Goal: Answer question/provide support: Share knowledge or assist other users

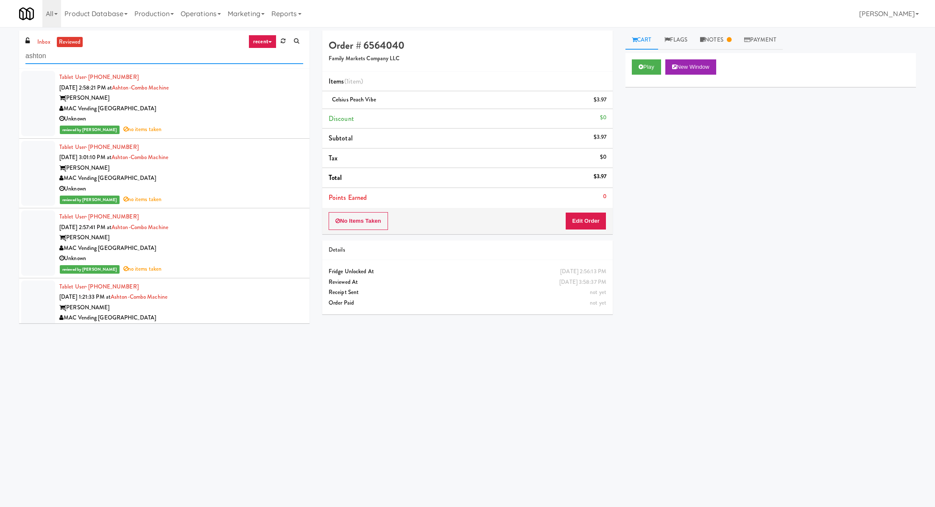
click at [68, 59] on input "ashton" at bounding box center [164, 56] width 278 height 16
paste input "Aubreys Landing - Cooler - Solo"
click at [47, 44] on link "inbox" at bounding box center [43, 42] width 17 height 11
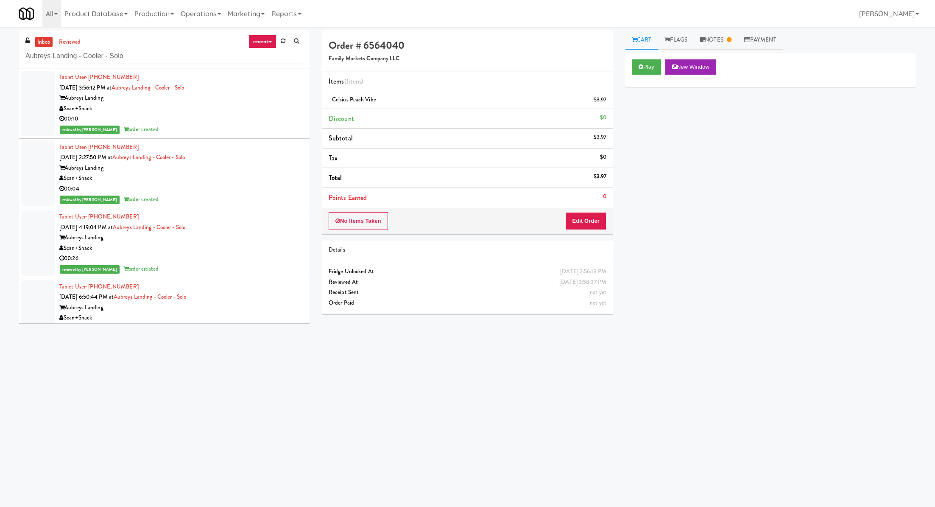
click at [47, 44] on link "inbox" at bounding box center [43, 42] width 17 height 11
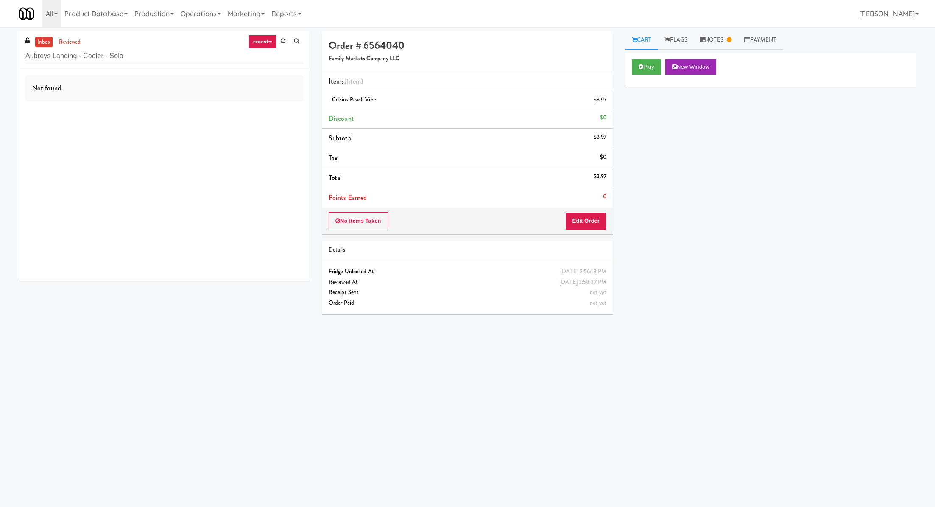
click at [47, 44] on link "inbox" at bounding box center [43, 42] width 17 height 11
click at [59, 57] on input "Aubreys Landing - Cooler - Solo" at bounding box center [164, 56] width 278 height 16
paste input "Kinetic- Drinks"
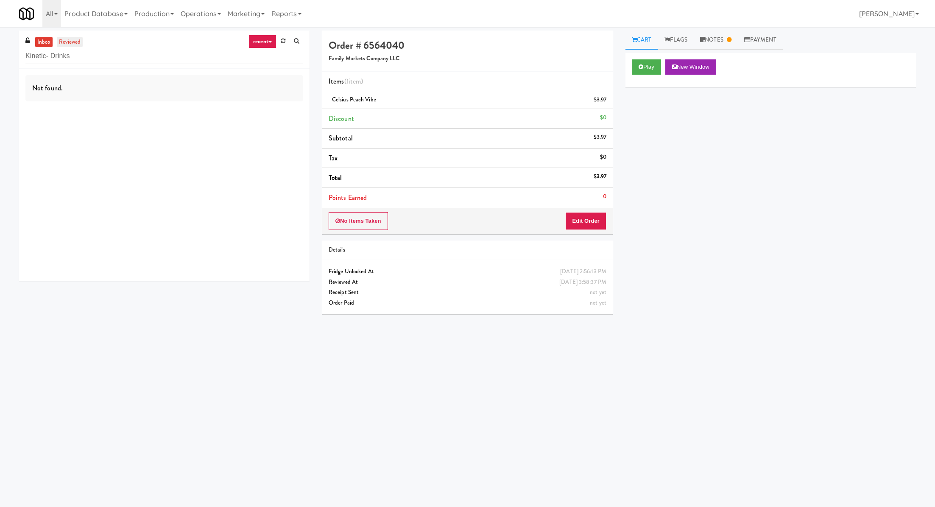
click at [71, 43] on link "reviewed" at bounding box center [70, 42] width 26 height 11
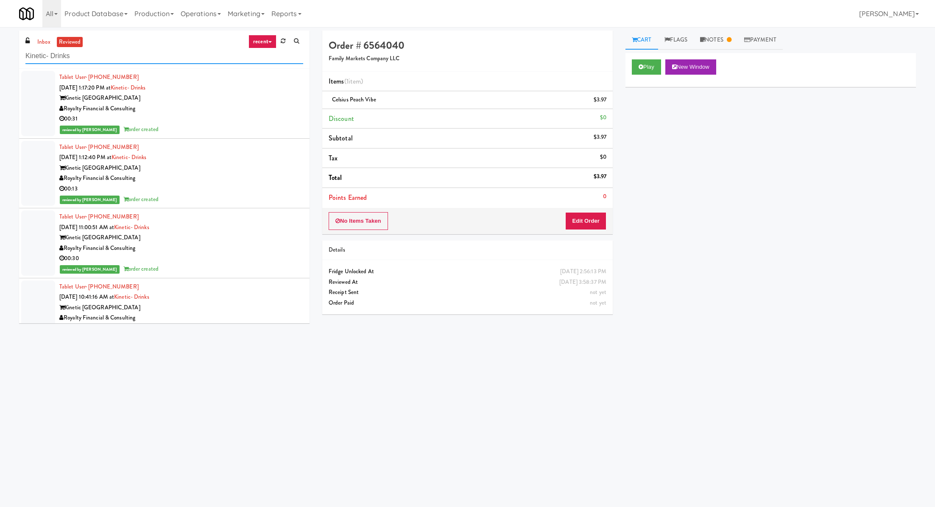
click at [70, 52] on input "Kinetic- Drinks" at bounding box center [164, 56] width 278 height 16
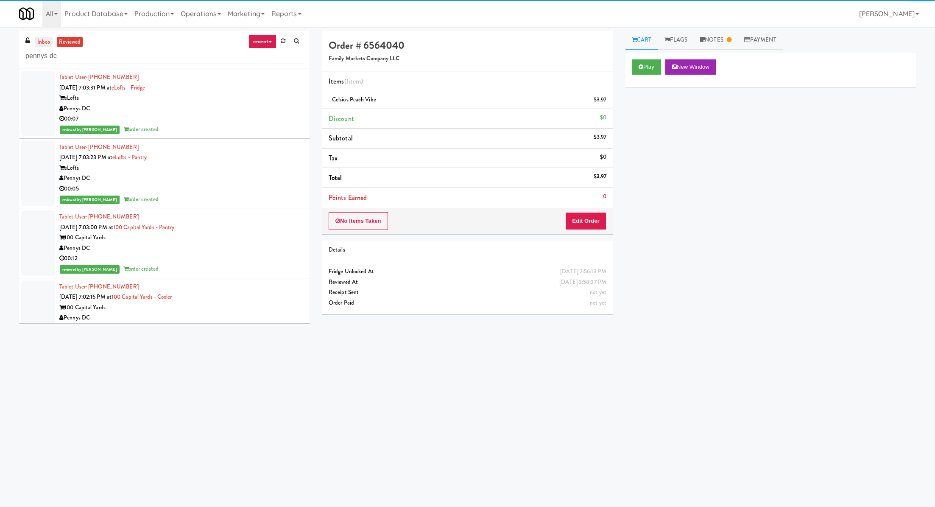
click at [45, 45] on link "inbox" at bounding box center [43, 42] width 17 height 11
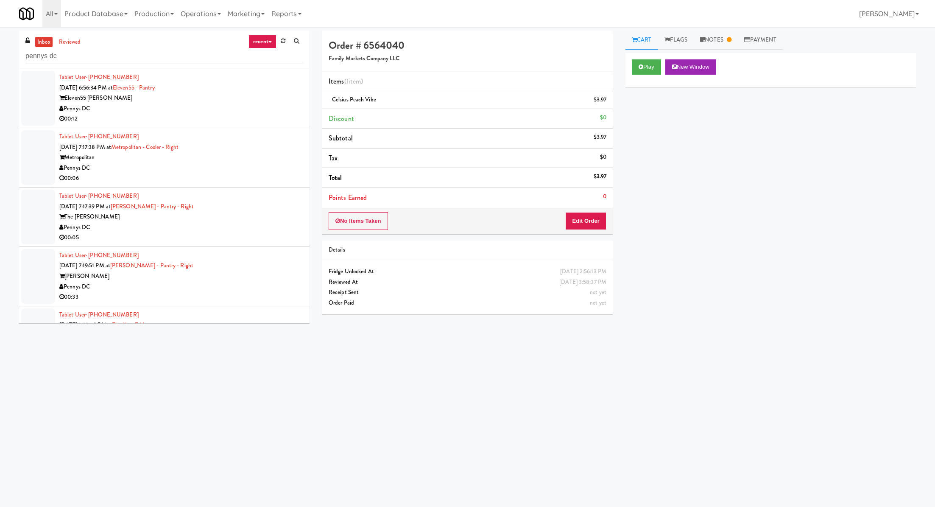
click at [145, 112] on div "Pennys DC" at bounding box center [181, 108] width 244 height 11
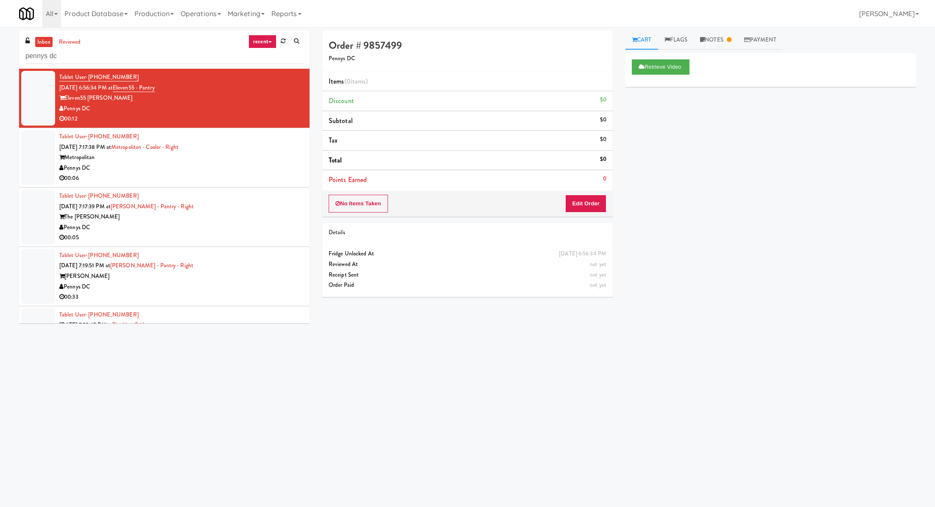
click at [231, 145] on div "Tablet User · (956) 740-7706 Sep 18, 2025 7:17:38 PM at Metropolitan - Cooler -…" at bounding box center [181, 157] width 244 height 52
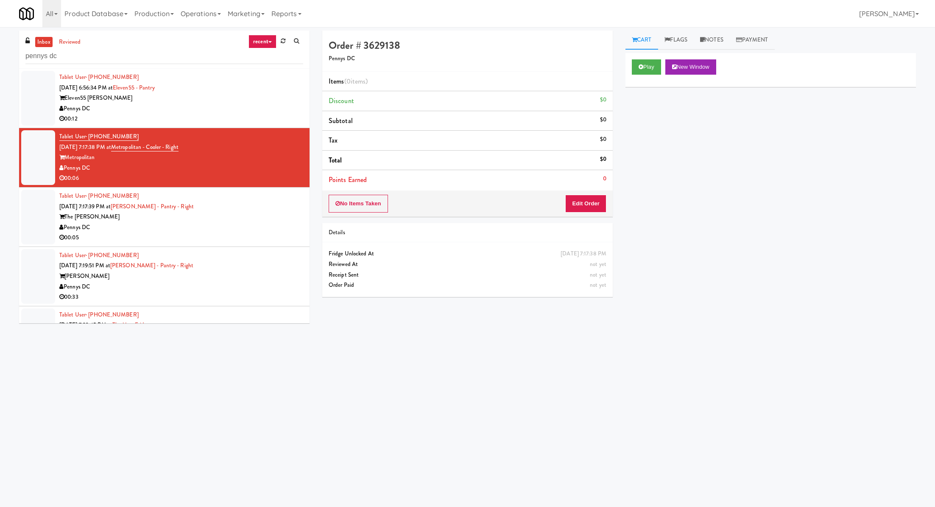
click at [219, 206] on div "Tablet User · (318) 789-4708 Sep 18, 2025 7:17:39 PM at Kelvin - Pantry - Right…" at bounding box center [181, 217] width 244 height 52
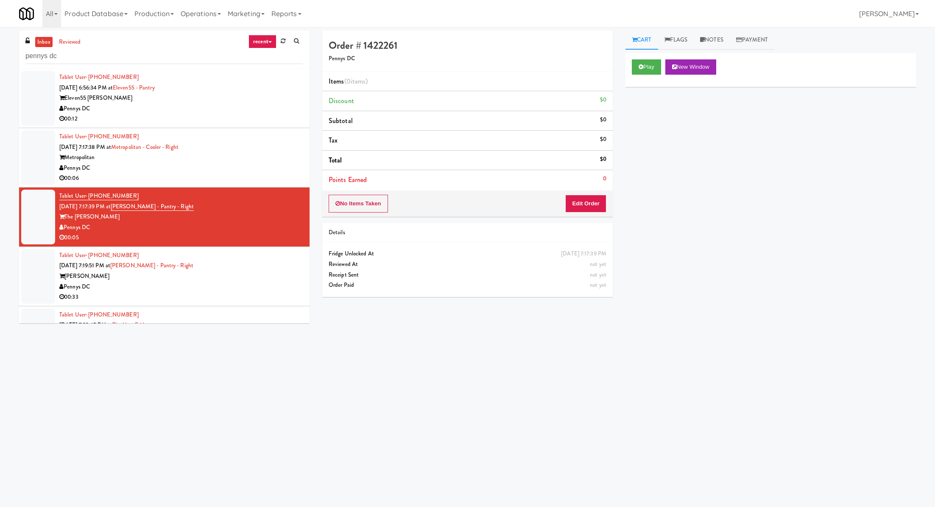
click at [211, 276] on div "[PERSON_NAME]" at bounding box center [181, 276] width 244 height 11
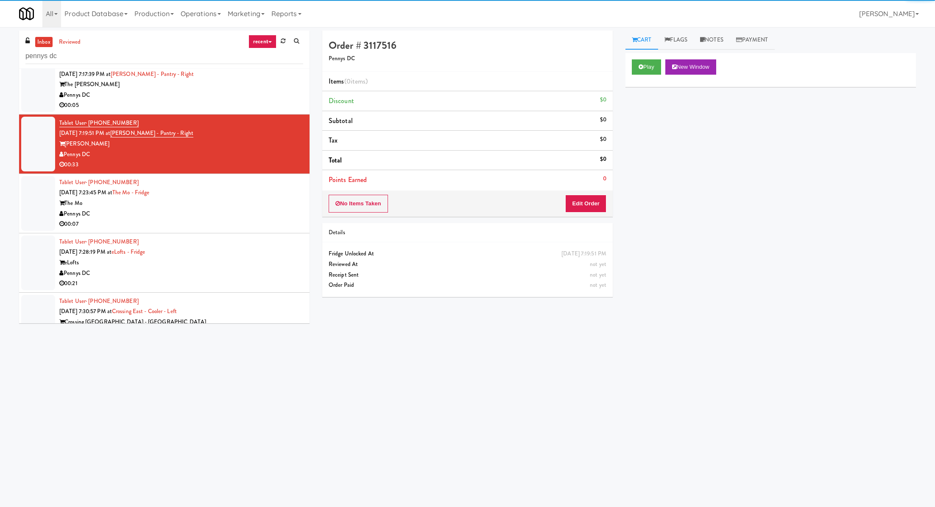
scroll to position [188, 0]
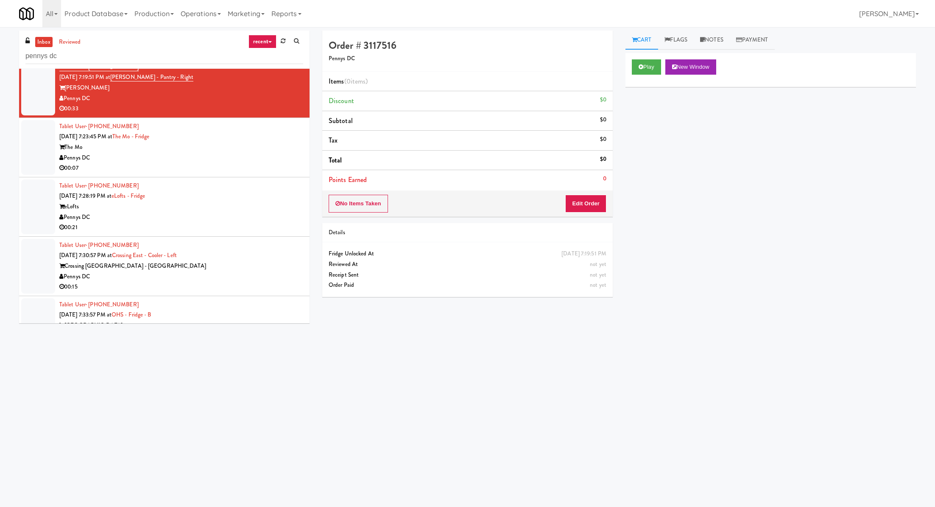
click at [238, 155] on div "Pennys DC" at bounding box center [181, 158] width 244 height 11
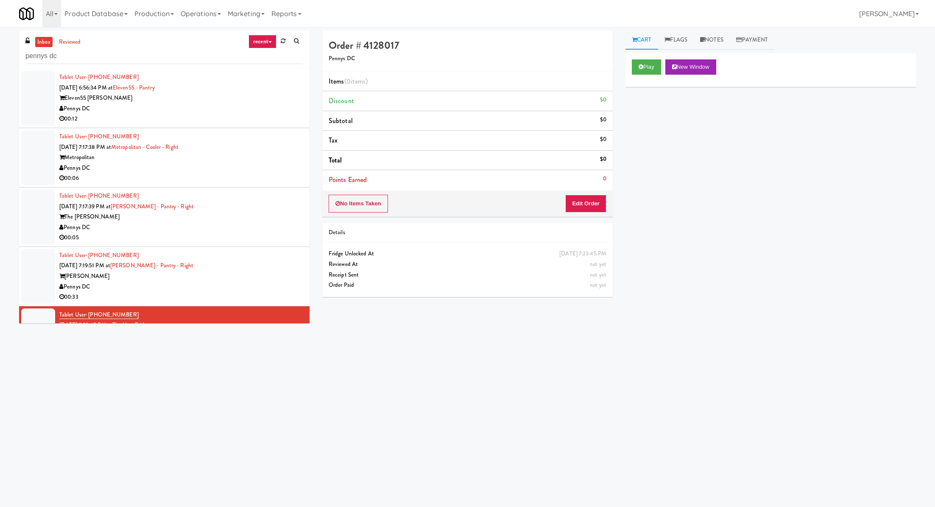
click at [226, 113] on div "Pennys DC" at bounding box center [181, 108] width 244 height 11
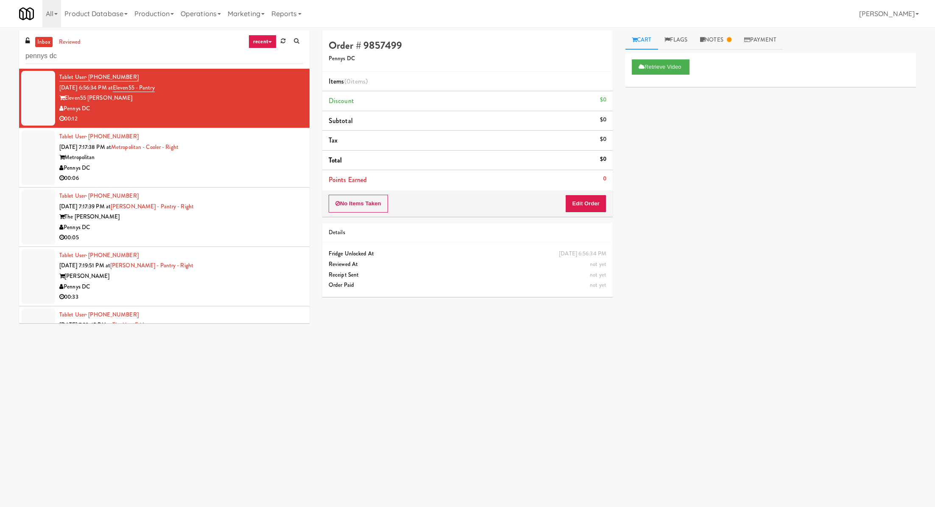
click at [46, 41] on link "inbox" at bounding box center [43, 42] width 17 height 11
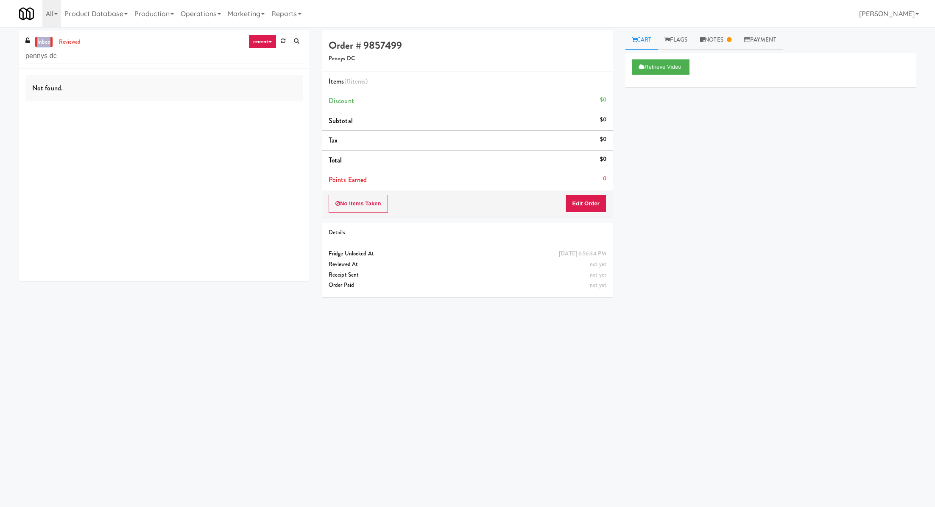
click at [46, 41] on link "inbox" at bounding box center [43, 42] width 17 height 11
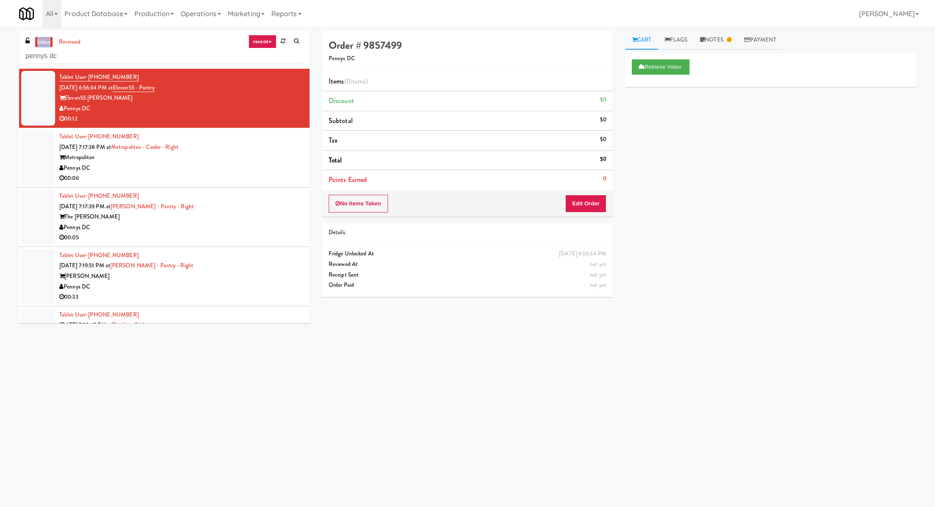
click at [46, 41] on link "inbox" at bounding box center [43, 42] width 17 height 11
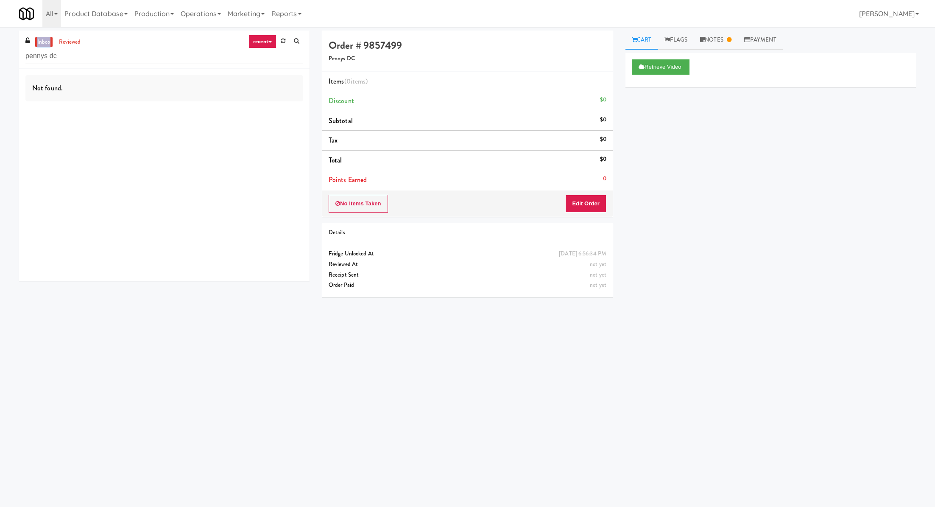
click at [46, 41] on link "inbox" at bounding box center [43, 42] width 17 height 11
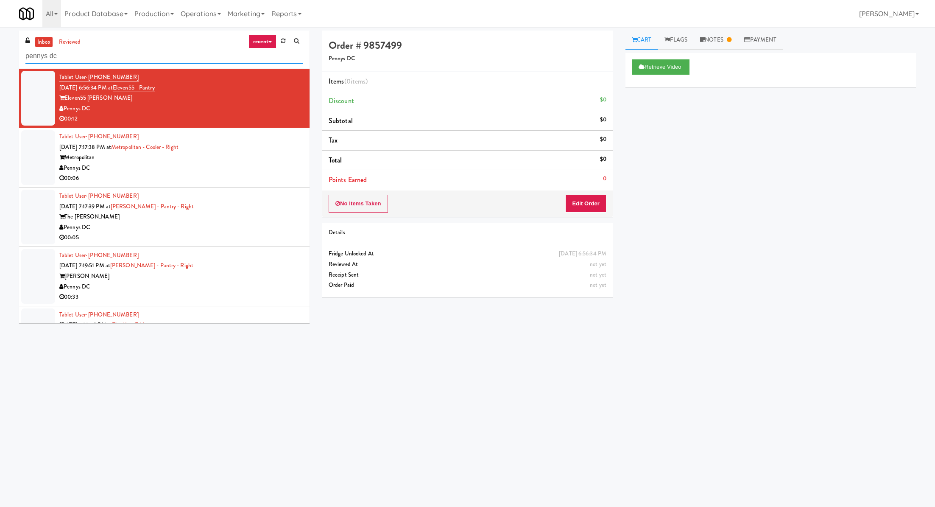
click at [78, 59] on input "pennys dc" at bounding box center [164, 56] width 278 height 16
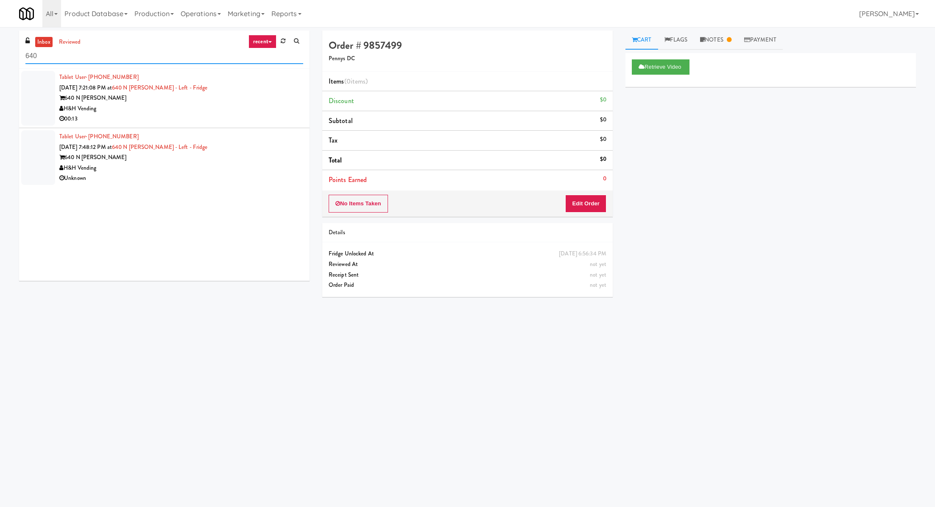
click at [70, 57] on input "640" at bounding box center [164, 56] width 278 height 16
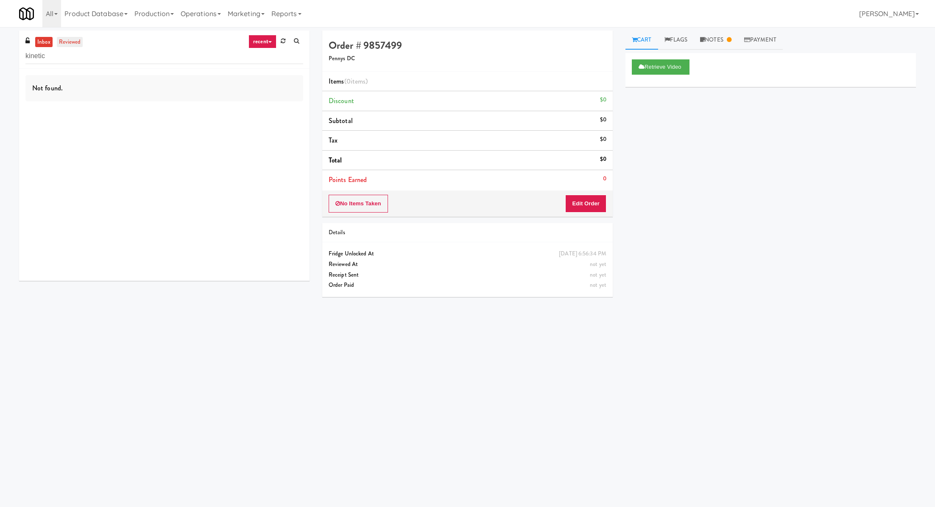
click at [76, 43] on link "reviewed" at bounding box center [70, 42] width 26 height 11
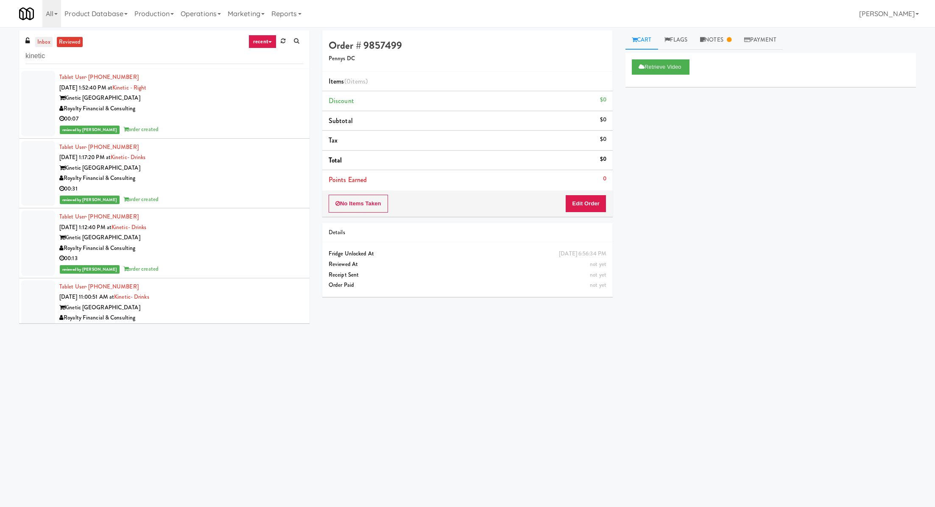
click at [45, 39] on link "inbox" at bounding box center [43, 42] width 17 height 11
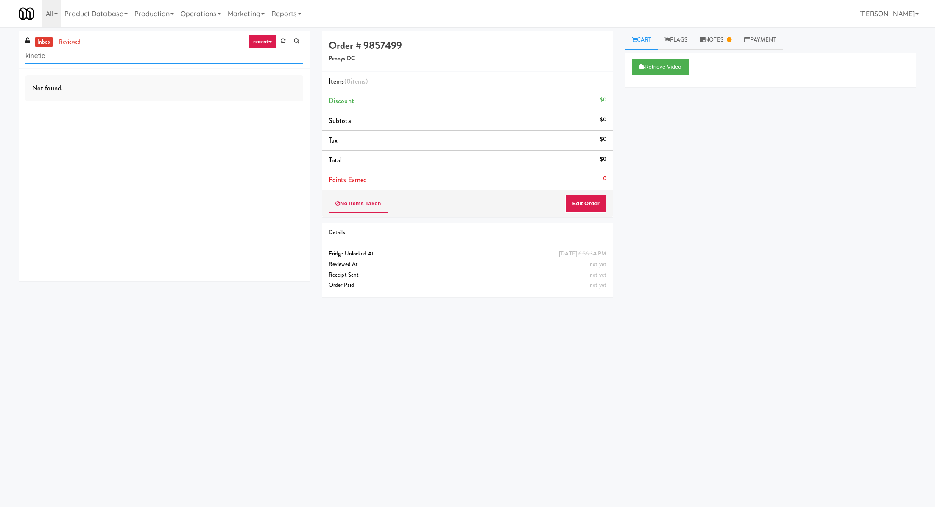
click at [71, 56] on input "kinetic" at bounding box center [164, 56] width 278 height 16
type input "ventana"
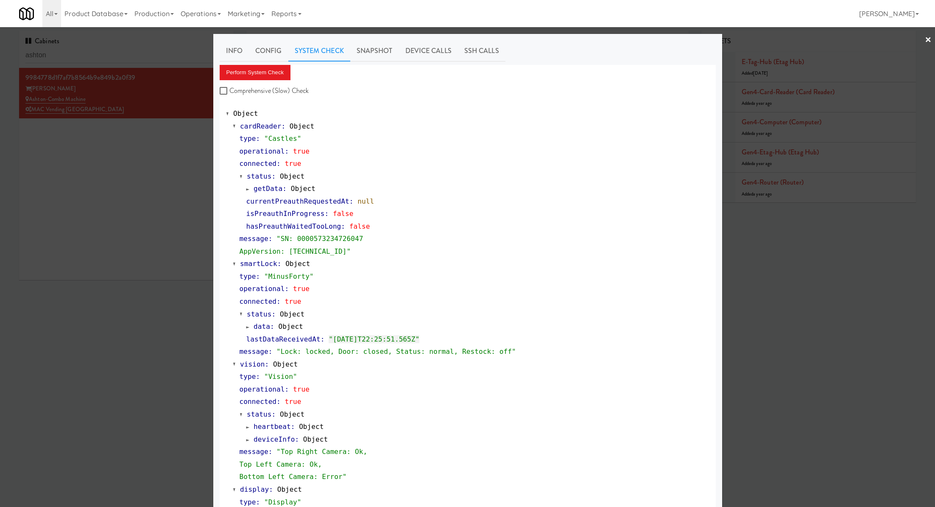
click at [143, 64] on div at bounding box center [467, 253] width 935 height 507
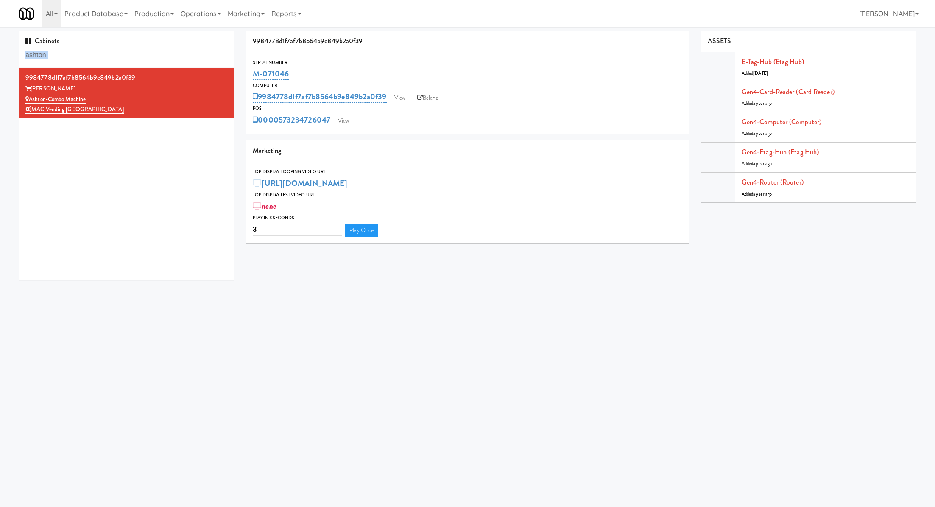
click at [143, 64] on div "Cabinets ashton" at bounding box center [126, 49] width 215 height 37
click at [145, 59] on input "ashton" at bounding box center [126, 55] width 202 height 16
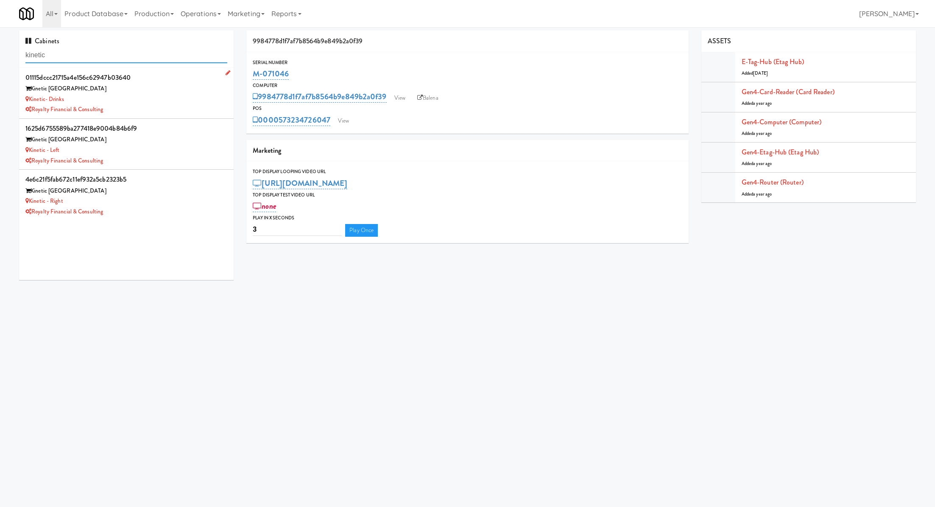
type input "kinetic"
click at [159, 109] on div "Royalty Financial & Consulting" at bounding box center [126, 109] width 202 height 11
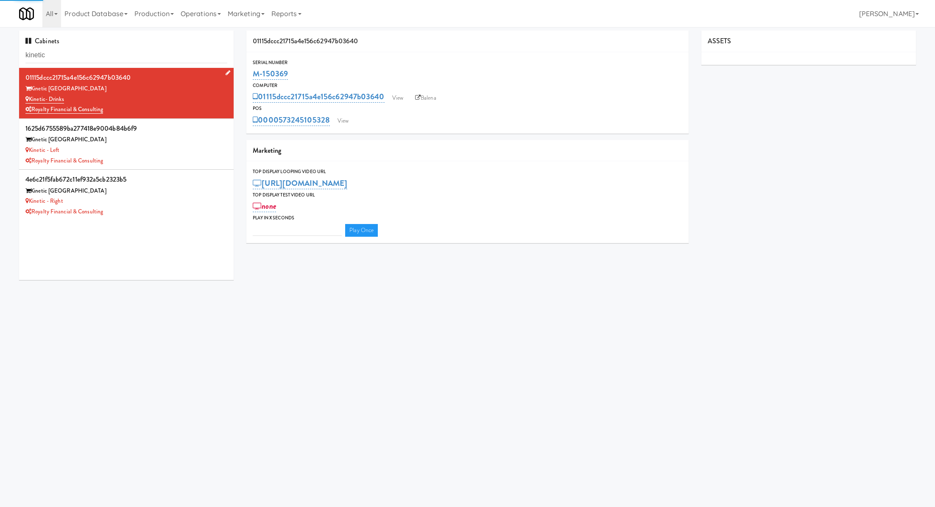
type input "3"
click at [130, 109] on div "Royalty Financial & Consulting" at bounding box center [126, 109] width 202 height 11
click at [95, 55] on input "kinetic" at bounding box center [126, 55] width 202 height 16
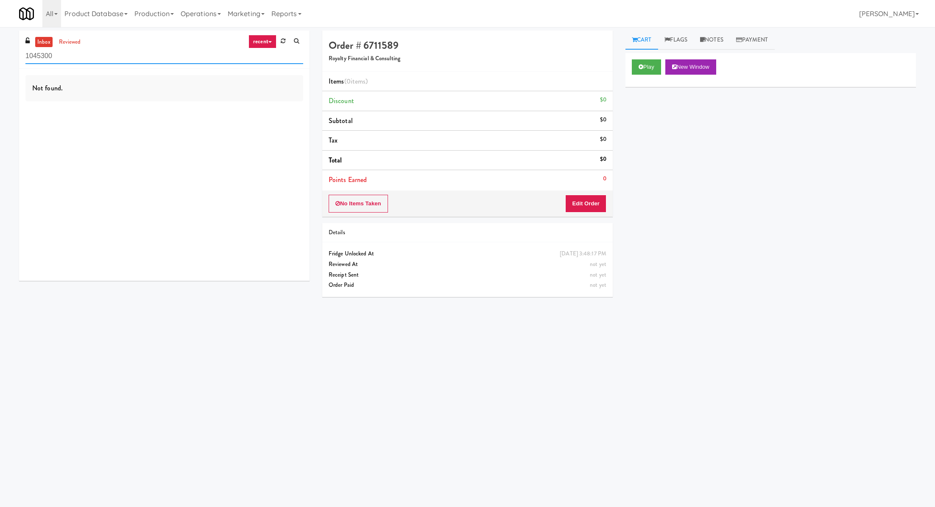
click at [72, 52] on input "1045300" at bounding box center [164, 56] width 278 height 16
type input "kinetic"
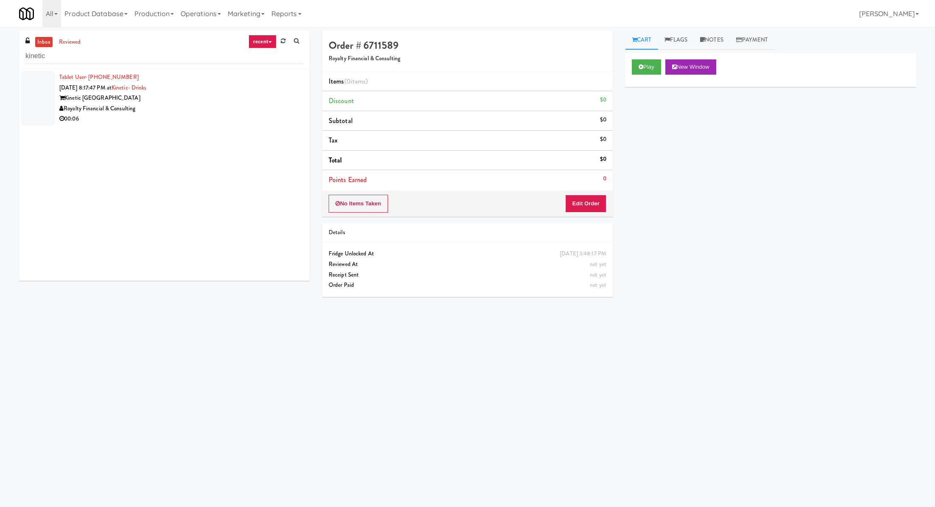
click at [190, 105] on div "Royalty Financial & Consulting" at bounding box center [181, 108] width 244 height 11
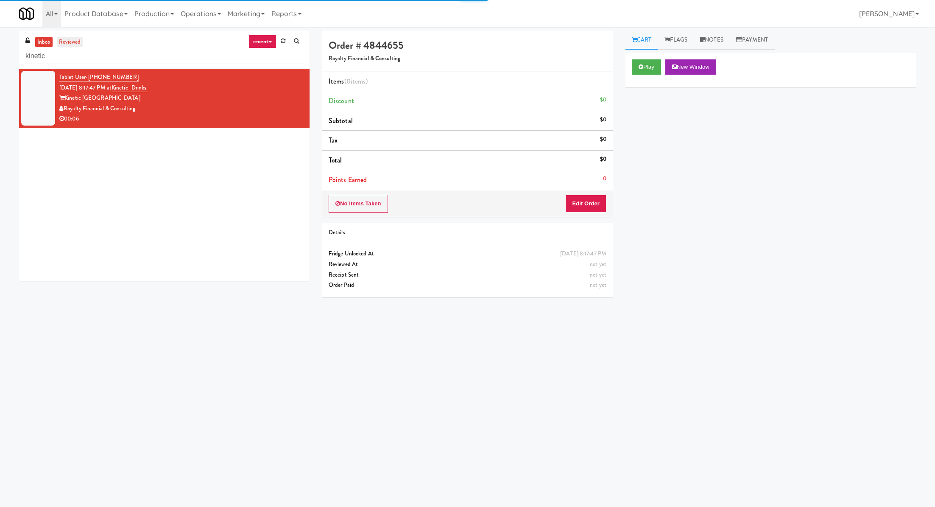
click at [68, 41] on link "reviewed" at bounding box center [70, 42] width 26 height 11
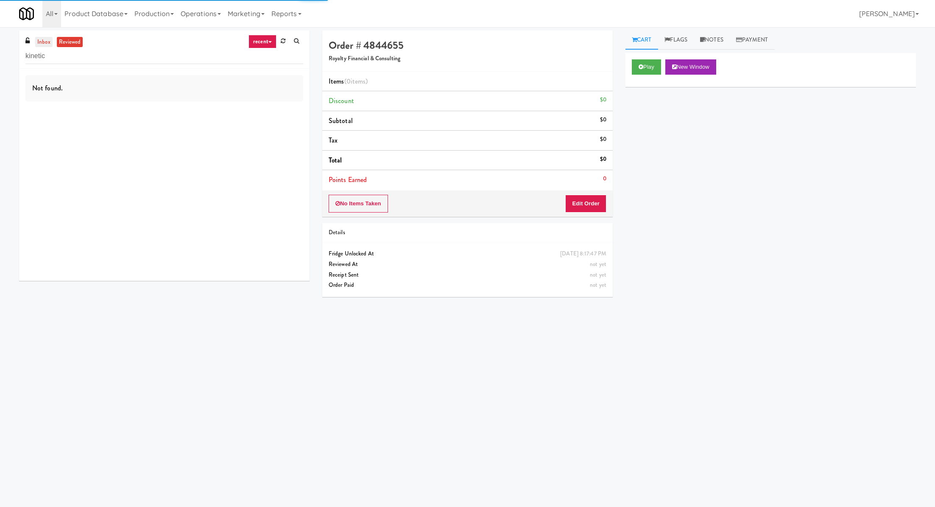
click at [38, 42] on link "inbox" at bounding box center [43, 42] width 17 height 11
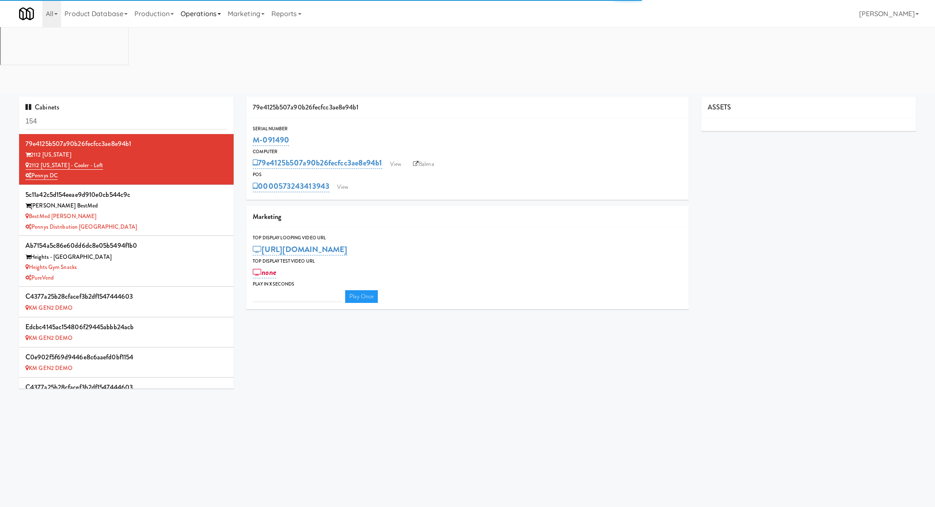
type input "3"
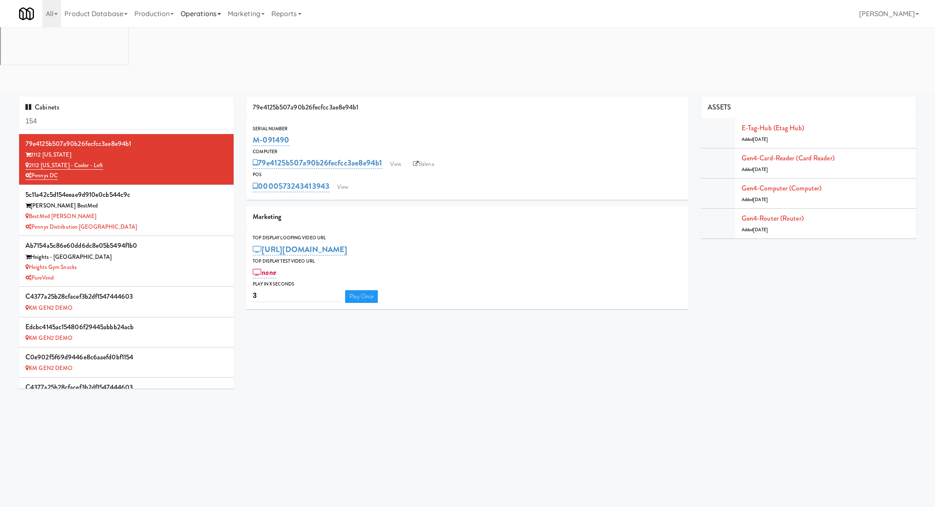
click at [193, 17] on link "Operations" at bounding box center [200, 13] width 47 height 27
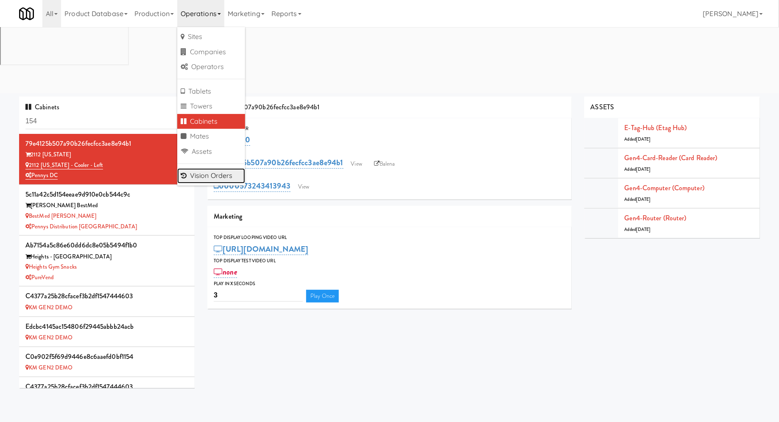
click at [212, 176] on link "Vision Orders" at bounding box center [211, 175] width 68 height 15
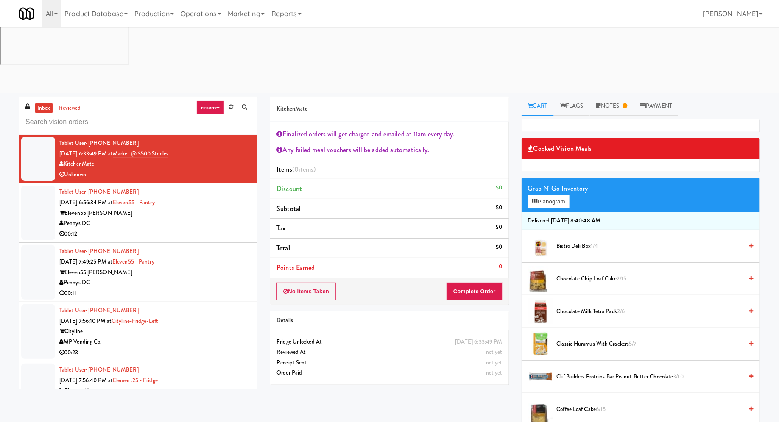
click at [196, 170] on div "Unknown" at bounding box center [155, 175] width 192 height 11
click at [192, 208] on div "Eleven55 [PERSON_NAME]" at bounding box center [155, 213] width 192 height 11
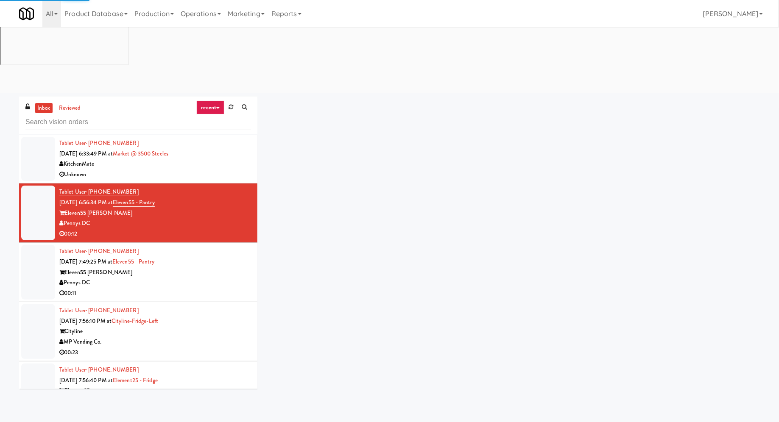
click at [186, 268] on div "Eleven55 [PERSON_NAME]" at bounding box center [155, 273] width 192 height 11
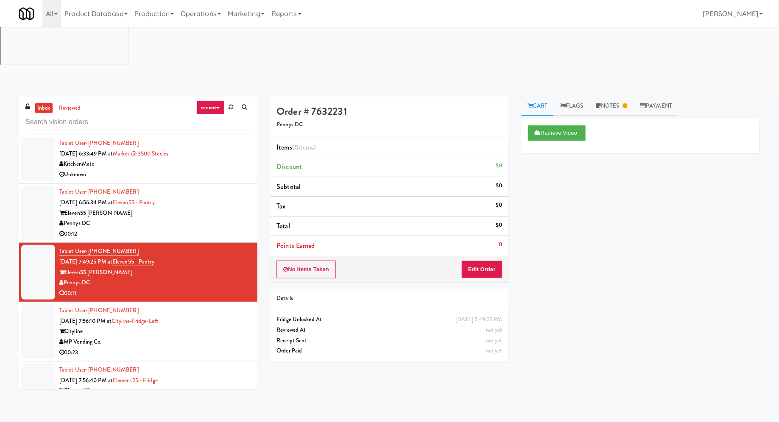
click at [244, 302] on li "Tablet User · (206) 902-8314 Sep 18, 2025 7:56:10 PM at Cityline-Fridge-Left Ci…" at bounding box center [138, 331] width 238 height 59
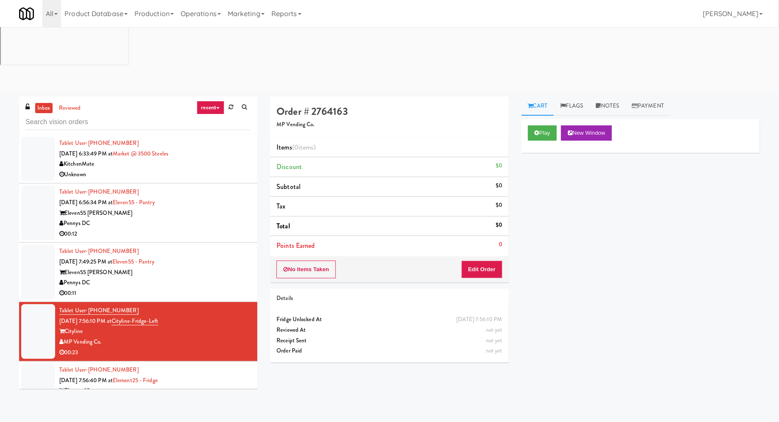
click at [204, 386] on div "Element25" at bounding box center [155, 391] width 192 height 11
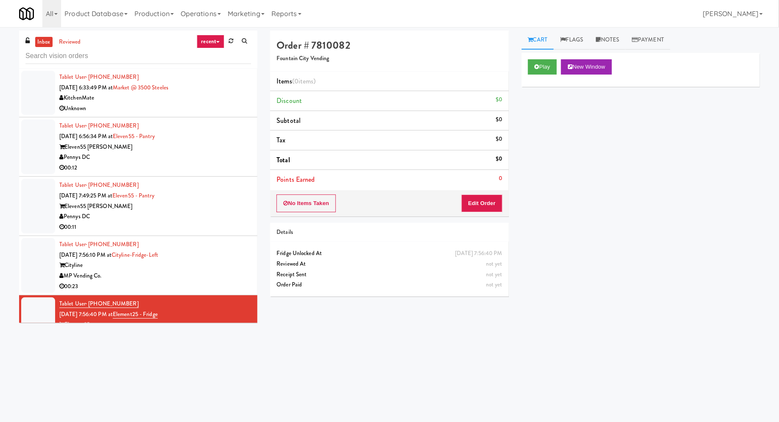
click at [192, 143] on div "Eleven55 [PERSON_NAME]" at bounding box center [155, 147] width 192 height 11
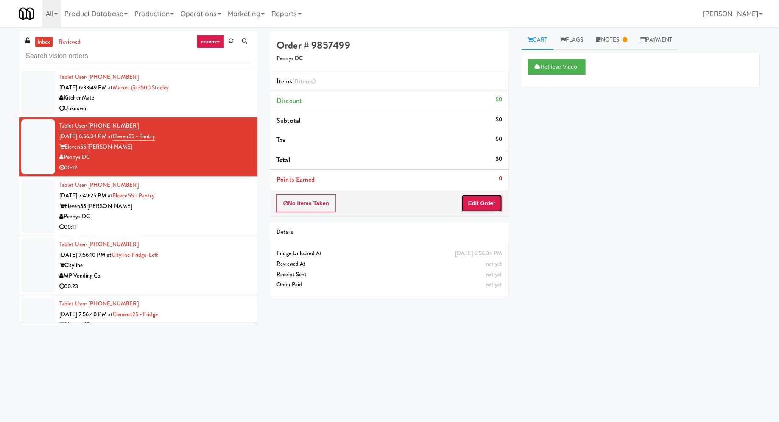
click at [474, 201] on button "Edit Order" at bounding box center [481, 204] width 41 height 18
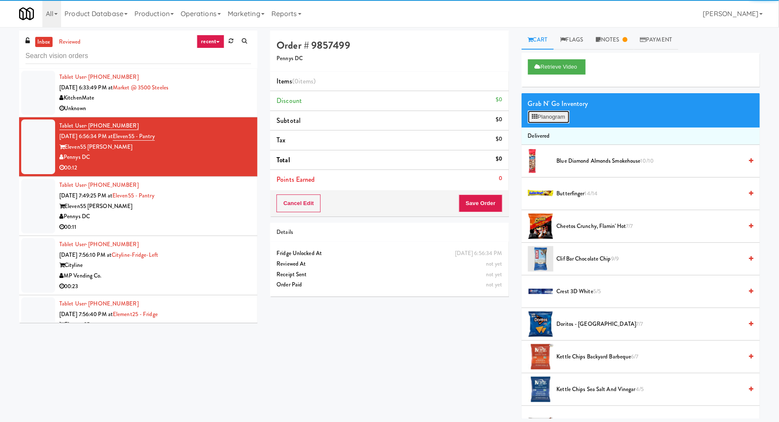
click at [555, 120] on button "Planogram" at bounding box center [549, 117] width 42 height 13
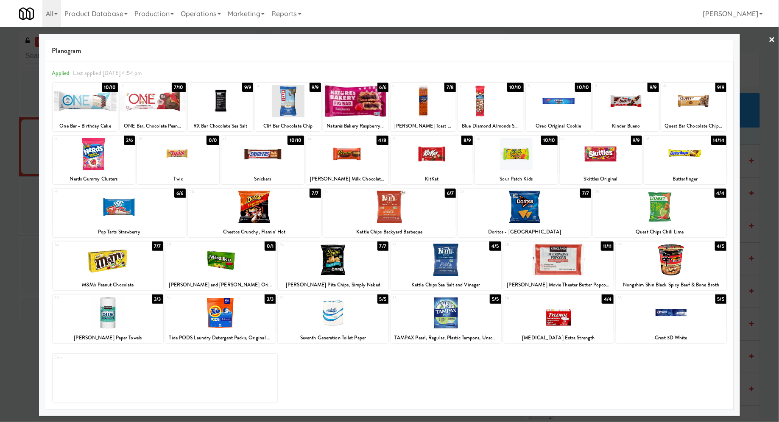
click at [773, 41] on link "×" at bounding box center [772, 40] width 7 height 26
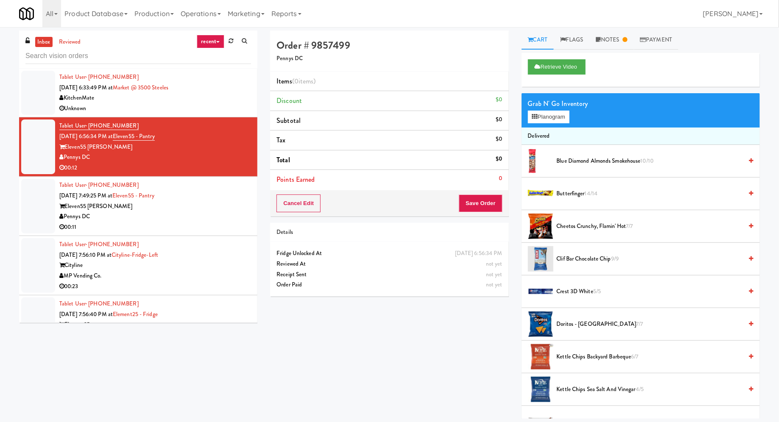
click at [288, 57] on h5 "Pennys DC" at bounding box center [389, 59] width 226 height 6
drag, startPoint x: 173, startPoint y: 139, endPoint x: 126, endPoint y: 136, distance: 48.0
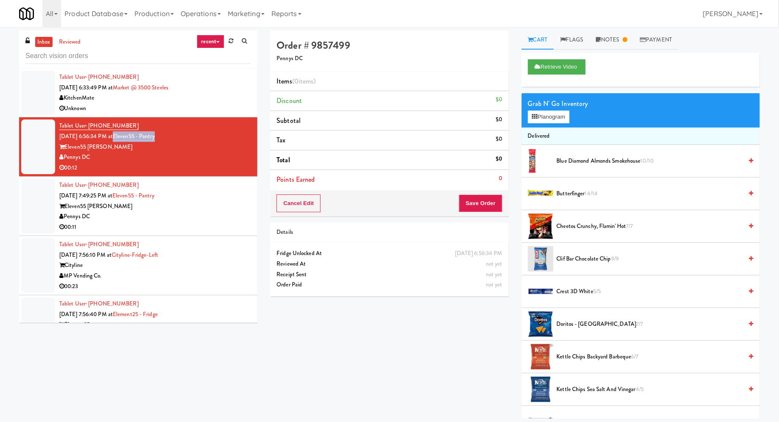
click at [126, 136] on div "Tablet User · (440) 787-1701 Sep 18, 2025 6:56:34 PM at Eleven55 - Pantry Eleve…" at bounding box center [155, 147] width 192 height 52
click at [288, 59] on h5 "Pennys DC" at bounding box center [389, 59] width 226 height 6
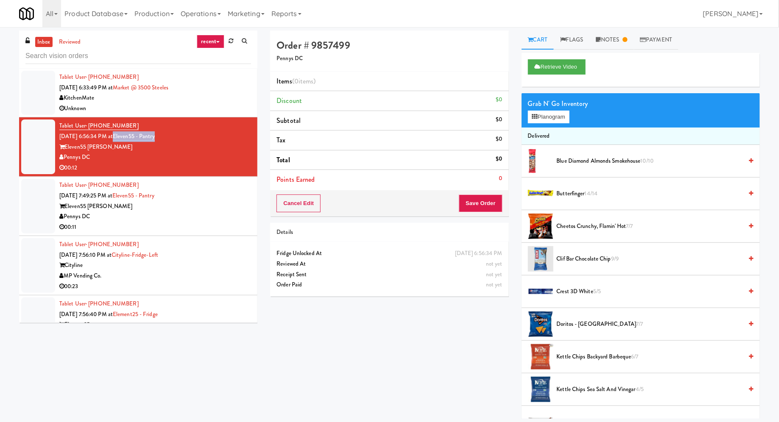
drag, startPoint x: 175, startPoint y: 138, endPoint x: 128, endPoint y: 139, distance: 47.1
click at [128, 139] on div "Tablet User · (440) 787-1701 Sep 18, 2025 6:56:34 PM at Eleven55 - Pantry Eleve…" at bounding box center [155, 147] width 192 height 52
copy link "Eleven55 - Pantry"
drag, startPoint x: 109, startPoint y: 147, endPoint x: 66, endPoint y: 147, distance: 42.8
click at [65, 147] on div "Eleven55 Ripley" at bounding box center [155, 147] width 192 height 11
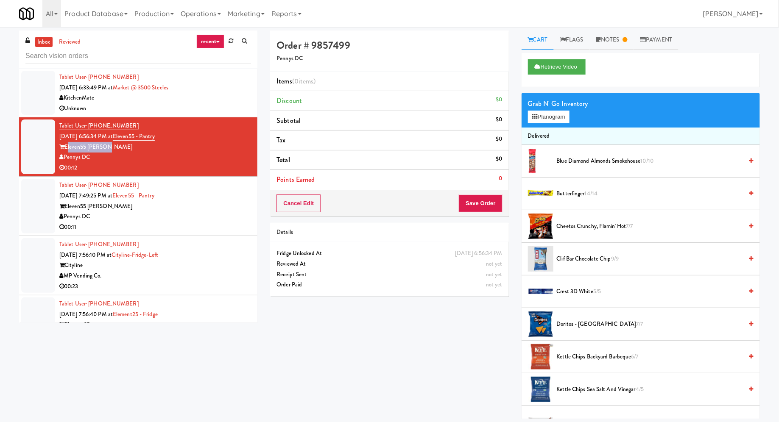
copy div "Eleven55 Ripley"
click at [543, 118] on button "Planogram" at bounding box center [549, 117] width 42 height 13
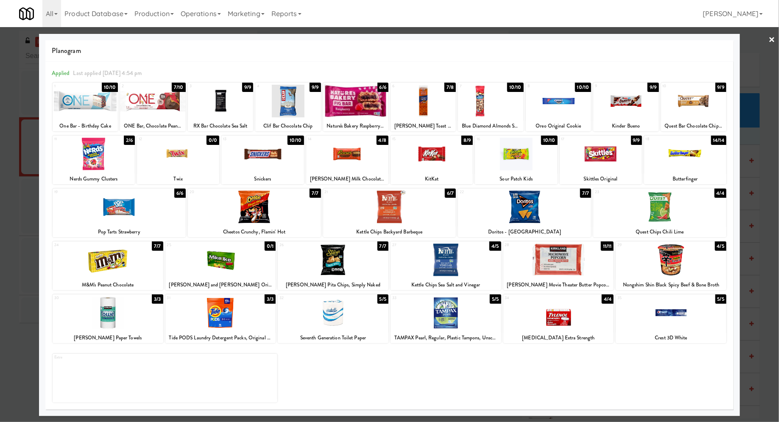
click at [30, 74] on div at bounding box center [389, 211] width 779 height 422
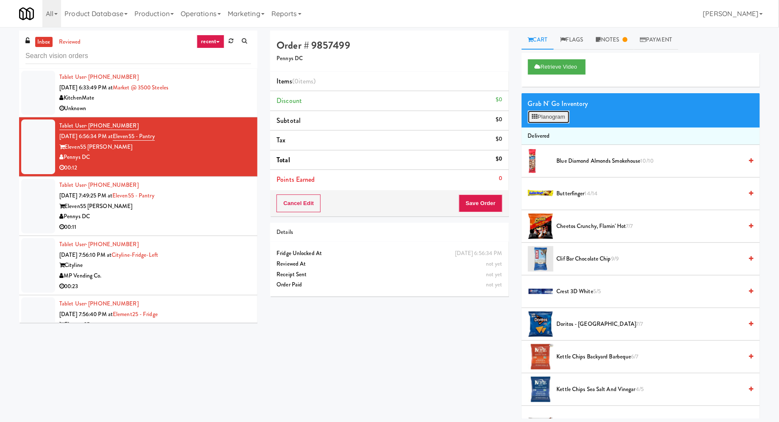
click at [569, 120] on button "Planogram" at bounding box center [549, 117] width 42 height 13
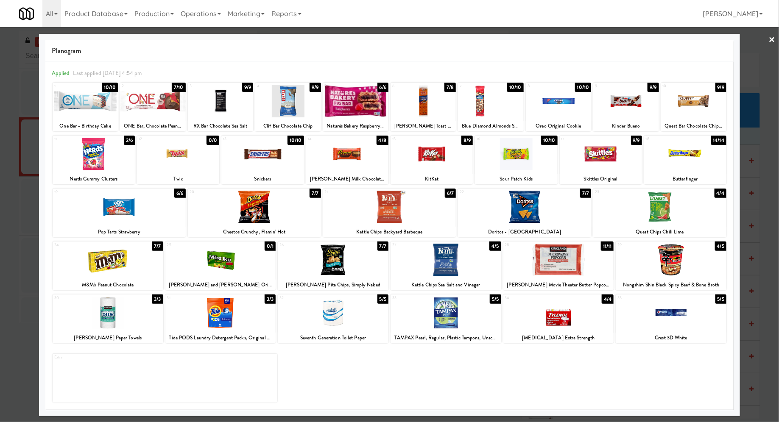
click at [772, 41] on link "×" at bounding box center [772, 40] width 7 height 26
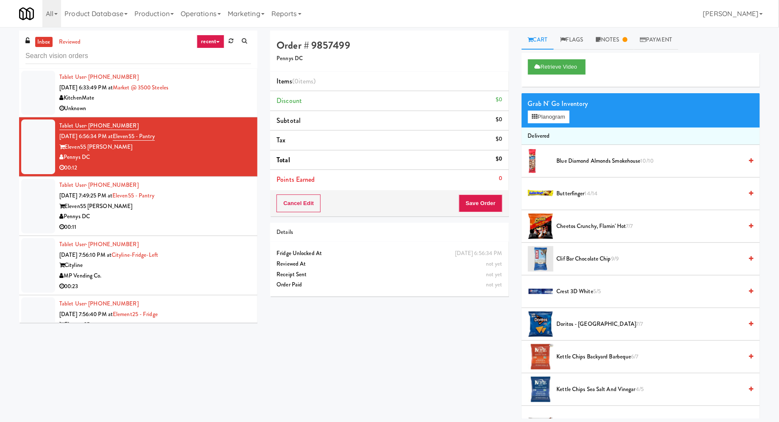
click at [772, 41] on div "inbox reviewed recent all unclear take inventory issue suspicious failed recent…" at bounding box center [389, 225] width 779 height 388
click at [529, 73] on button "Retrieve Video" at bounding box center [557, 66] width 58 height 15
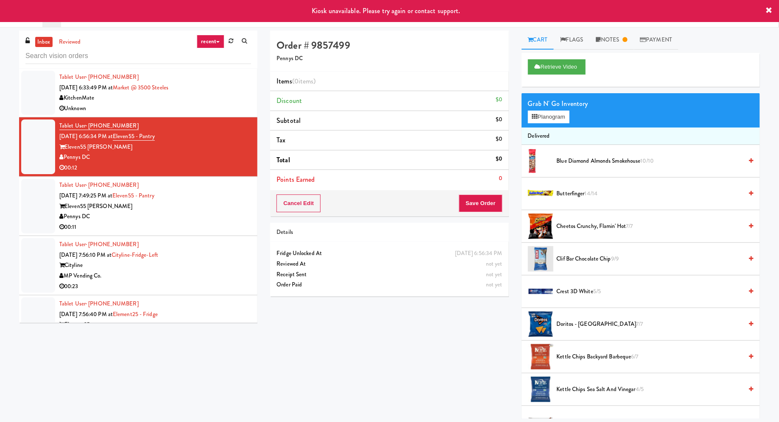
click at [372, 109] on li "Discount $0" at bounding box center [389, 101] width 238 height 20
click at [216, 97] on div "KitchenMate" at bounding box center [155, 98] width 192 height 11
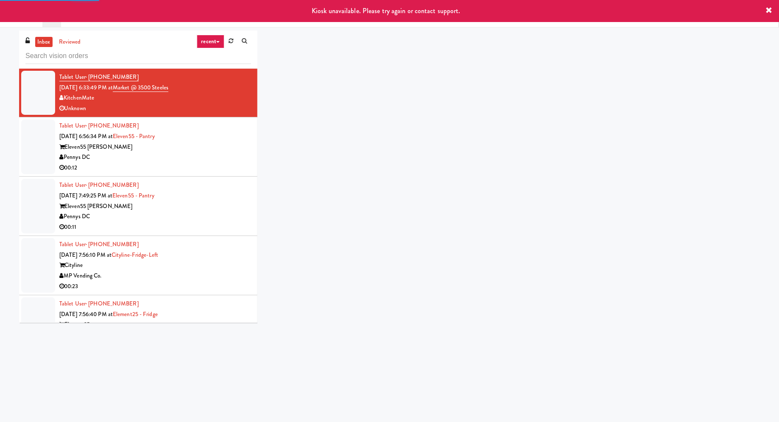
click at [208, 140] on div "Tablet User · (440) 787-1701 Sep 18, 2025 6:56:34 PM at Eleven55 - Pantry Eleve…" at bounding box center [155, 147] width 192 height 52
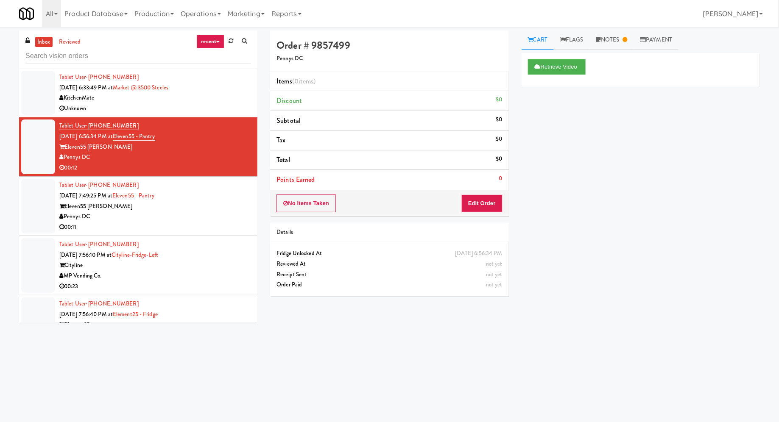
click at [196, 207] on div "Eleven55 Ripley" at bounding box center [155, 206] width 192 height 11
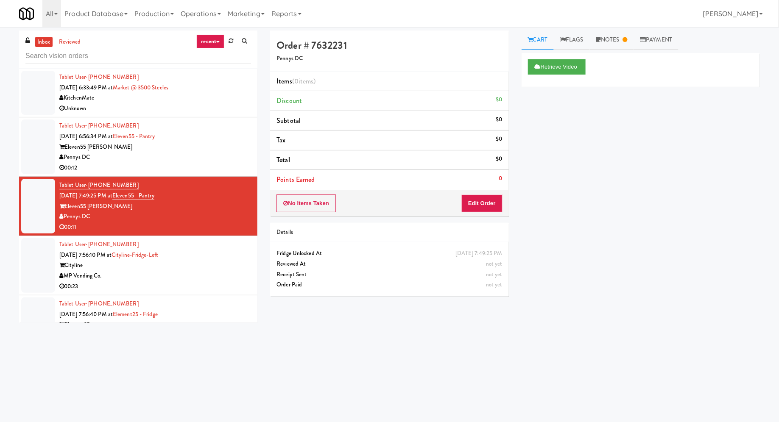
click at [223, 148] on div "Eleven55 Ripley" at bounding box center [155, 147] width 192 height 11
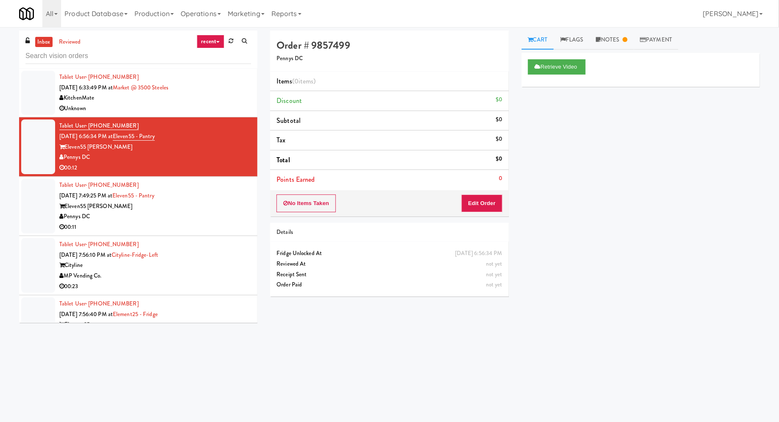
click at [336, 43] on h4 "Order # 9857499" at bounding box center [389, 45] width 226 height 11
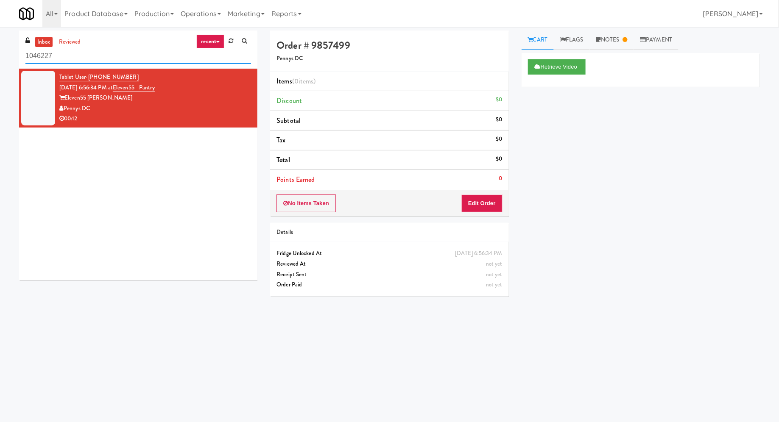
click at [109, 53] on input "1046227" at bounding box center [138, 56] width 226 height 16
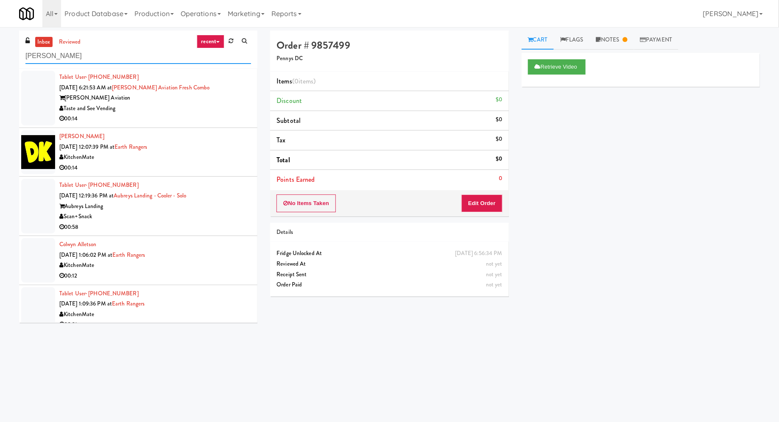
type input "[PERSON_NAME]"
click at [192, 115] on div "00:14" at bounding box center [155, 119] width 192 height 11
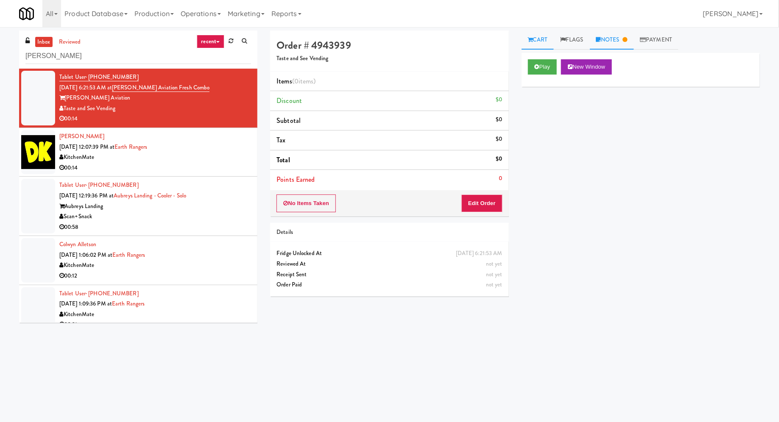
click at [612, 40] on link "Notes" at bounding box center [612, 40] width 44 height 19
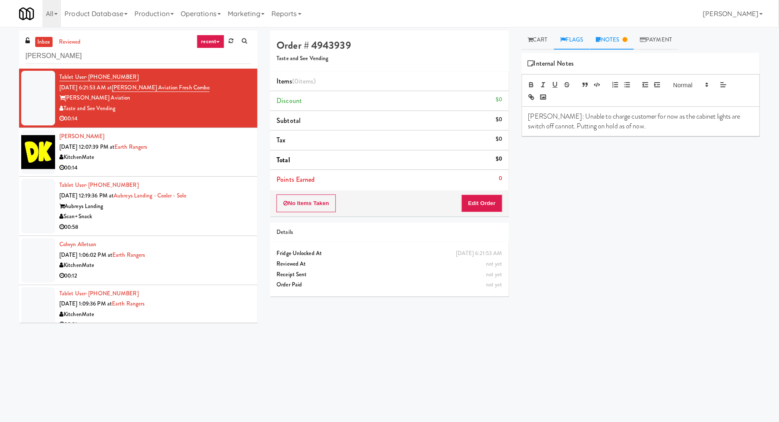
click at [580, 39] on link "Flags" at bounding box center [572, 40] width 36 height 19
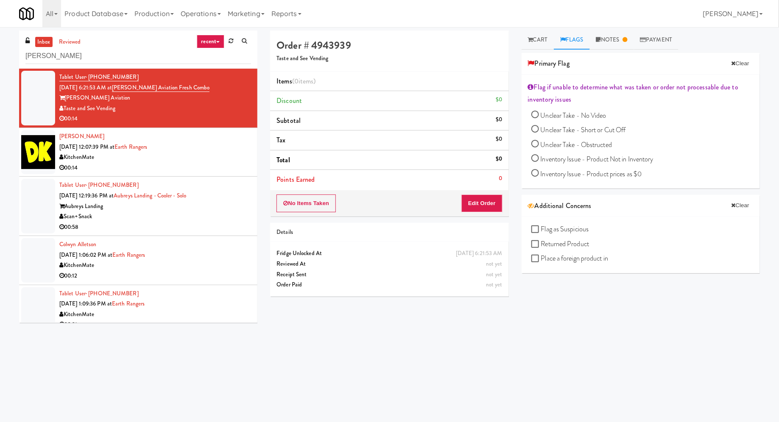
click at [595, 130] on span "Unclear Take - Short or Cut Off" at bounding box center [583, 130] width 85 height 10
click at [539, 130] on input "Unclear Take - Short or Cut Off" at bounding box center [535, 130] width 8 height 8
radio input "true"
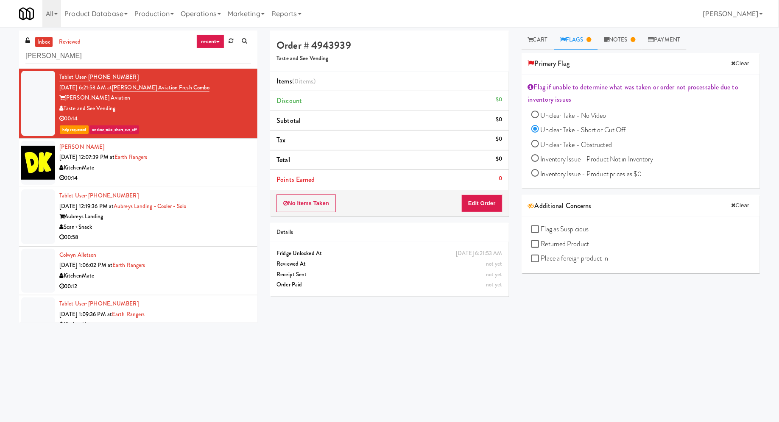
click at [585, 144] on span "Unclear Take - Obstructed" at bounding box center [577, 145] width 72 height 10
click at [539, 144] on input "Unclear Take - Obstructed" at bounding box center [535, 145] width 8 height 8
radio input "true"
radio input "false"
click at [483, 61] on h5 "Taste and See Vending" at bounding box center [389, 59] width 226 height 6
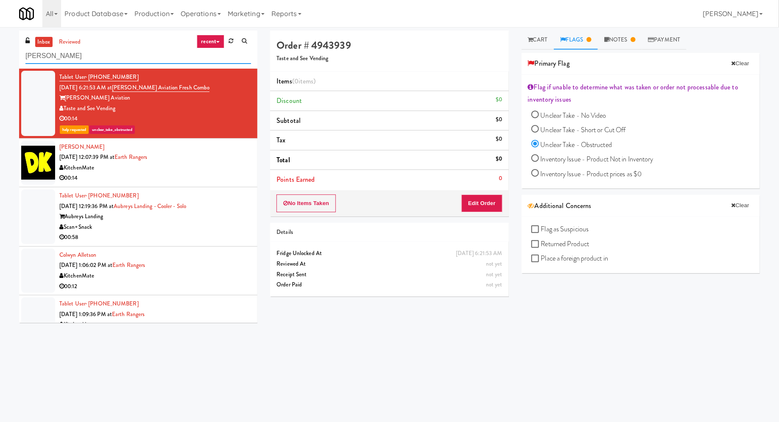
click at [117, 59] on input "hale" at bounding box center [138, 56] width 226 height 16
paste input "Ventana Combo Machin"
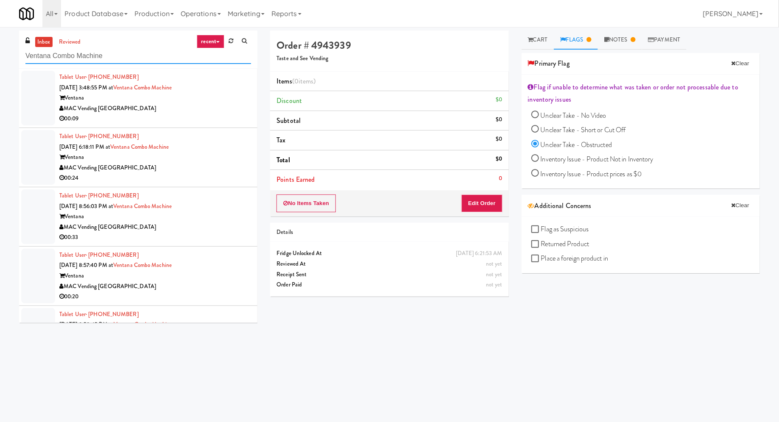
type input "Ventana Combo Machine"
click at [203, 84] on div "Tablet User · (813) 525-4970 Sep 18, 2025 3:48:55 PM at Ventana Combo Machine V…" at bounding box center [155, 98] width 192 height 52
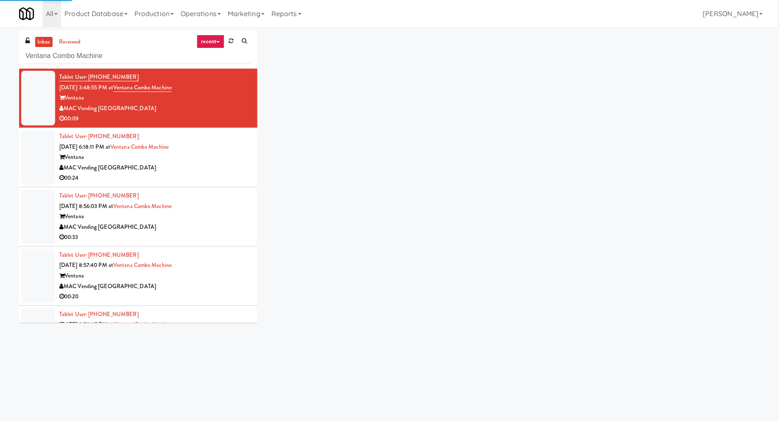
click at [213, 152] on div "Ventana" at bounding box center [155, 157] width 192 height 11
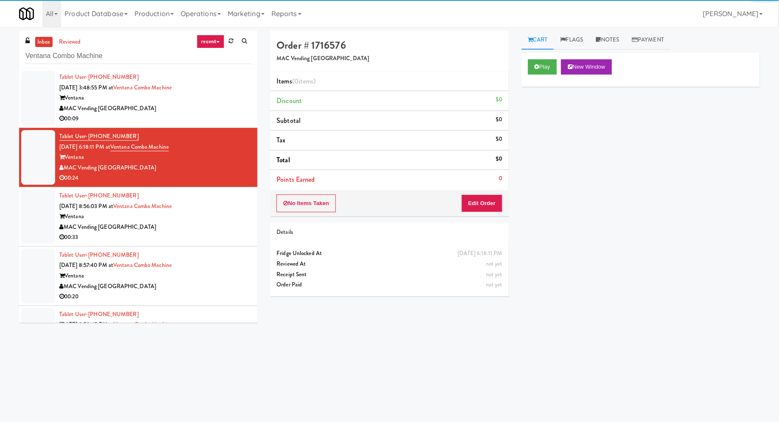
click at [208, 209] on div "Tablet User · (415) 802-4378 Sep 18, 2025 8:56:03 PM at Ventana Combo Machine V…" at bounding box center [155, 217] width 192 height 52
click at [208, 209] on div "Tablet User · (415) 574-9536 Sep 18, 2025 8:57:40 PM at Ventana Combo Machine V…" at bounding box center [155, 216] width 192 height 52
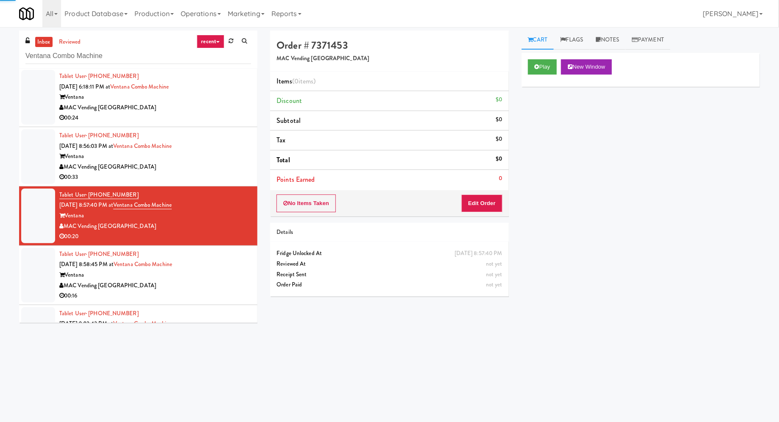
click at [213, 259] on div "Tablet User · (415) 939-8031 Sep 18, 2025 8:58:45 PM at Ventana Combo Machine V…" at bounding box center [155, 275] width 192 height 52
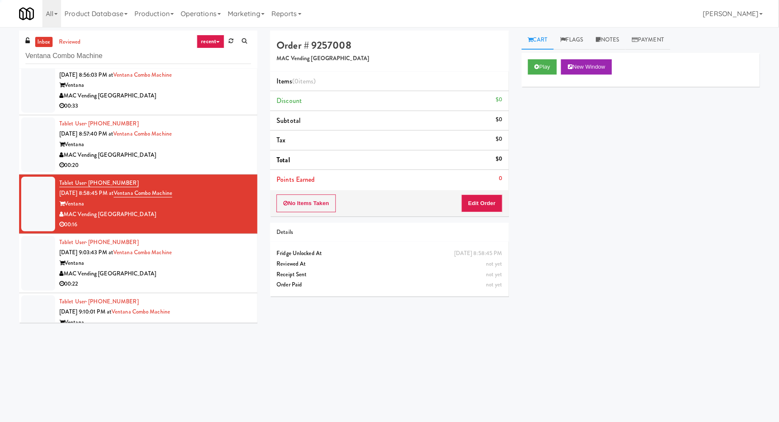
scroll to position [136, 0]
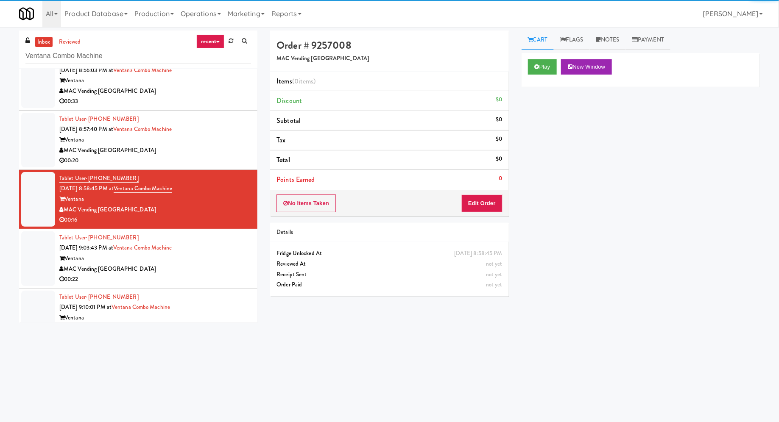
click at [213, 259] on div "Ventana" at bounding box center [155, 259] width 192 height 11
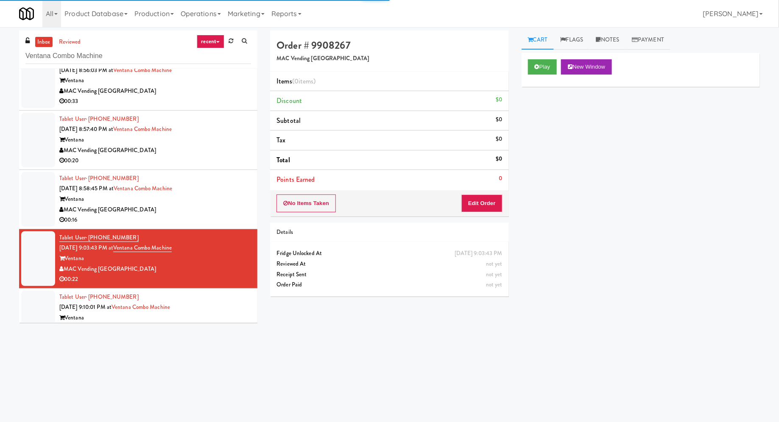
click at [218, 300] on div "Tablet User · (323) 872-4799 Sep 18, 2025 9:10:01 PM at Ventana Combo Machine V…" at bounding box center [155, 318] width 192 height 52
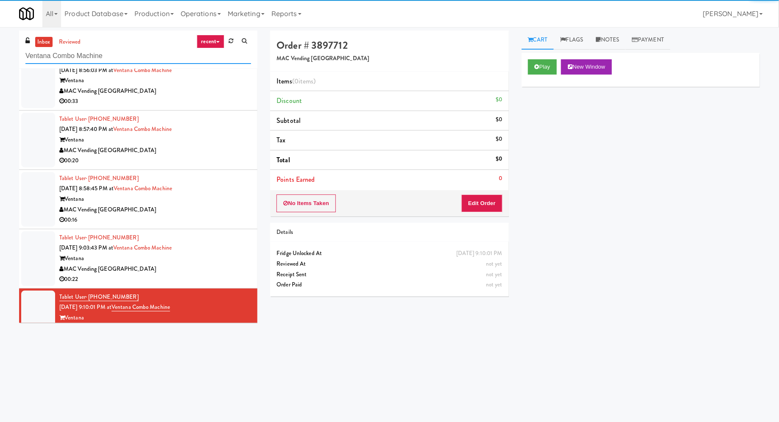
click at [66, 52] on input "Ventana Combo Machine" at bounding box center [138, 56] width 226 height 16
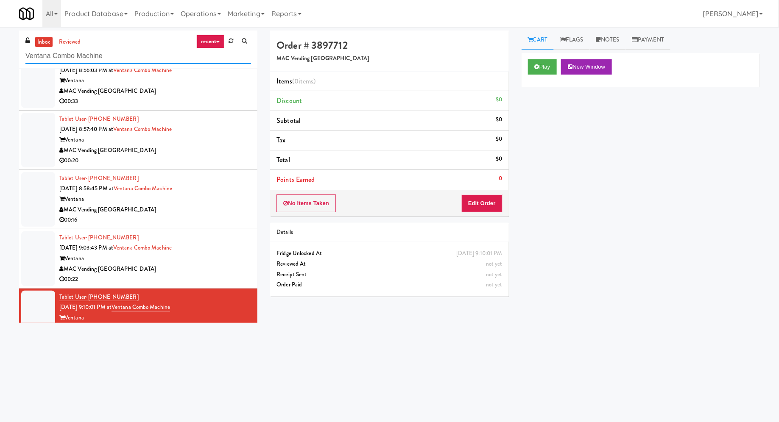
click at [66, 52] on input "Ventana Combo Machine" at bounding box center [138, 56] width 226 height 16
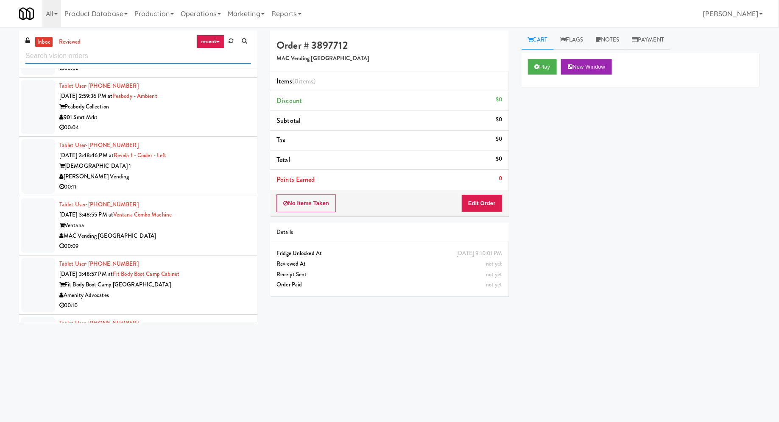
scroll to position [393, 0]
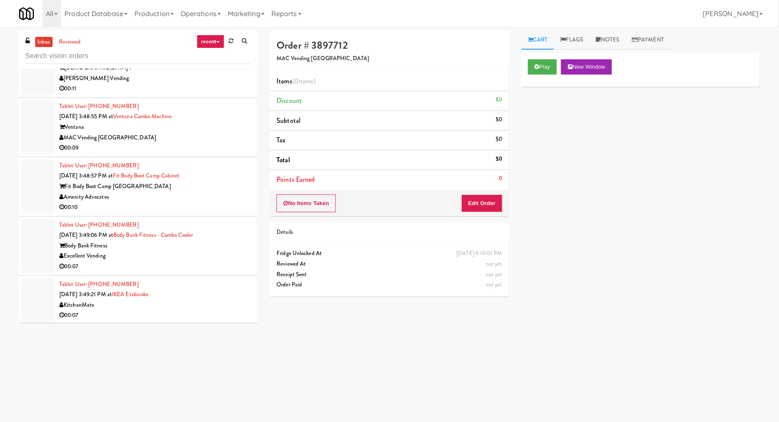
click at [198, 192] on div "Amenity Advocates" at bounding box center [155, 197] width 192 height 11
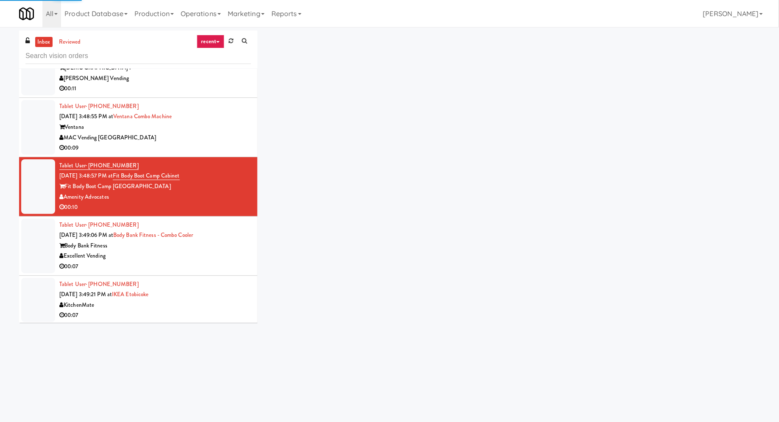
click at [227, 247] on div "Body Bank Fitness" at bounding box center [155, 246] width 192 height 11
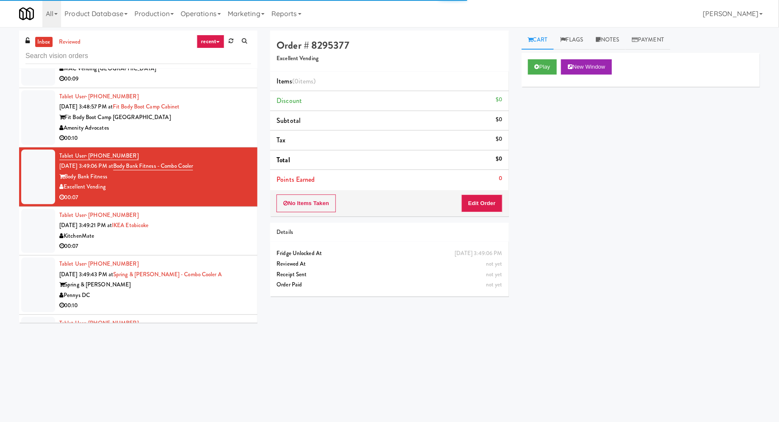
scroll to position [465, 0]
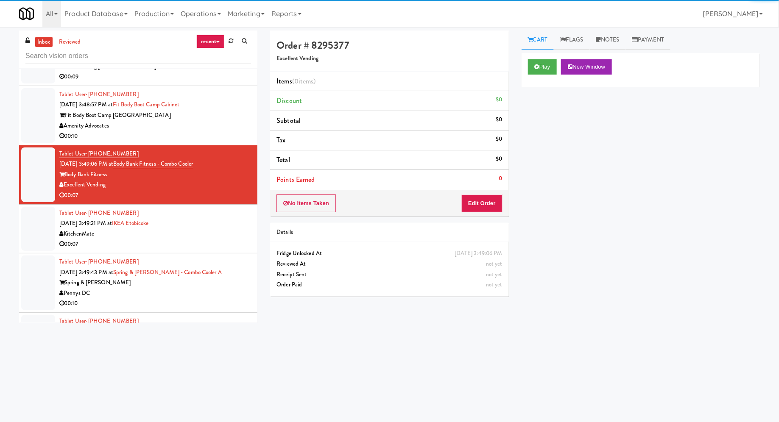
click at [224, 225] on div "Tablet User · (647) 526-4977 Sep 18, 2025 3:49:21 PM at IKEA Etobicoke KitchenM…" at bounding box center [155, 229] width 192 height 42
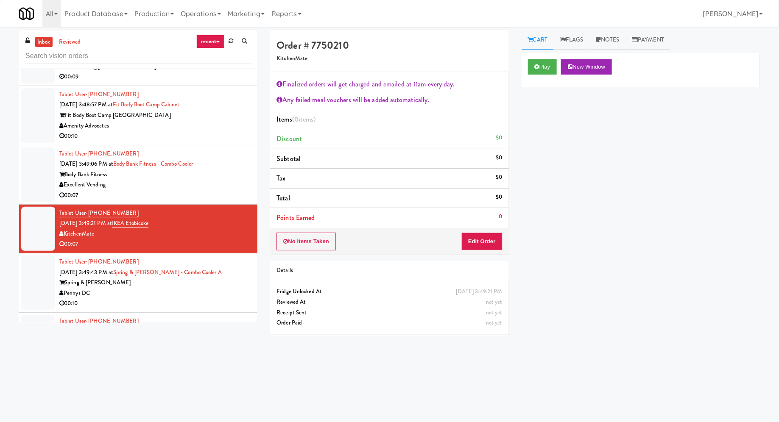
click at [224, 290] on div "Pennys DC" at bounding box center [155, 293] width 192 height 11
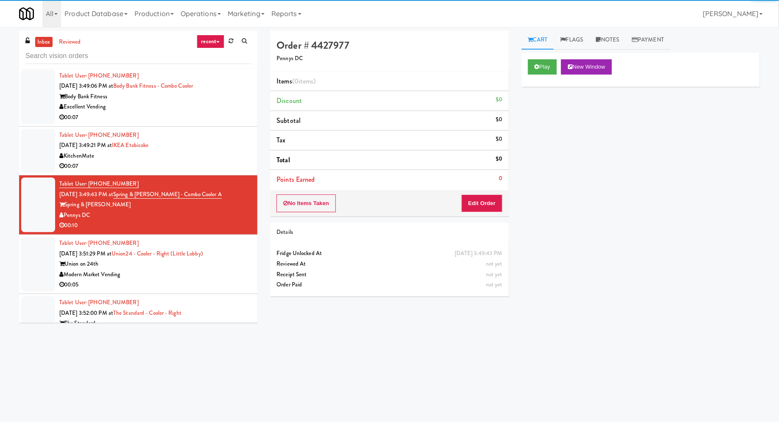
scroll to position [545, 0]
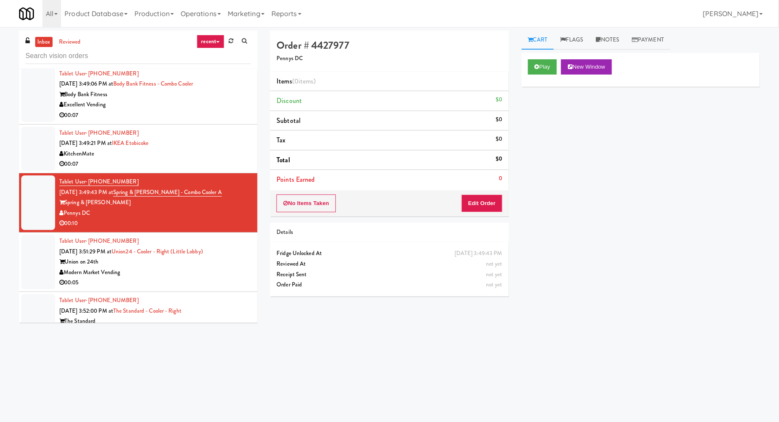
click at [197, 274] on div "Modern Market Vending" at bounding box center [155, 273] width 192 height 11
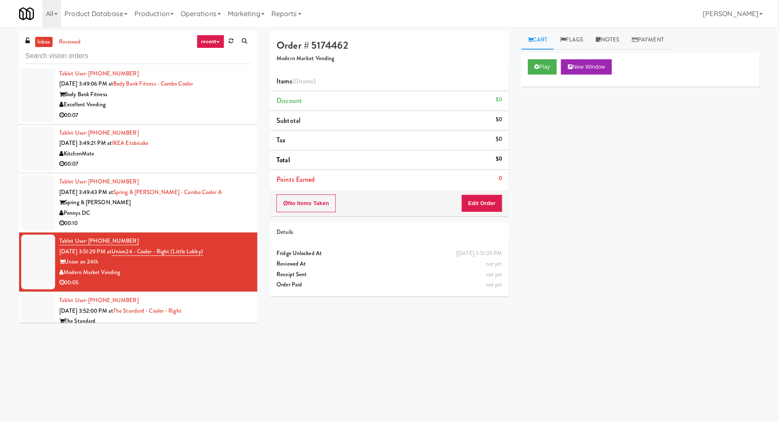
click at [229, 310] on div "Tablet User · (503) 607-5630 Sep 18, 2025 3:52:00 PM at The Standard - Cooler -…" at bounding box center [155, 322] width 192 height 52
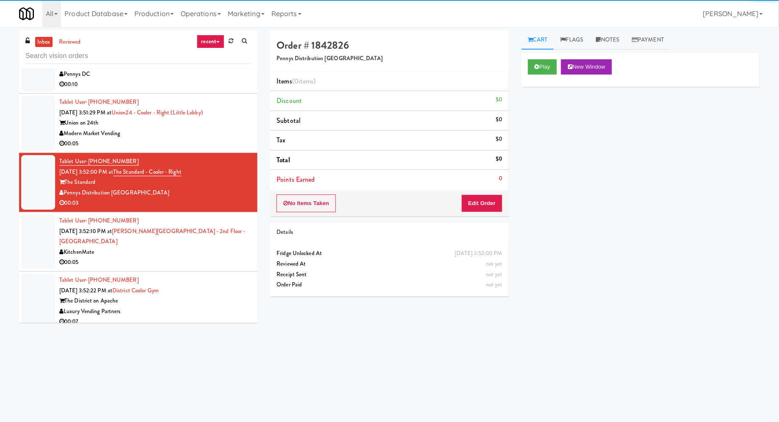
scroll to position [755, 0]
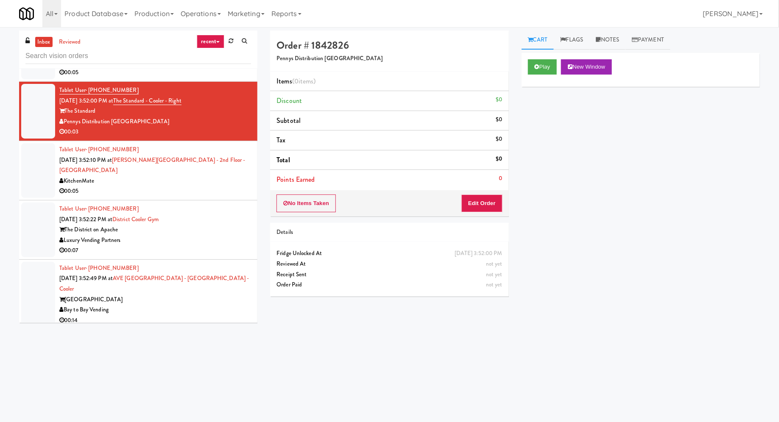
click at [212, 186] on div "00:05" at bounding box center [155, 191] width 192 height 11
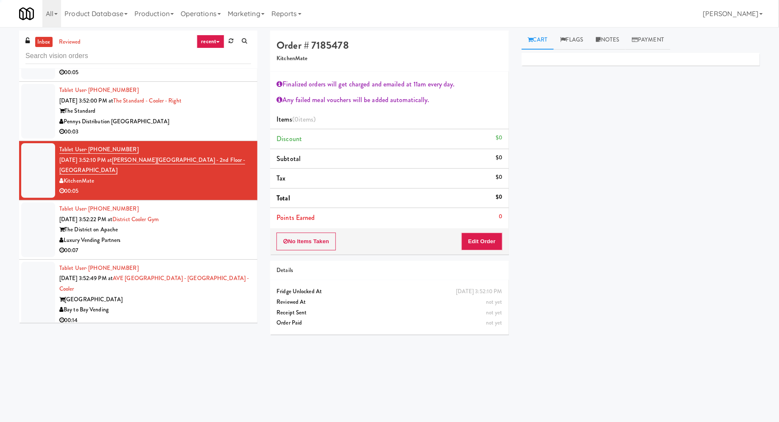
click at [212, 216] on div "Tablet User · (636) 346-1077 Sep 18, 2025 3:52:22 PM at District Cooler Gym The…" at bounding box center [155, 230] width 192 height 52
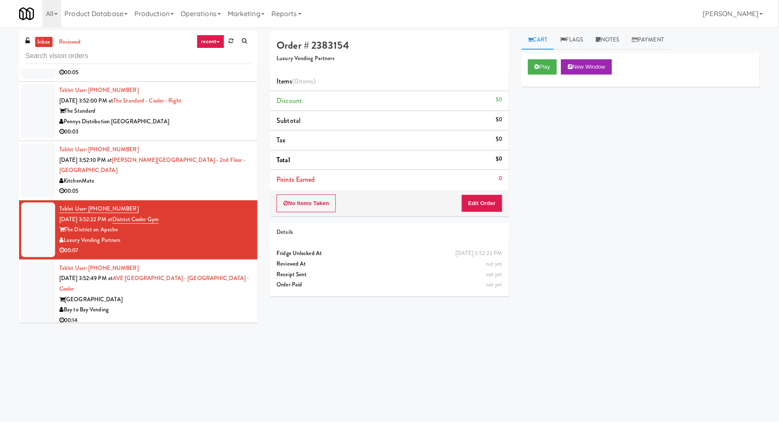
click at [218, 305] on div "Bay to Bay Vending" at bounding box center [155, 310] width 192 height 11
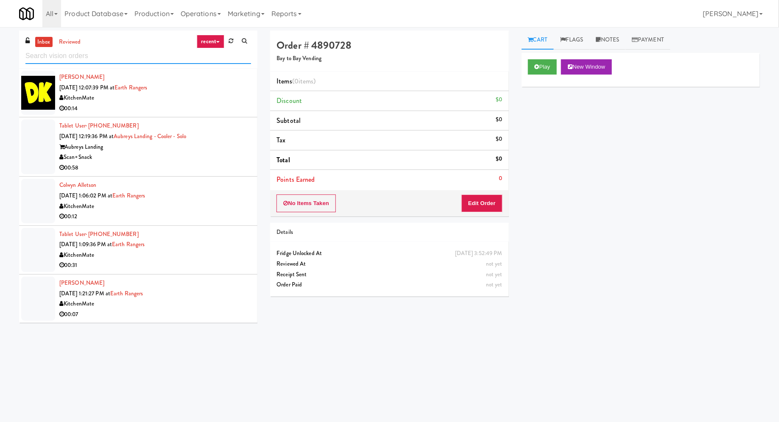
click at [154, 58] on input "text" at bounding box center [138, 56] width 226 height 16
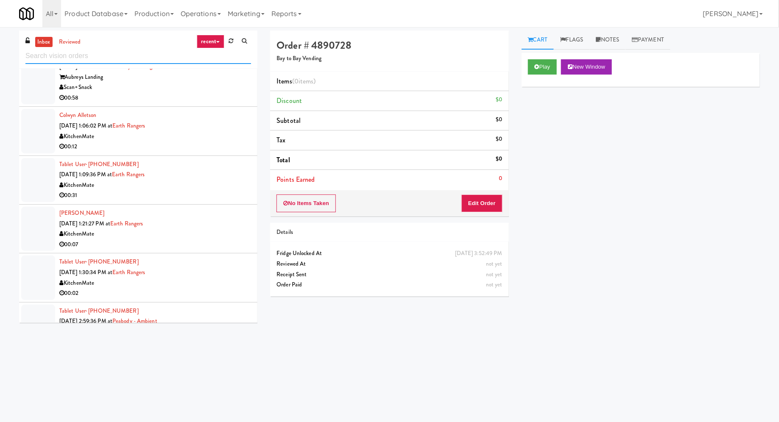
scroll to position [73, 0]
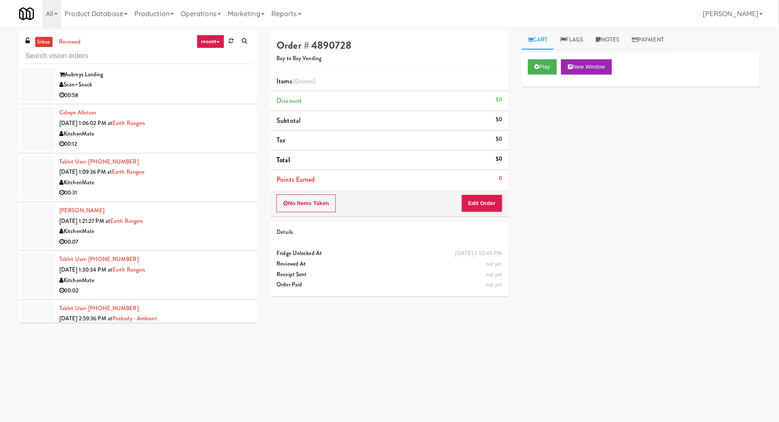
drag, startPoint x: 92, startPoint y: 121, endPoint x: 113, endPoint y: 123, distance: 21.7
click at [112, 123] on span "Sep 18, 2025 1:06:02 PM at" at bounding box center [85, 123] width 53 height 8
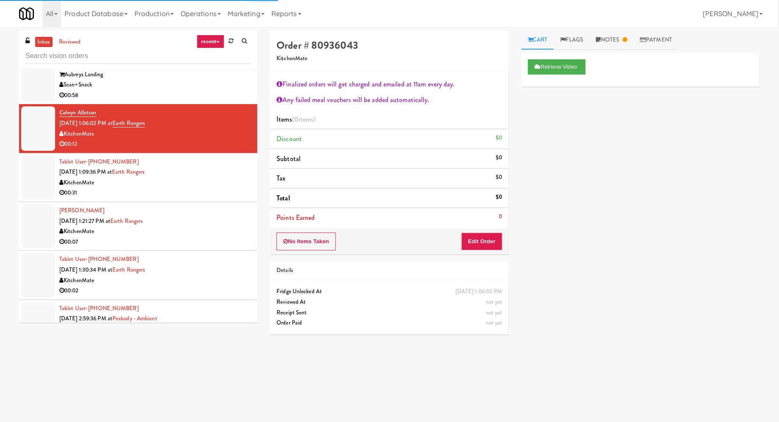
drag, startPoint x: 91, startPoint y: 172, endPoint x: 116, endPoint y: 175, distance: 25.2
click at [117, 175] on div "Tablet User · (416) 278-1556 Sep 18, 2025 1:09:36 PM at Earth Rangers KitchenMa…" at bounding box center [155, 178] width 192 height 42
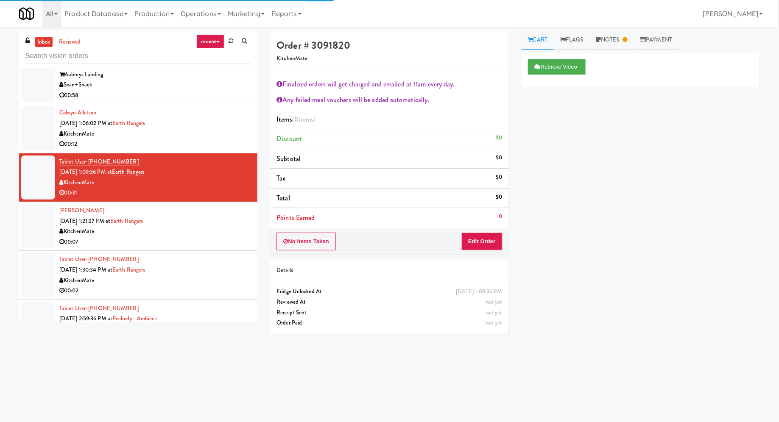
click at [203, 222] on div "Gurleen Dhindsa Sep 18, 2025 1:21:27 PM at Earth Rangers KitchenMate 00:07" at bounding box center [155, 227] width 192 height 42
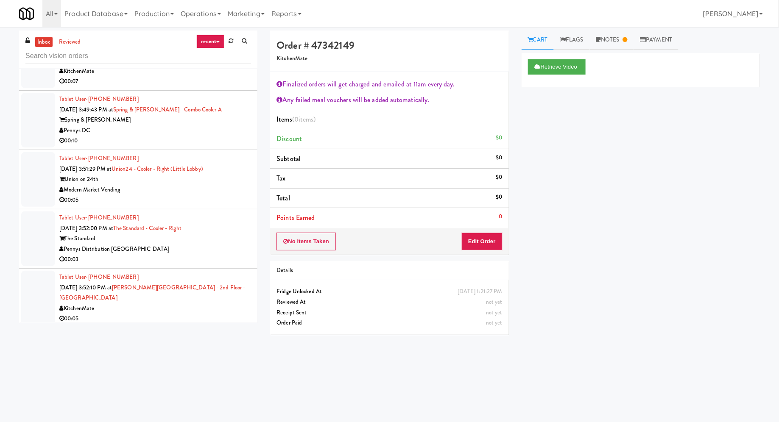
scroll to position [3, 0]
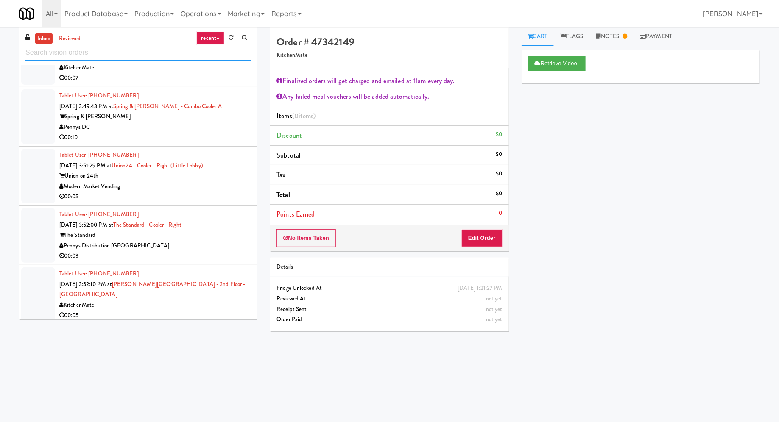
click at [115, 48] on input "text" at bounding box center [138, 53] width 226 height 16
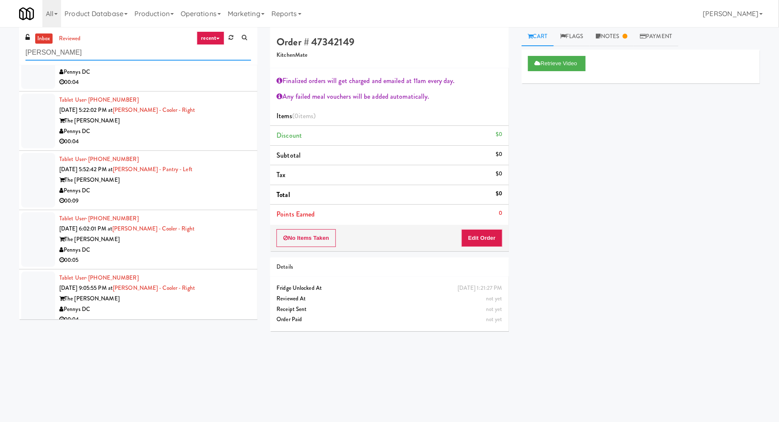
scroll to position [154, 0]
type input "hale"
click at [200, 173] on div "The [PERSON_NAME]" at bounding box center [155, 178] width 192 height 11
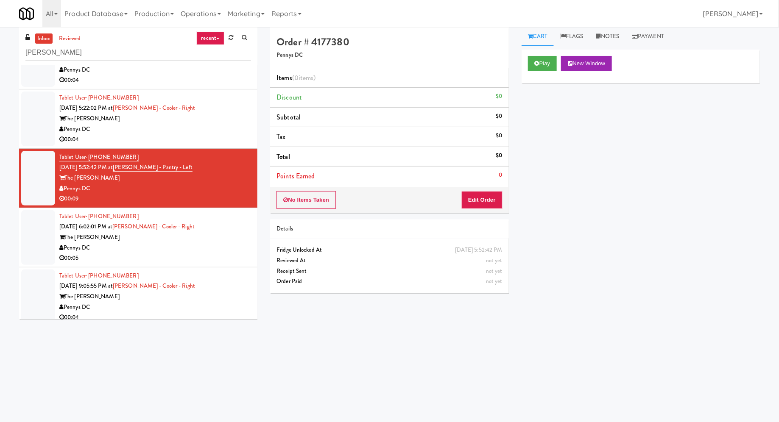
drag, startPoint x: 101, startPoint y: 186, endPoint x: 66, endPoint y: 187, distance: 35.6
click at [66, 187] on div "Pennys DC" at bounding box center [155, 189] width 192 height 11
drag, startPoint x: 312, startPoint y: 53, endPoint x: 265, endPoint y: 57, distance: 47.2
click at [265, 57] on div "Order # 4177380 Pennys DC Items (0 items ) Discount $0 Subtotal $0 Tax $0 Total…" at bounding box center [389, 163] width 251 height 273
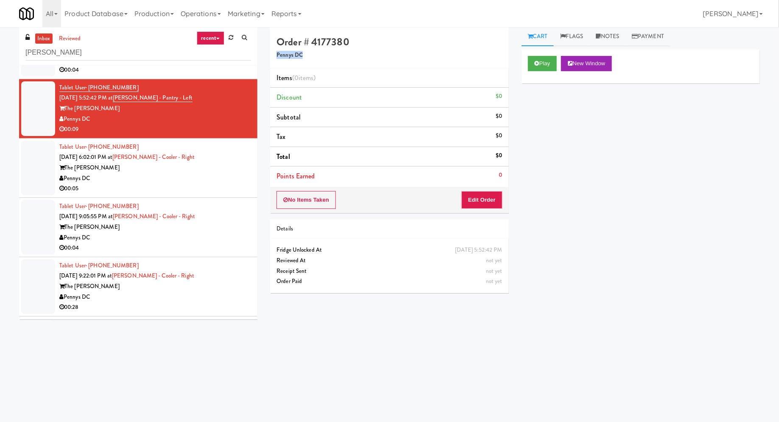
scroll to position [221, 0]
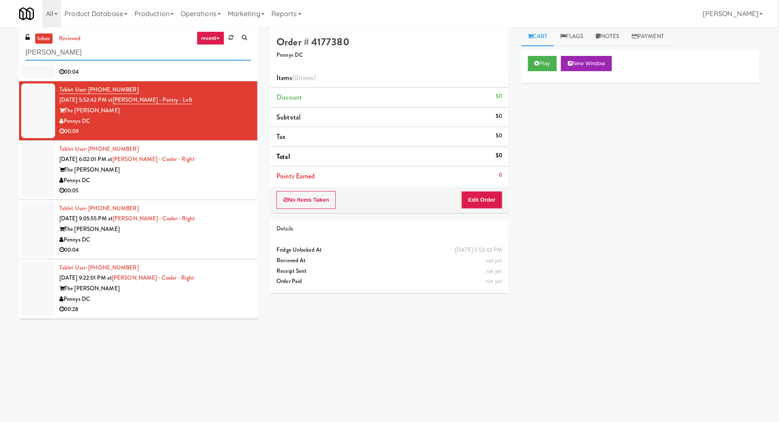
click at [50, 54] on input "hale" at bounding box center [138, 53] width 226 height 16
click at [71, 39] on link "reviewed" at bounding box center [70, 38] width 26 height 11
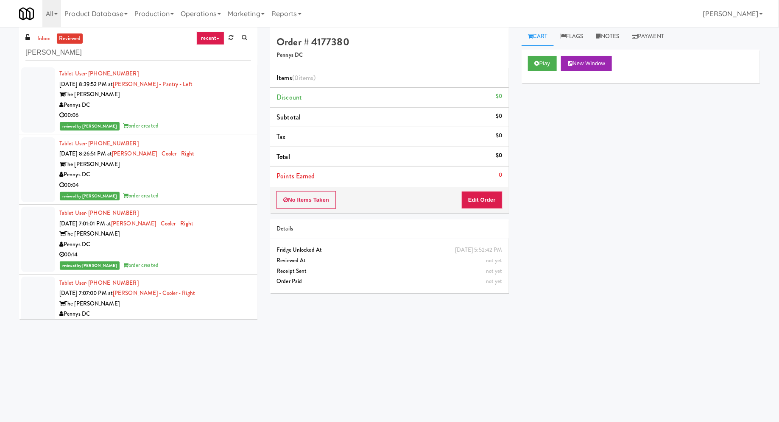
click at [178, 111] on div "00:06" at bounding box center [155, 115] width 192 height 11
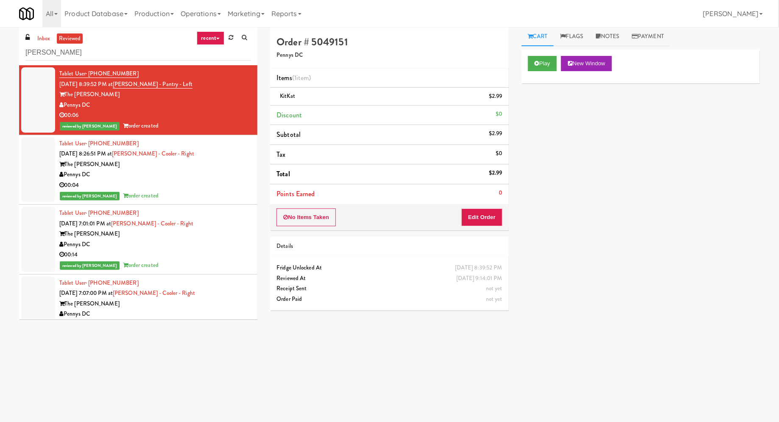
click at [193, 153] on div "Tablet User · (303) 526-8188 Sep 18, 2025 8:26:51 PM at Hale - Cooler - Right T…" at bounding box center [155, 170] width 192 height 63
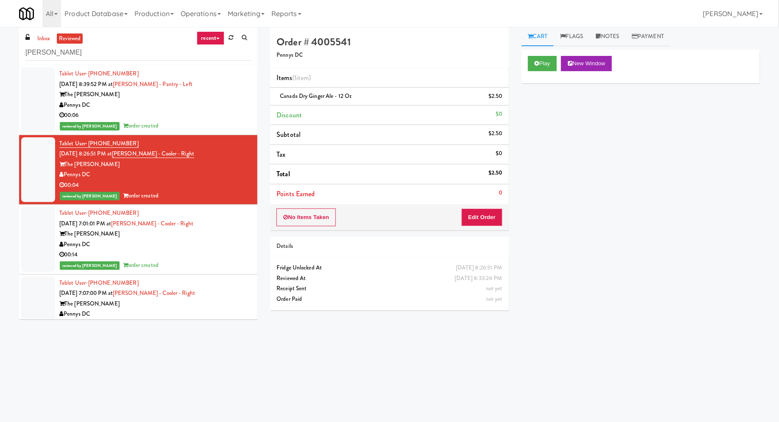
click at [209, 224] on div "Tablet User · (202) 766-5673 Sep 18, 2025 7:01:01 PM at Hale - Cooler - Right T…" at bounding box center [155, 239] width 192 height 63
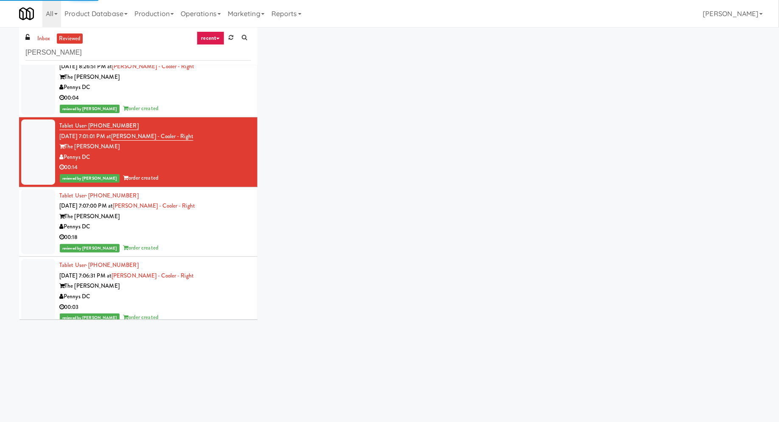
scroll to position [89, 0]
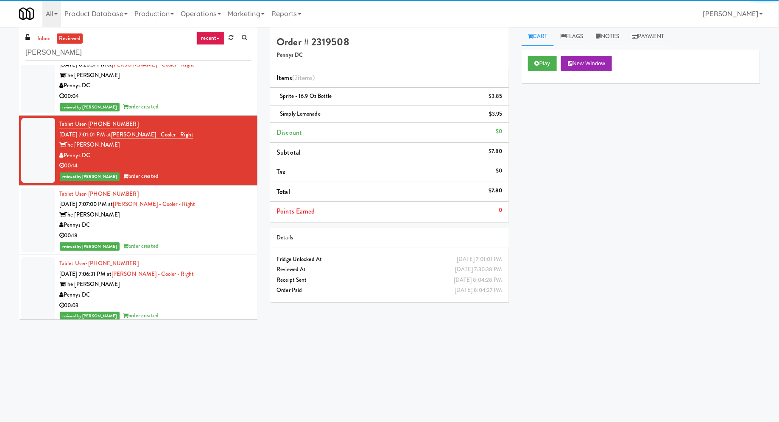
click at [209, 224] on div "Pennys DC" at bounding box center [155, 225] width 192 height 11
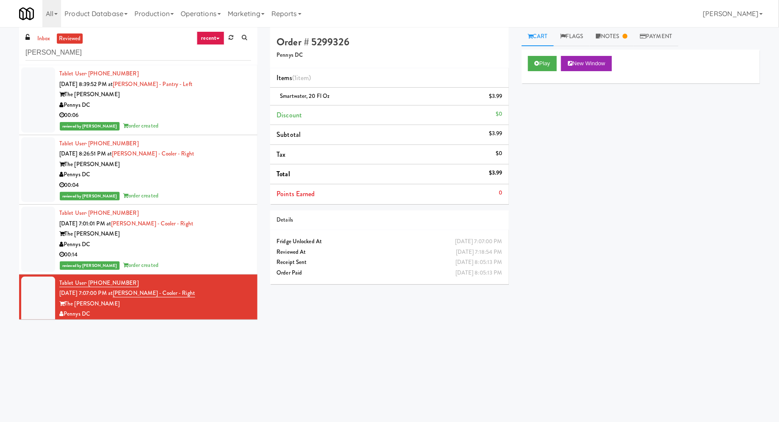
click at [207, 107] on div "Pennys DC" at bounding box center [155, 105] width 192 height 11
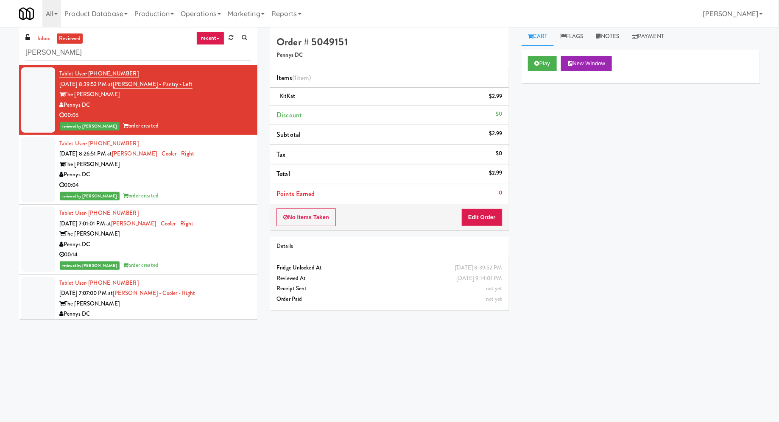
drag, startPoint x: 301, startPoint y: 99, endPoint x: 267, endPoint y: 95, distance: 33.8
click at [267, 95] on div "Order # 5049151 Pennys DC Items (1 item ) KitKat $2.99 Discount $0 Subtotal $2.…" at bounding box center [389, 172] width 251 height 290
click at [365, 37] on h4 "Order # 5049151" at bounding box center [389, 41] width 226 height 11
drag, startPoint x: 307, startPoint y: 98, endPoint x: 290, endPoint y: 98, distance: 17.8
click at [290, 98] on div "KitKat $2.99" at bounding box center [389, 96] width 226 height 11
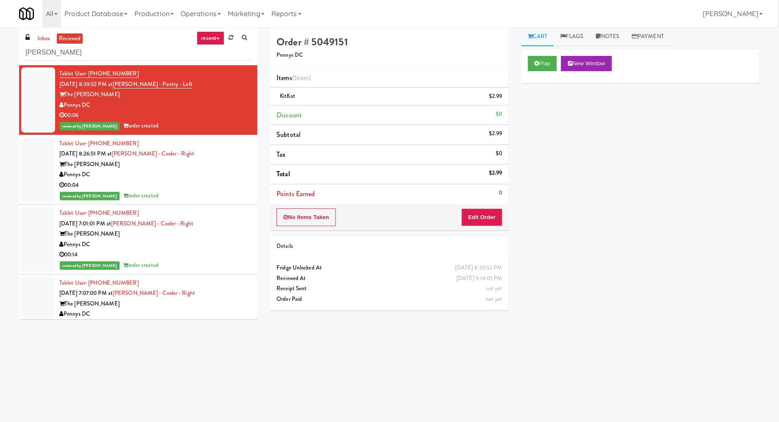
click at [290, 98] on span "KitKat" at bounding box center [287, 96] width 15 height 8
click at [353, 125] on li "Subtotal $2.99" at bounding box center [389, 135] width 238 height 20
click at [218, 42] on link "recent" at bounding box center [211, 38] width 28 height 14
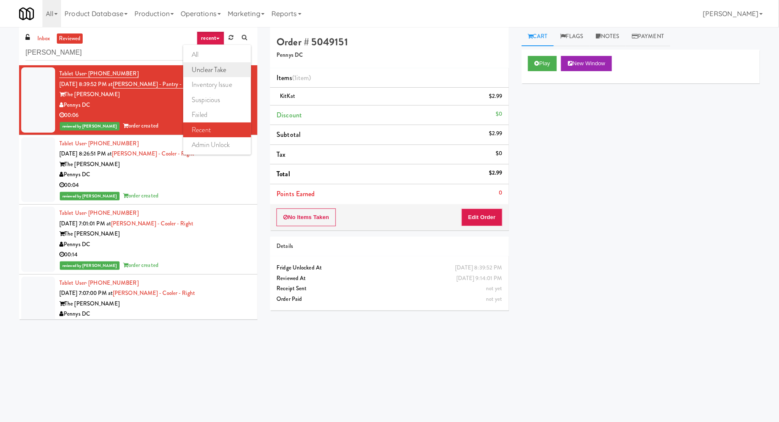
click at [230, 68] on link "unclear take" at bounding box center [217, 69] width 68 height 15
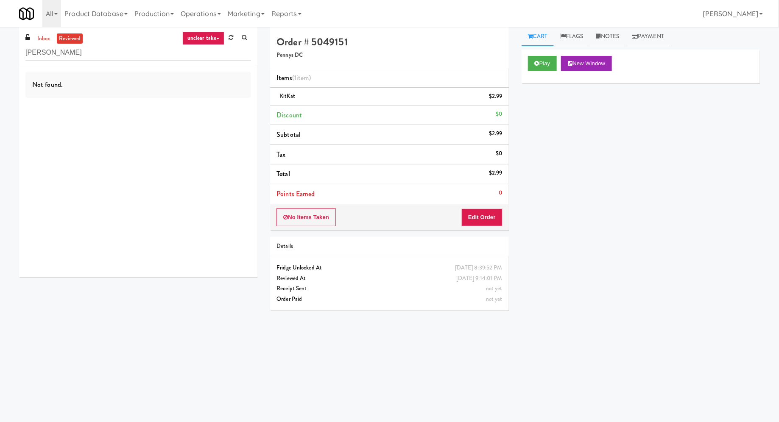
click at [220, 40] on link "unclear take" at bounding box center [204, 38] width 42 height 14
click at [221, 52] on link "all" at bounding box center [217, 54] width 68 height 15
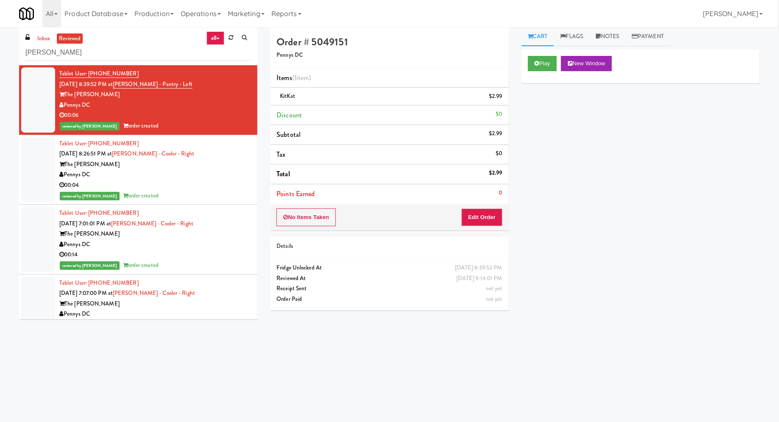
click at [477, 6] on div "All 325 Vending https://classic.micromart.com/vision-orders/1046227?operator_id…" at bounding box center [389, 13] width 741 height 27
click at [543, 39] on link "Cart" at bounding box center [538, 36] width 33 height 19
click at [484, 219] on button "Edit Order" at bounding box center [481, 218] width 41 height 18
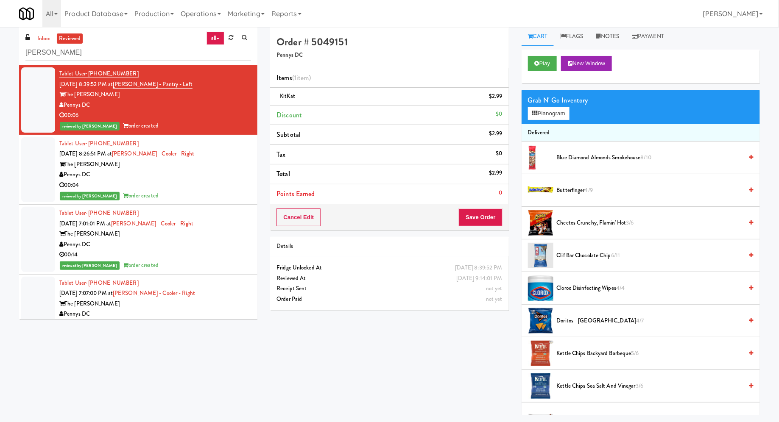
click at [536, 36] on link "Cart" at bounding box center [538, 36] width 33 height 19
click at [533, 113] on icon at bounding box center [535, 114] width 6 height 6
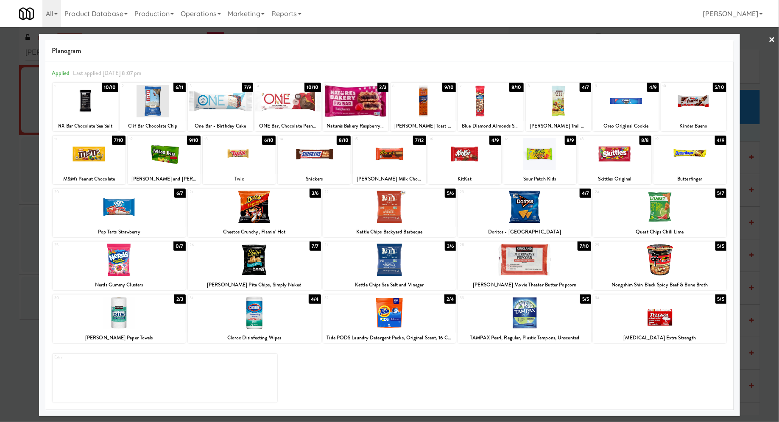
click at [775, 38] on link "×" at bounding box center [772, 40] width 7 height 26
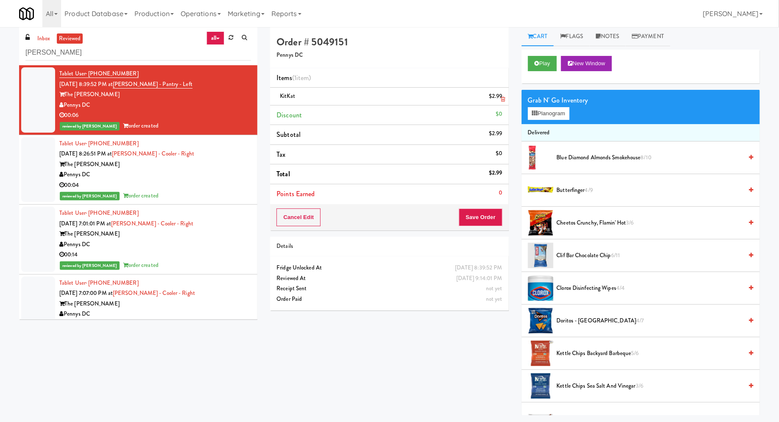
click at [501, 97] on icon at bounding box center [503, 100] width 4 height 6
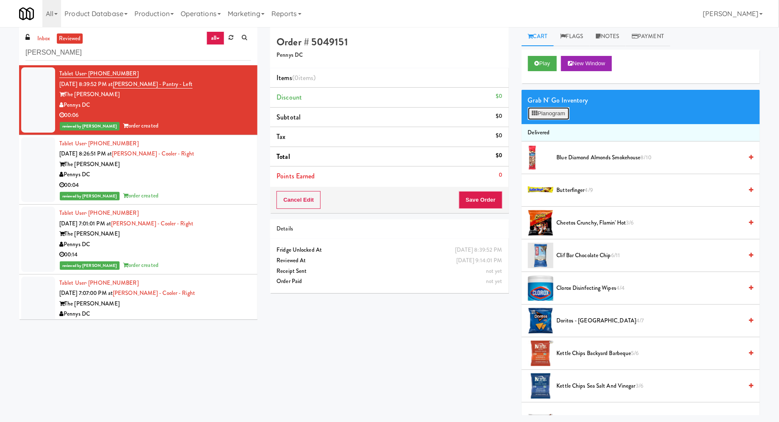
click at [536, 112] on icon at bounding box center [535, 114] width 6 height 6
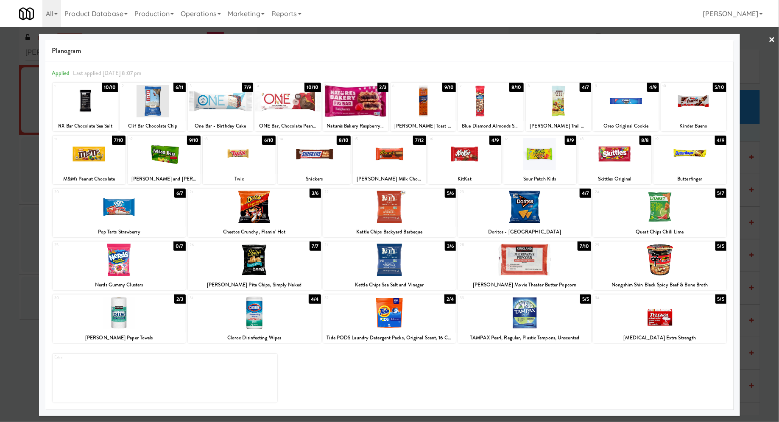
click at [471, 158] on div at bounding box center [464, 154] width 73 height 33
click at [772, 39] on link "×" at bounding box center [772, 40] width 7 height 26
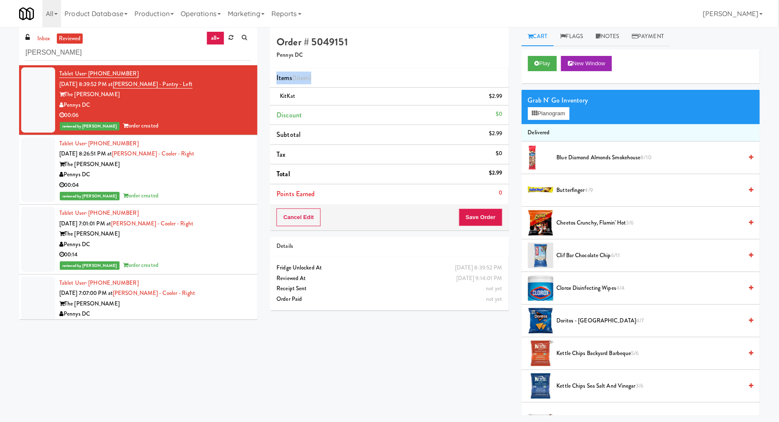
drag, startPoint x: 321, startPoint y: 77, endPoint x: 277, endPoint y: 78, distance: 44.1
click at [277, 78] on li "Items (1 item )" at bounding box center [389, 78] width 238 height 20
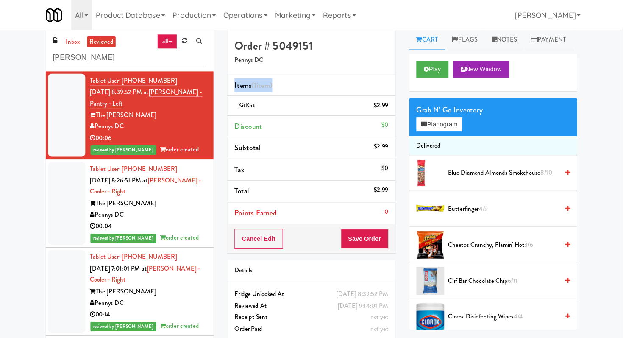
scroll to position [4, 0]
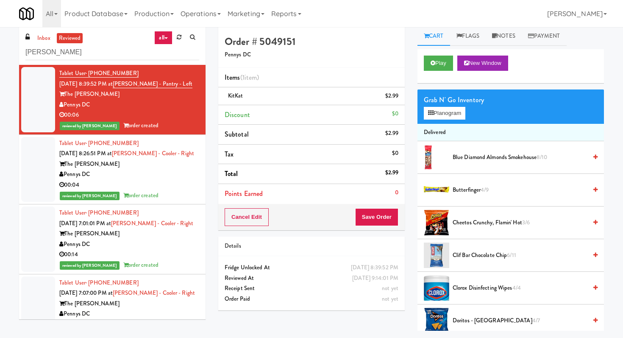
click at [288, 116] on li "Discount $0" at bounding box center [311, 115] width 187 height 20
drag, startPoint x: 249, startPoint y: 102, endPoint x: 225, endPoint y: 97, distance: 24.6
click at [225, 97] on li "KitKat $2.99" at bounding box center [311, 96] width 187 height 18
click at [400, 98] on icon at bounding box center [399, 99] width 4 height 6
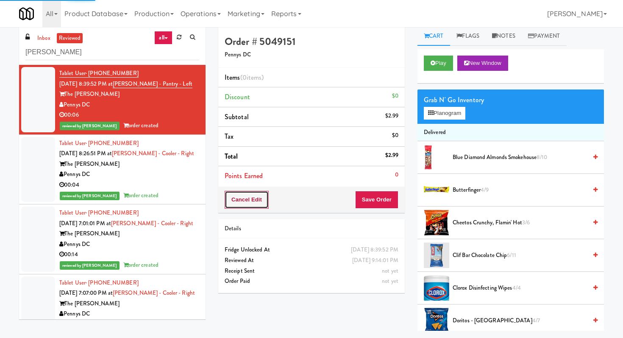
click at [256, 199] on button "Cancel Edit" at bounding box center [247, 200] width 44 height 18
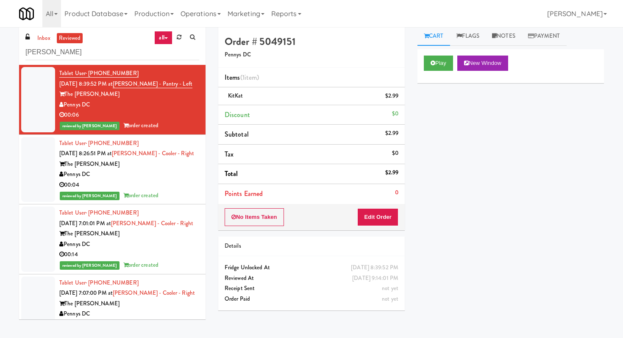
drag, startPoint x: 89, startPoint y: 82, endPoint x: 124, endPoint y: 85, distance: 34.9
click at [113, 85] on span "Sep 18, 2025 8:39:52 PM at" at bounding box center [85, 84] width 53 height 8
click at [365, 63] on div "Order # 5049151 Pennys DC" at bounding box center [311, 47] width 187 height 41
click at [482, 33] on link "Flags" at bounding box center [468, 36] width 36 height 19
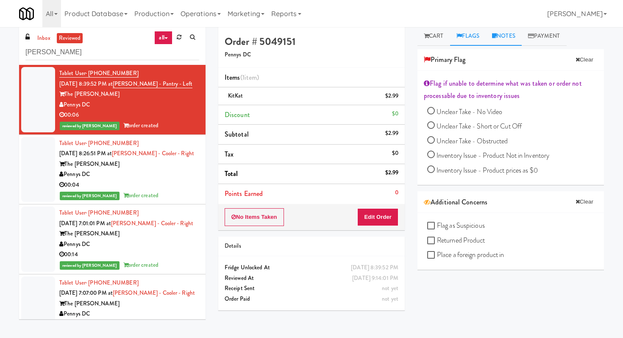
click at [500, 35] on link "Notes" at bounding box center [504, 36] width 36 height 19
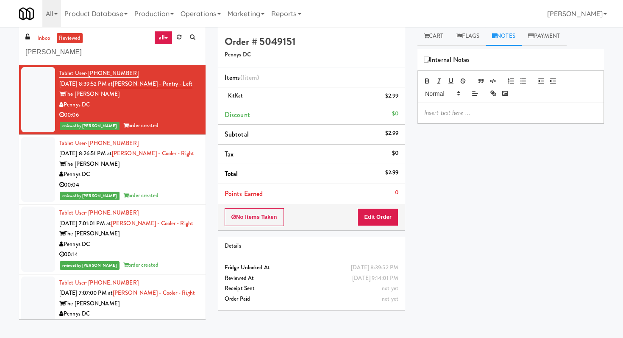
click at [451, 111] on p at bounding box center [510, 112] width 173 height 9
click at [474, 32] on link "Flags" at bounding box center [468, 36] width 36 height 19
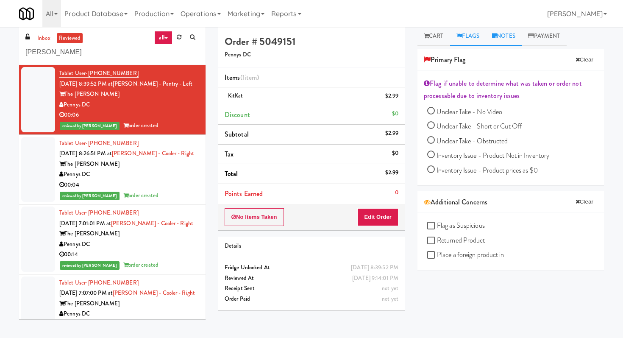
click at [513, 34] on link "Notes" at bounding box center [504, 36] width 36 height 19
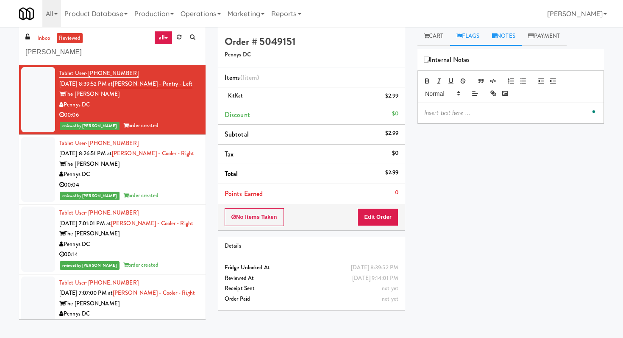
click at [466, 35] on link "Flags" at bounding box center [468, 36] width 36 height 19
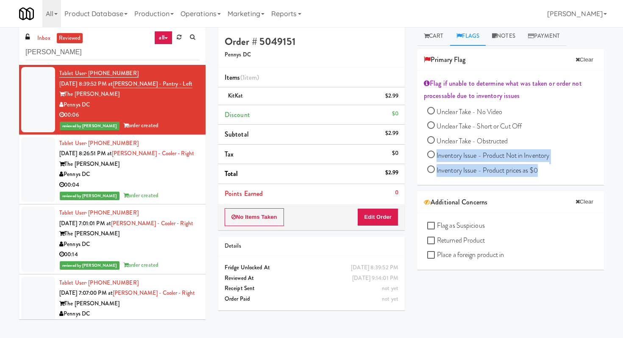
drag, startPoint x: 547, startPoint y: 170, endPoint x: 436, endPoint y: 155, distance: 112.0
click at [436, 155] on div "Unclear Take - No Video Unclear Take - Short or Cut Off Unclear Take - Obstruct…" at bounding box center [512, 142] width 170 height 73
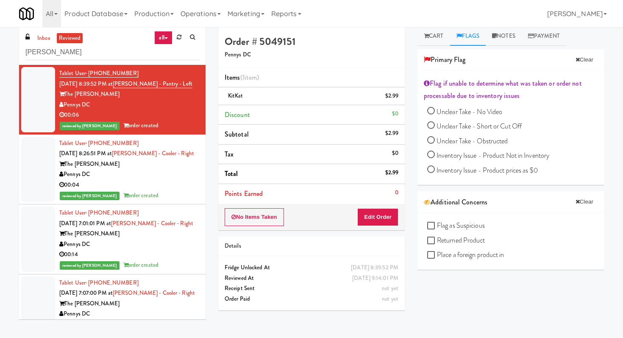
click at [488, 155] on span "Inventory Issue - Product Not in Inventory" at bounding box center [493, 156] width 113 height 10
click at [435, 155] on input "Inventory Issue - Product Not in Inventory" at bounding box center [431, 156] width 8 height 8
click at [488, 155] on span "Inventory Issue - Product Not in Inventory" at bounding box center [493, 156] width 113 height 10
click at [435, 155] on input "Inventory Issue - Product Not in Inventory" at bounding box center [431, 156] width 8 height 8
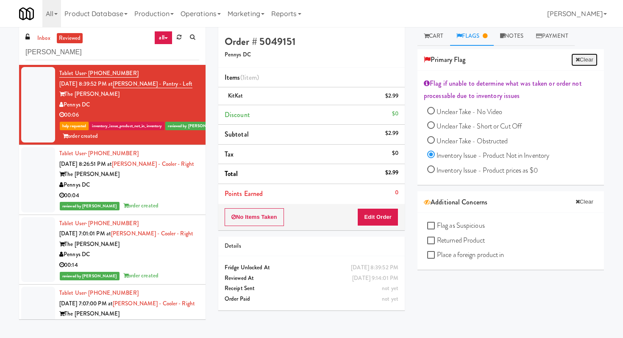
click at [587, 58] on button "Clear" at bounding box center [585, 59] width 26 height 13
radio input "false"
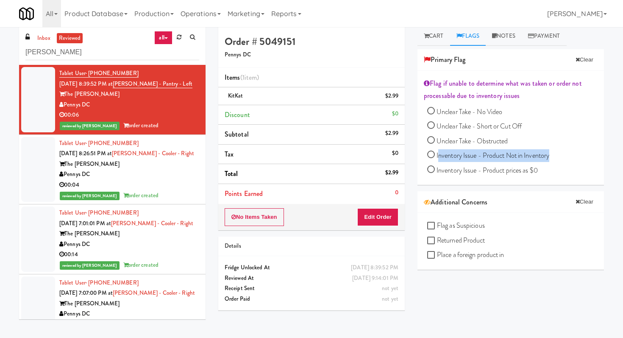
drag, startPoint x: 555, startPoint y: 154, endPoint x: 439, endPoint y: 155, distance: 116.2
click at [439, 155] on div "Unclear Take - No Video Unclear Take - Short or Cut Off Unclear Take - Obstruct…" at bounding box center [512, 142] width 170 height 73
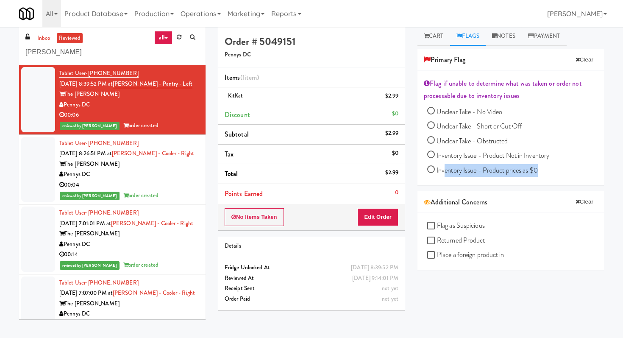
drag, startPoint x: 542, startPoint y: 173, endPoint x: 443, endPoint y: 167, distance: 99.3
click at [443, 167] on div "Unclear Take - No Video Unclear Take - Short or Cut Off Unclear Take - Obstruct…" at bounding box center [512, 142] width 170 height 73
click at [544, 184] on div "Flag if unable to determine what was taken or order not processable due to inve…" at bounding box center [511, 128] width 187 height 114
drag, startPoint x: 542, startPoint y: 173, endPoint x: 435, endPoint y: 156, distance: 108.1
click at [435, 156] on div "Unclear Take - No Video Unclear Take - Short or Cut Off Unclear Take - Obstruct…" at bounding box center [512, 142] width 170 height 73
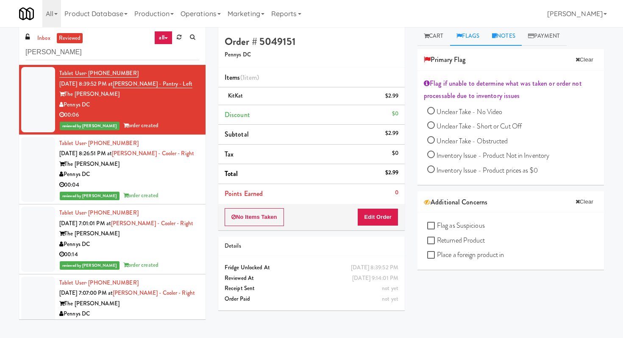
click at [504, 28] on link "Notes" at bounding box center [504, 36] width 36 height 19
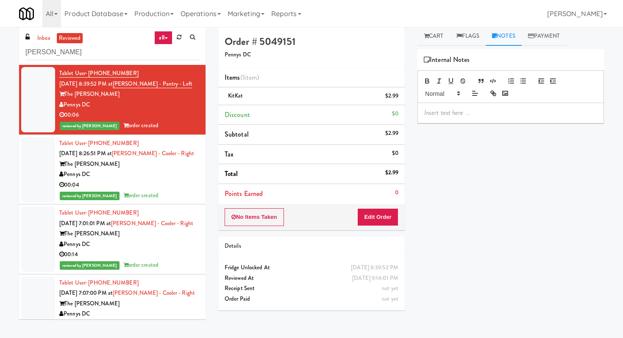
click at [448, 112] on p "To enrich screen reader interactions, please activate Accessibility in Grammarl…" at bounding box center [510, 112] width 173 height 9
click at [490, 111] on p "Yael: already reported this, waiting for confirmation" at bounding box center [510, 112] width 173 height 9
click at [477, 34] on link "Flags" at bounding box center [468, 36] width 36 height 19
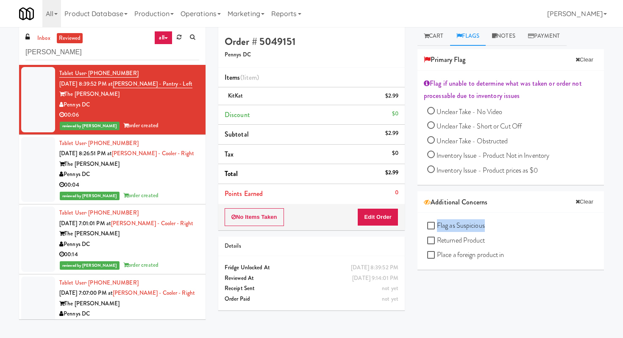
drag, startPoint x: 490, startPoint y: 223, endPoint x: 438, endPoint y: 224, distance: 52.2
click at [438, 224] on div "Flag as Suspicious Returned Product Place a foreign product in" at bounding box center [512, 241] width 170 height 44
drag, startPoint x: 489, startPoint y: 239, endPoint x: 433, endPoint y: 239, distance: 56.4
click at [433, 239] on div "Flag as Suspicious Returned Product Place a foreign product in" at bounding box center [512, 241] width 170 height 44
drag, startPoint x: 513, startPoint y: 256, endPoint x: 438, endPoint y: 256, distance: 74.2
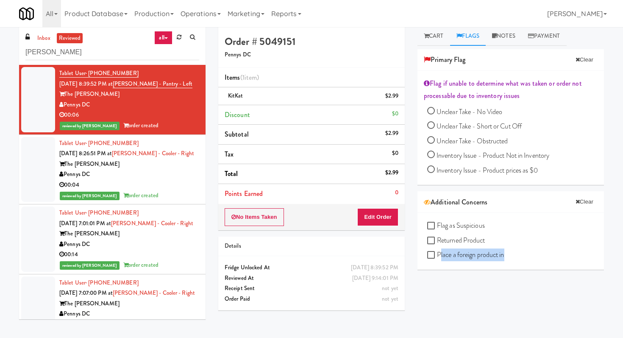
click at [438, 256] on div "Flag as Suspicious Returned Product Place a foreign product in" at bounding box center [512, 241] width 170 height 44
click at [500, 212] on div "Additional Concerns Clear" at bounding box center [511, 202] width 187 height 22
click at [388, 219] on button "Edit Order" at bounding box center [377, 217] width 41 height 18
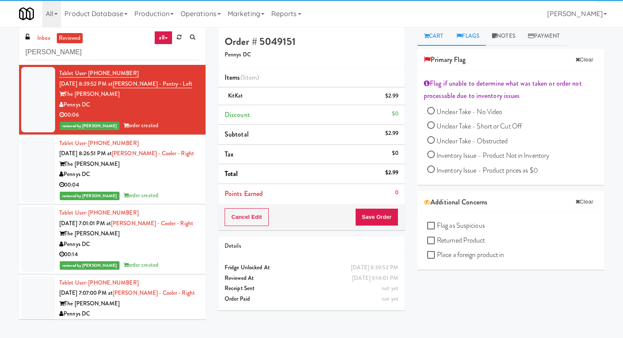
click at [435, 38] on link "Cart" at bounding box center [434, 36] width 33 height 19
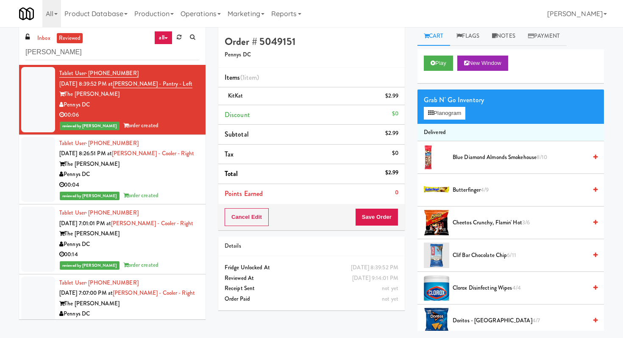
click at [458, 221] on span "Cheetos Crunchy, Flamin' Hot 3/6" at bounding box center [520, 223] width 134 height 11
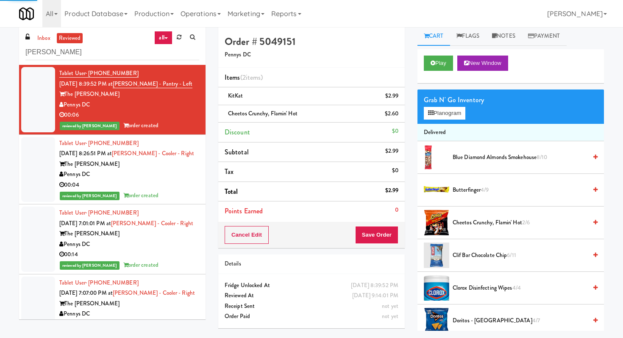
click at [463, 249] on li "Clif Bar Chocolate Chip 6/11" at bounding box center [511, 255] width 187 height 33
click at [463, 290] on span "Clorox Disinfecting Wipes 4/4" at bounding box center [520, 288] width 134 height 11
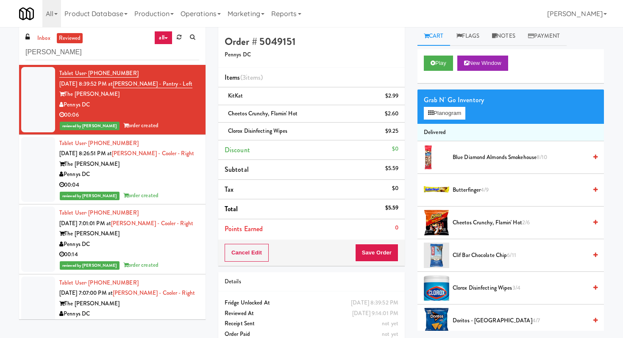
click at [463, 256] on span "Clif Bar Chocolate Chip 6/11" at bounding box center [520, 255] width 134 height 11
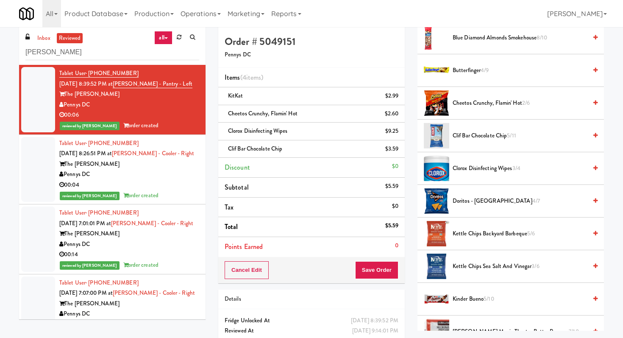
scroll to position [123, 0]
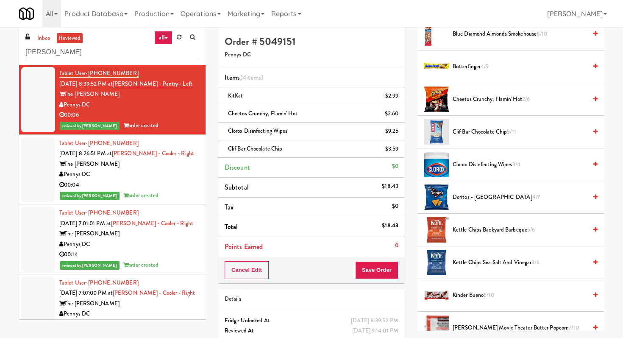
click at [465, 225] on span "Kettle Chips Backyard Barbeque 5/6" at bounding box center [520, 230] width 134 height 11
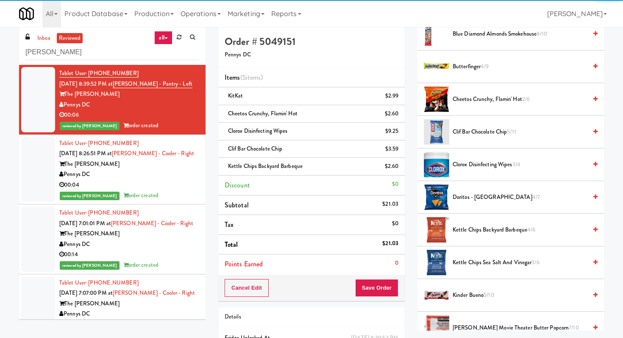
click at [465, 262] on span "Kettle Chips Sea Salt and Vinegar 3/6" at bounding box center [520, 262] width 134 height 11
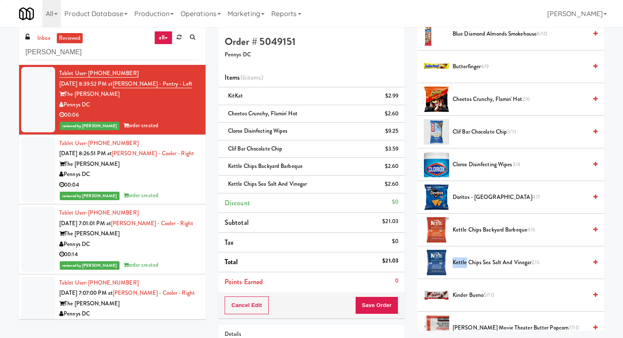
click at [465, 262] on span "Kettle Chips Sea Salt and Vinegar 2/6" at bounding box center [520, 262] width 134 height 11
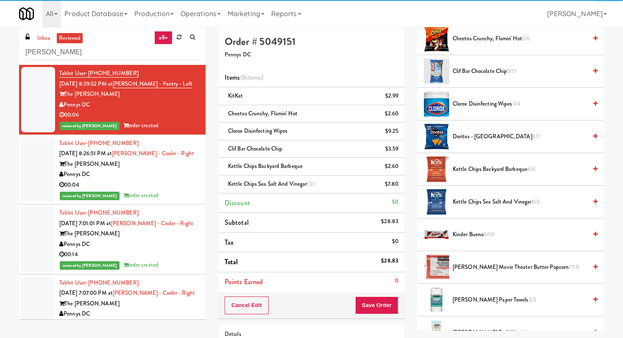
click at [465, 268] on span "Kirkland Movie Theater Butter Popcorn 7/10" at bounding box center [520, 267] width 134 height 11
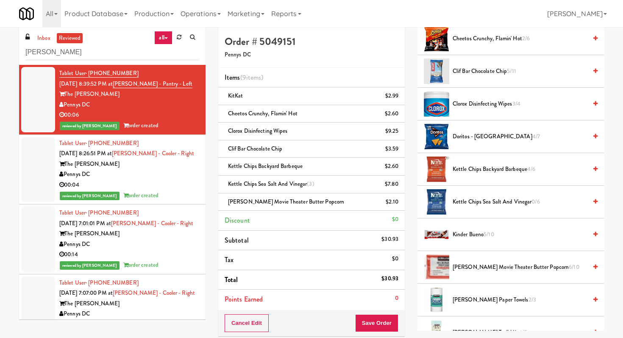
click at [463, 238] on span "Kinder Bueno 5/10" at bounding box center [520, 234] width 134 height 11
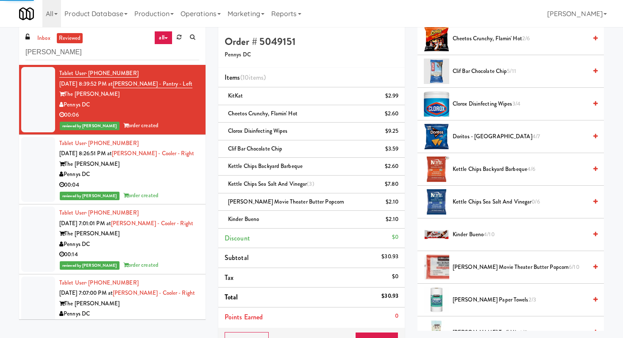
scroll to position [220, 0]
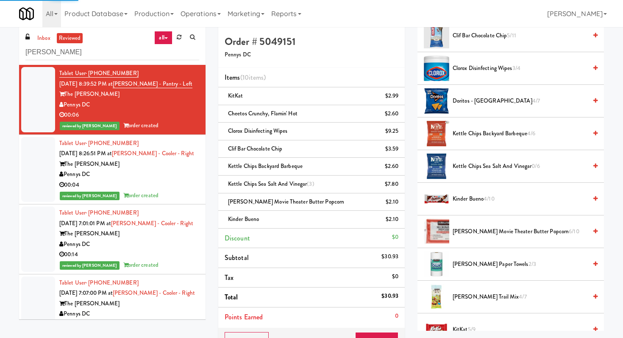
click at [462, 268] on span "Kirkland Paper Towels 2/3" at bounding box center [520, 264] width 134 height 11
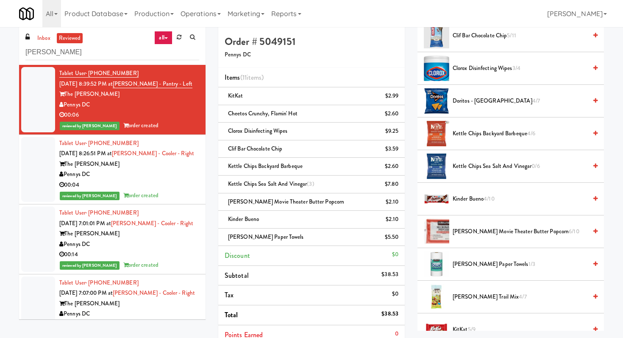
scroll to position [0, 0]
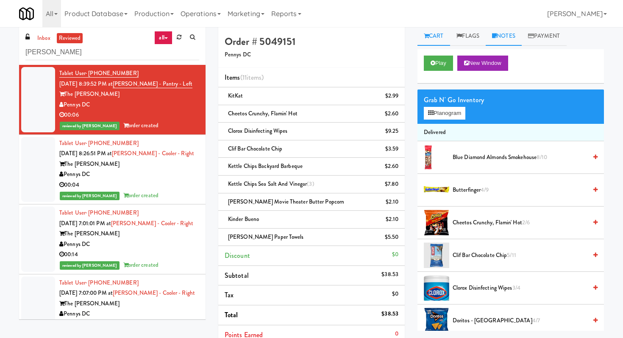
click at [504, 36] on link "Notes" at bounding box center [504, 36] width 36 height 19
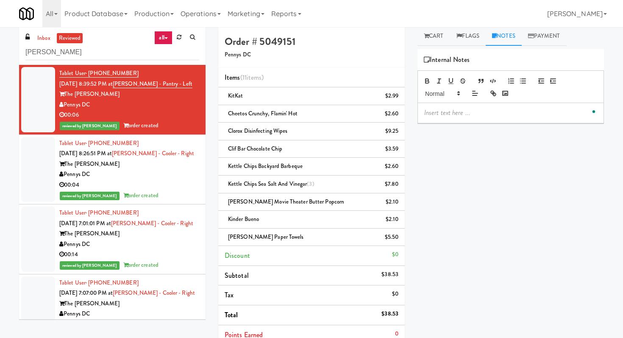
click at [434, 109] on p "To enrich screen reader interactions, please activate Accessibility in Grammarl…" at bounding box center [510, 112] width 173 height 9
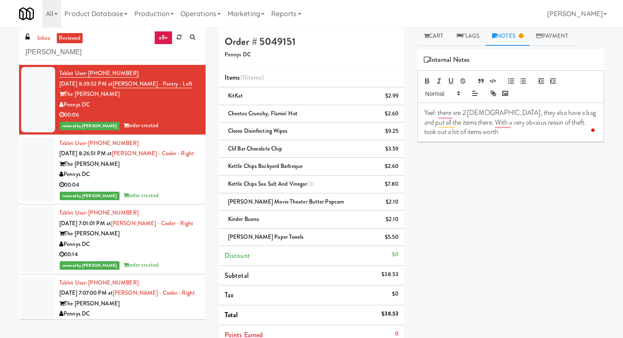
click at [391, 319] on li "Total $38.53" at bounding box center [311, 315] width 187 height 20
click at [392, 312] on div "$38.53" at bounding box center [390, 314] width 17 height 11
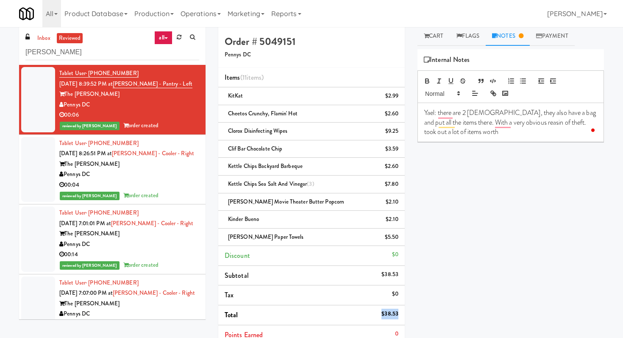
click at [392, 312] on div "$38.53" at bounding box center [390, 314] width 17 height 11
click at [500, 131] on p "Yael: there are 2 males, they also have a bag and put all the items there. With…" at bounding box center [510, 122] width 173 height 28
click at [279, 46] on h4 "Order # 5049151" at bounding box center [312, 41] width 174 height 11
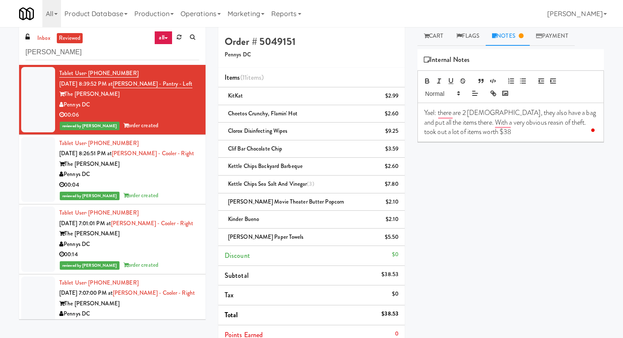
click at [280, 42] on h4 "Order # 5049151" at bounding box center [312, 41] width 174 height 11
copy h4 "5049151"
click at [473, 38] on link "Flags" at bounding box center [468, 36] width 36 height 19
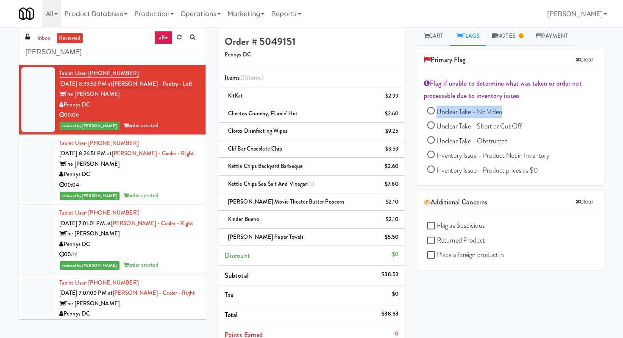
drag, startPoint x: 506, startPoint y: 110, endPoint x: 438, endPoint y: 109, distance: 68.3
click at [438, 109] on div "Unclear Take - No Video Unclear Take - Short or Cut Off Unclear Take - Obstruct…" at bounding box center [512, 142] width 170 height 73
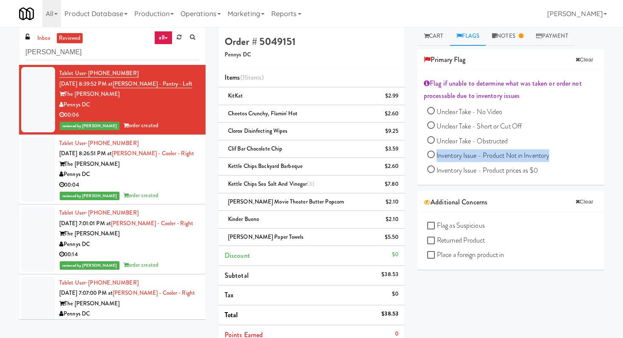
drag, startPoint x: 561, startPoint y: 158, endPoint x: 437, endPoint y: 157, distance: 124.2
click at [437, 157] on div "Unclear Take - No Video Unclear Take - Short or Cut Off Unclear Take - Obstruct…" at bounding box center [512, 142] width 170 height 73
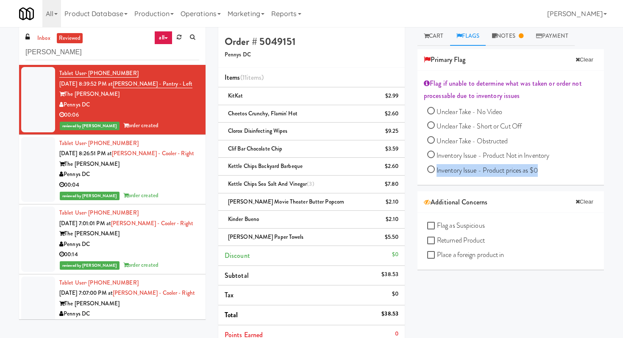
drag, startPoint x: 553, startPoint y: 174, endPoint x: 437, endPoint y: 173, distance: 116.2
click at [437, 173] on div "Unclear Take - No Video Unclear Take - Short or Cut Off Unclear Take - Obstruct…" at bounding box center [512, 142] width 170 height 73
click at [162, 38] on link "all" at bounding box center [163, 38] width 18 height 14
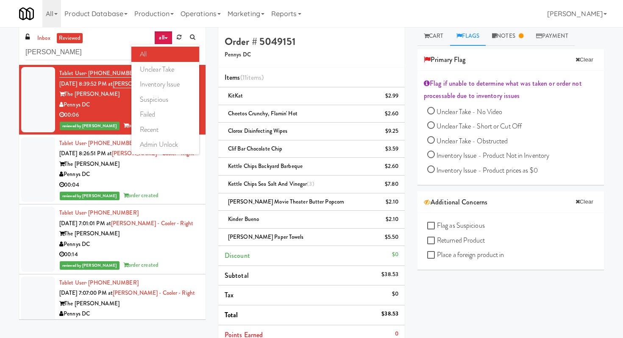
click at [320, 63] on div "Order # 5049151 Pennys DC" at bounding box center [311, 47] width 187 height 41
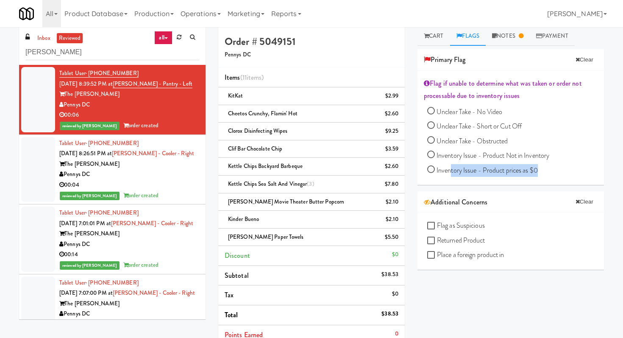
drag, startPoint x: 543, startPoint y: 167, endPoint x: 452, endPoint y: 168, distance: 91.2
click at [452, 168] on div "Unclear Take - No Video Unclear Take - Short or Cut Off Unclear Take - Obstruct…" at bounding box center [512, 142] width 170 height 73
click at [524, 137] on div "Unclear Take - No Video Unclear Take - Short or Cut Off Unclear Take - Obstruct…" at bounding box center [512, 142] width 170 height 73
click at [504, 37] on link "Notes" at bounding box center [508, 36] width 44 height 19
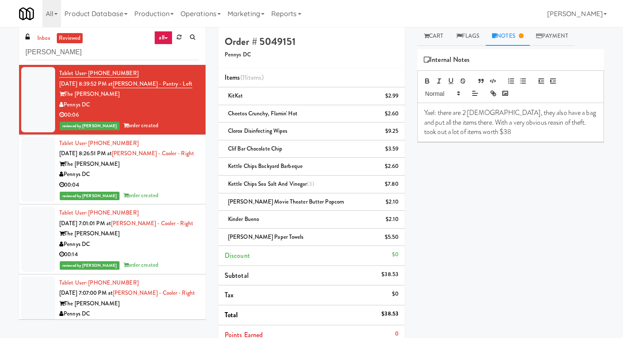
click at [465, 120] on p "Yael: there are 2 males, they also have a bag and put all the items there. With…" at bounding box center [510, 122] width 173 height 28
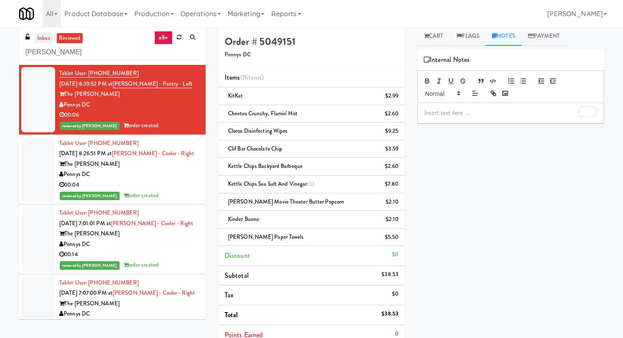
click at [46, 42] on link "inbox" at bounding box center [43, 38] width 17 height 11
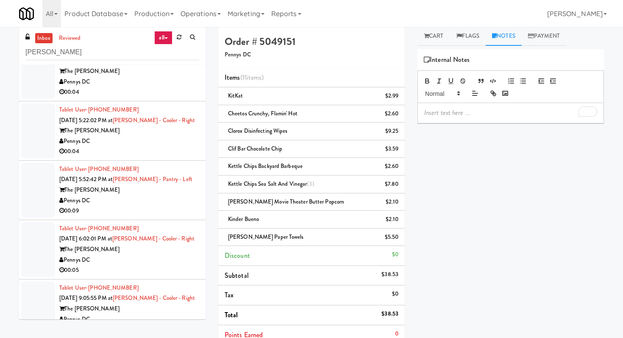
scroll to position [88, 0]
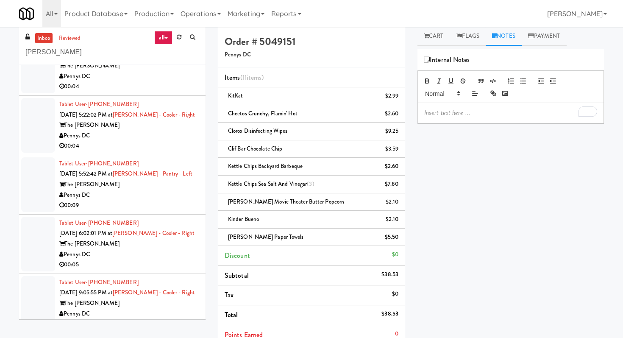
click at [145, 187] on div "The [PERSON_NAME]" at bounding box center [129, 184] width 140 height 11
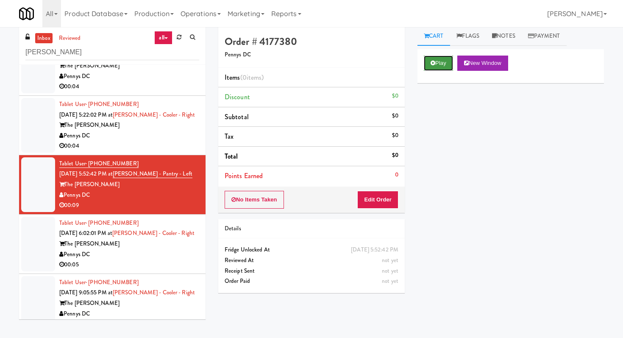
click at [435, 64] on icon at bounding box center [433, 63] width 5 height 6
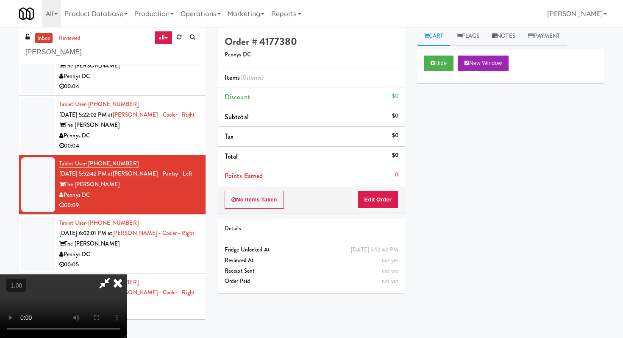
click at [127, 274] on video at bounding box center [63, 306] width 127 height 64
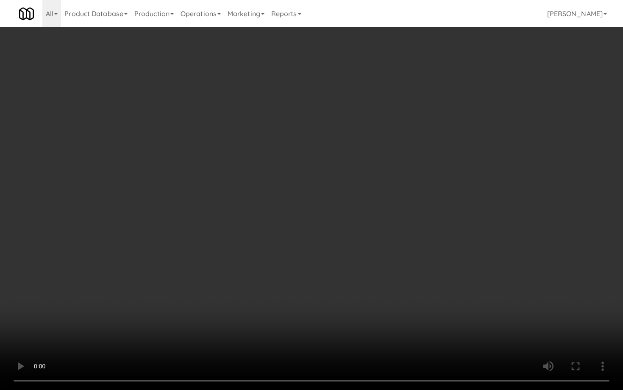
click at [175, 209] on video at bounding box center [311, 195] width 623 height 390
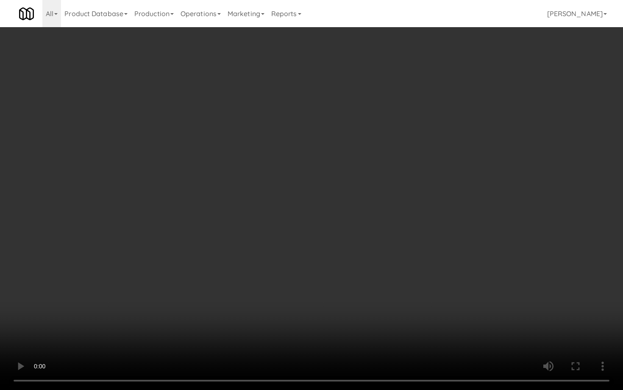
click at [175, 209] on video at bounding box center [311, 195] width 623 height 390
click at [165, 138] on video at bounding box center [311, 195] width 623 height 390
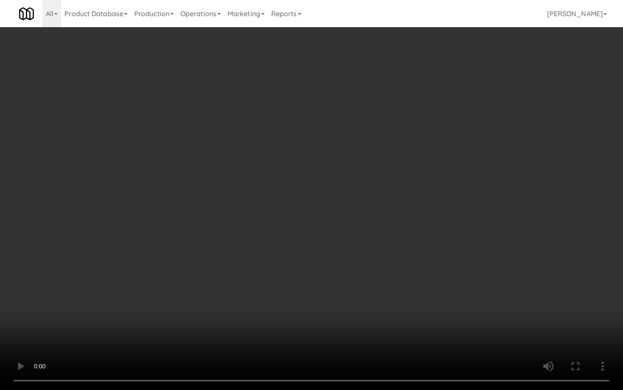
click at [270, 272] on video at bounding box center [311, 195] width 623 height 390
click at [215, 292] on video at bounding box center [311, 195] width 623 height 390
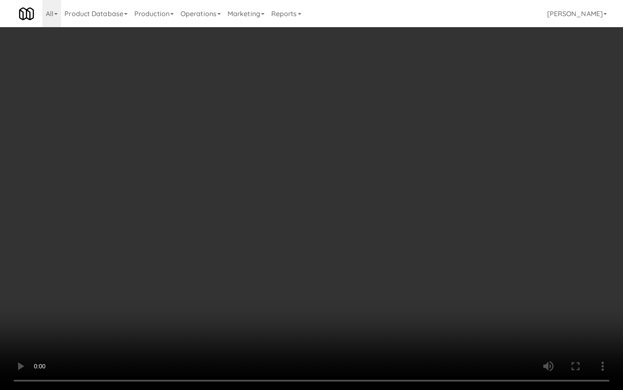
click at [215, 292] on video at bounding box center [311, 195] width 623 height 390
click at [256, 213] on video at bounding box center [311, 195] width 623 height 390
click at [209, 261] on video at bounding box center [311, 195] width 623 height 390
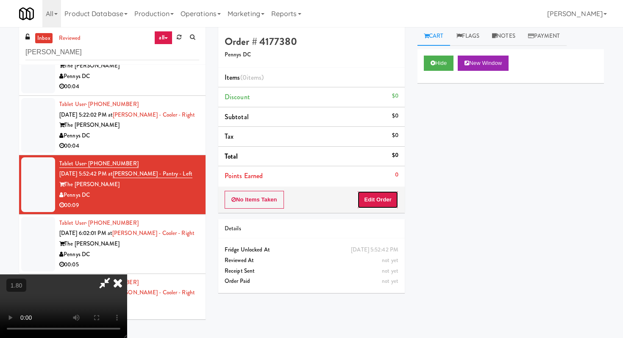
click at [387, 194] on button "Edit Order" at bounding box center [377, 200] width 41 height 18
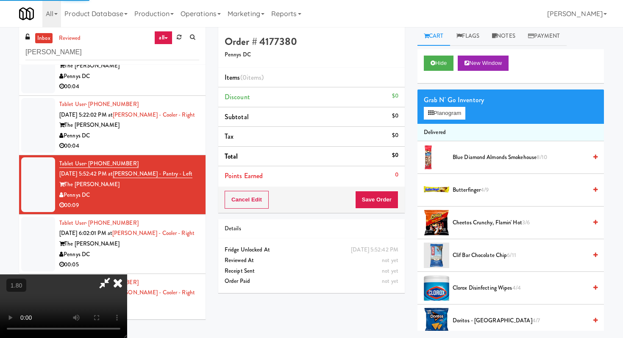
click at [127, 274] on icon at bounding box center [118, 282] width 19 height 17
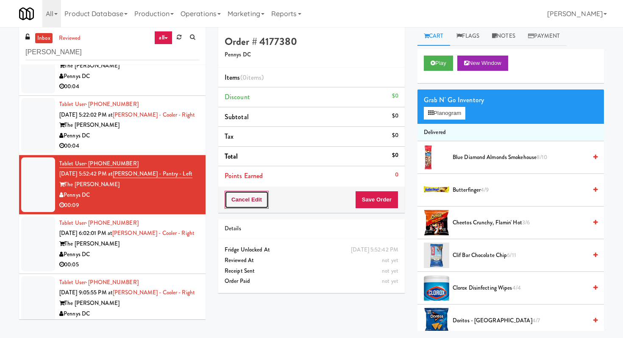
click at [255, 201] on button "Cancel Edit" at bounding box center [247, 200] width 44 height 18
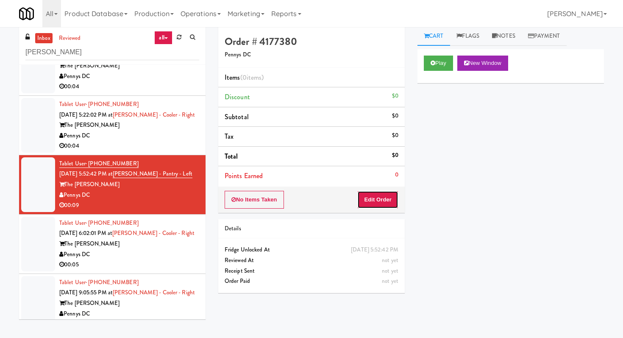
click at [386, 198] on button "Edit Order" at bounding box center [377, 200] width 41 height 18
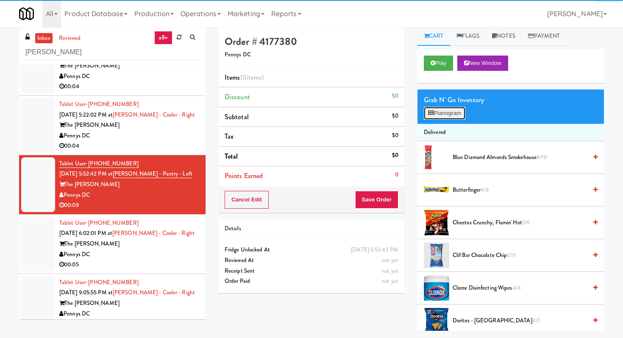
click at [451, 117] on button "Planogram" at bounding box center [445, 113] width 42 height 13
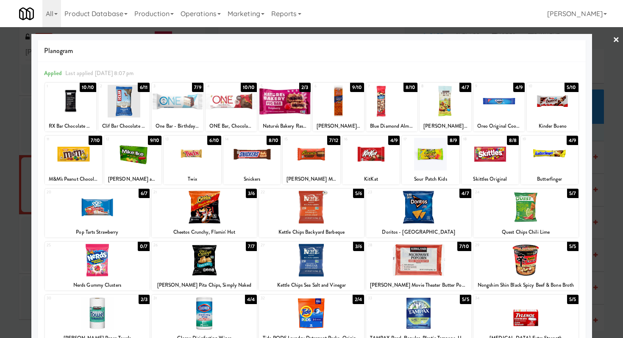
click at [193, 156] on div at bounding box center [192, 154] width 57 height 33
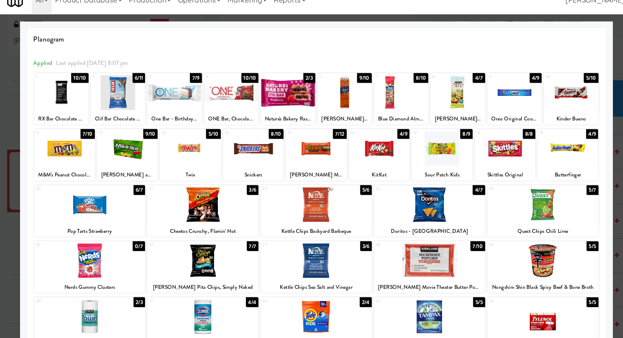
click at [214, 260] on div at bounding box center [204, 260] width 105 height 33
click at [474, 32] on div at bounding box center [311, 169] width 623 height 338
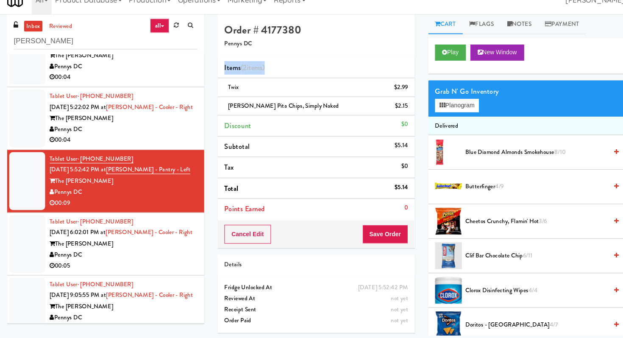
drag, startPoint x: 282, startPoint y: 78, endPoint x: 226, endPoint y: 76, distance: 56.4
click at [226, 75] on li "Items (2 items )" at bounding box center [311, 78] width 187 height 20
click at [269, 95] on div "Twix $2.99" at bounding box center [312, 96] width 174 height 11
drag, startPoint x: 246, startPoint y: 95, endPoint x: 234, endPoint y: 95, distance: 12.7
click at [233, 95] on div "Twix $2.99" at bounding box center [312, 96] width 174 height 11
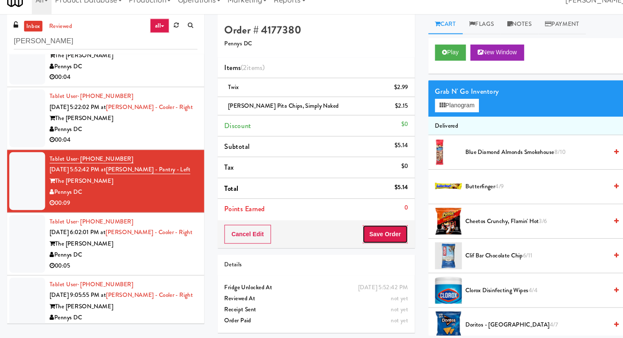
click at [376, 233] on button "Save Order" at bounding box center [376, 235] width 43 height 18
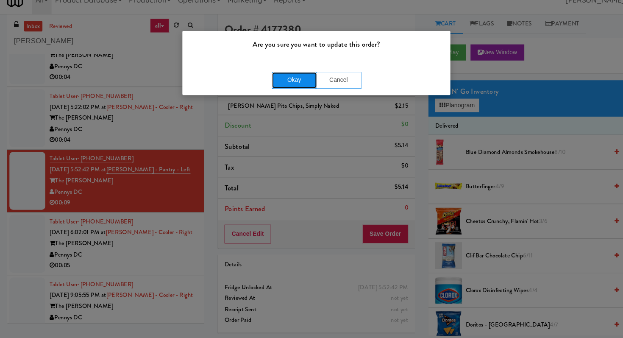
click at [298, 91] on button "Okay" at bounding box center [291, 89] width 42 height 15
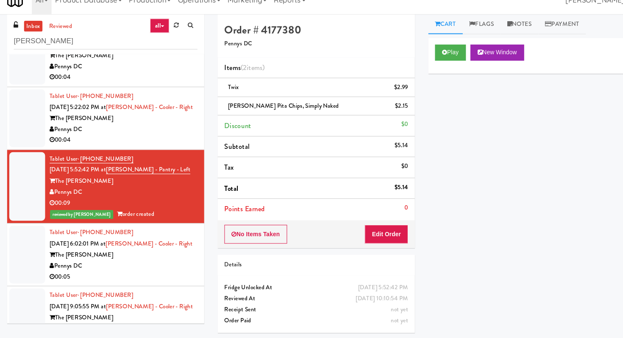
scroll to position [130, 0]
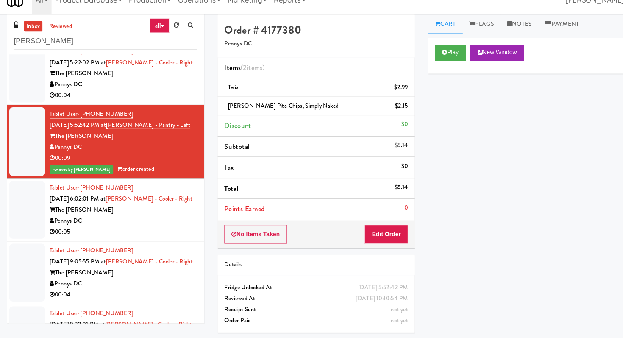
click at [190, 213] on div "The [PERSON_NAME]" at bounding box center [129, 212] width 140 height 11
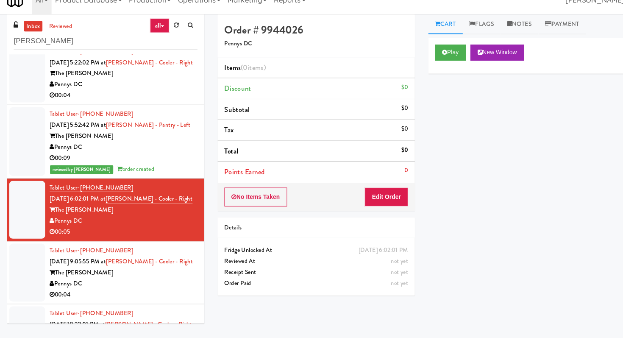
click at [179, 165] on div "00:09" at bounding box center [129, 163] width 140 height 11
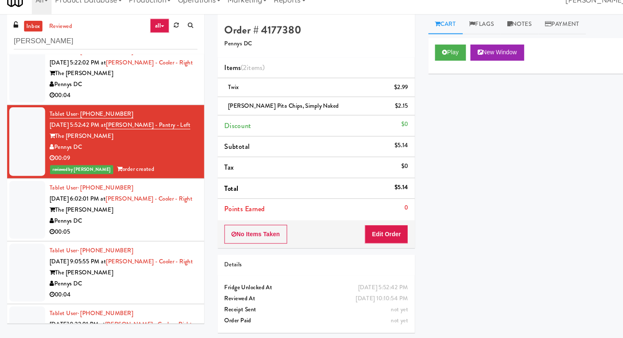
click at [186, 229] on div "00:05" at bounding box center [129, 233] width 140 height 11
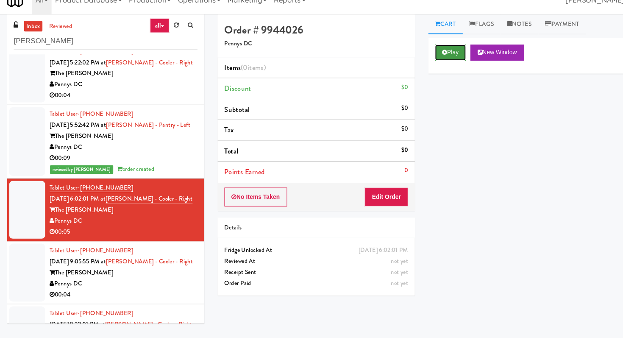
click at [438, 65] on button "Play" at bounding box center [438, 63] width 29 height 15
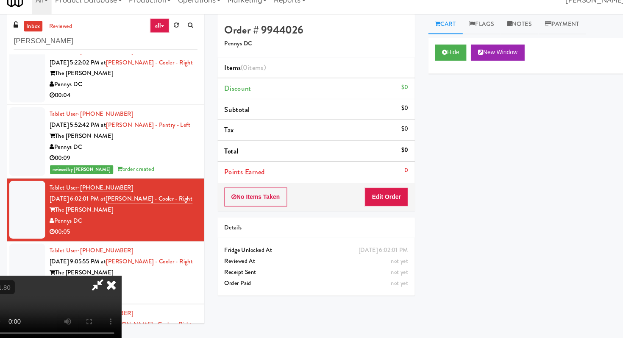
click at [73, 290] on video at bounding box center [63, 306] width 127 height 64
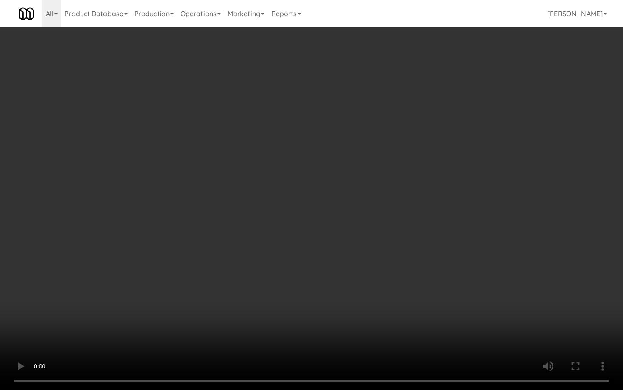
click at [128, 198] on video at bounding box center [311, 195] width 623 height 390
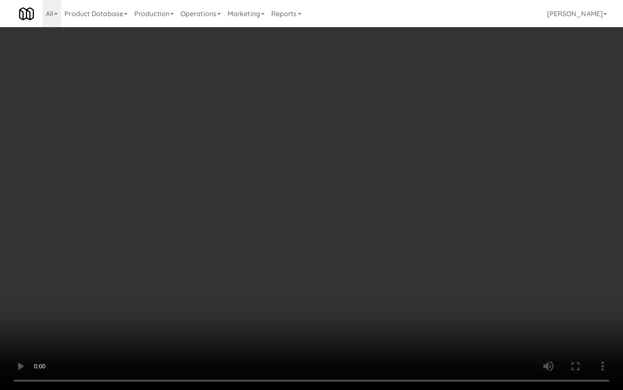
click at [385, 141] on video at bounding box center [311, 195] width 623 height 390
click at [321, 158] on video at bounding box center [311, 195] width 623 height 390
click at [279, 256] on video at bounding box center [311, 195] width 623 height 390
click at [385, 236] on video at bounding box center [311, 195] width 623 height 390
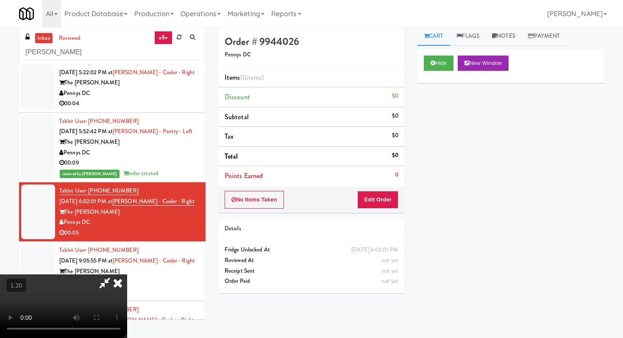
click at [127, 274] on icon at bounding box center [118, 282] width 19 height 17
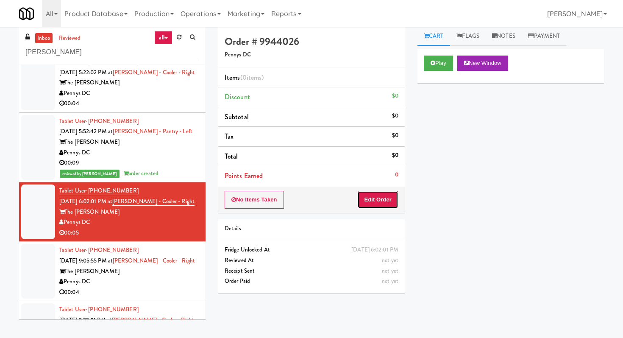
click at [390, 199] on button "Edit Order" at bounding box center [377, 200] width 41 height 18
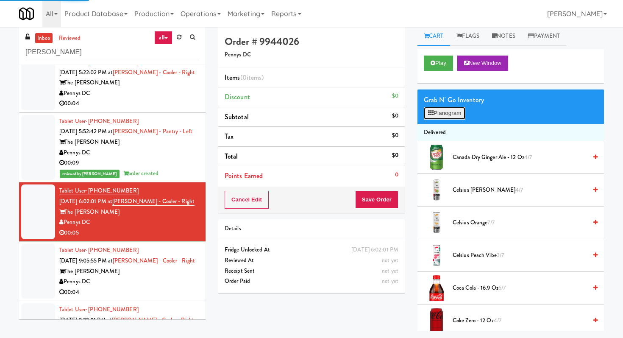
click at [431, 118] on button "Planogram" at bounding box center [445, 113] width 42 height 13
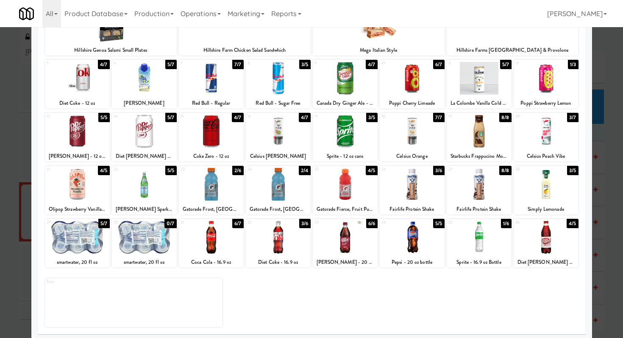
scroll to position [78, 0]
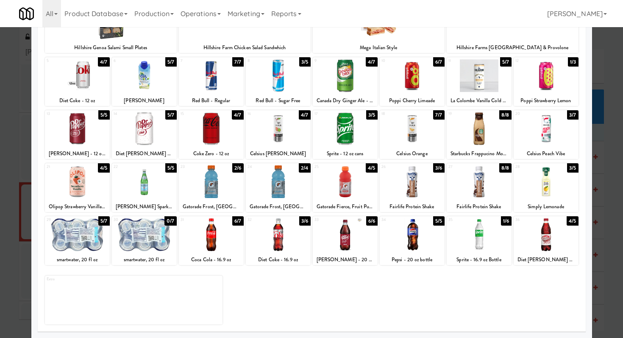
click at [605, 59] on div at bounding box center [311, 169] width 623 height 338
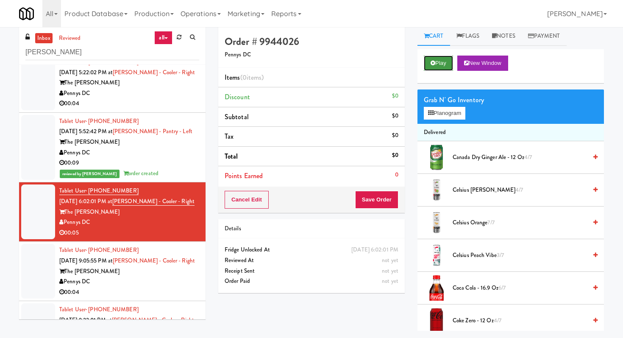
click at [436, 69] on button "Play" at bounding box center [438, 63] width 29 height 15
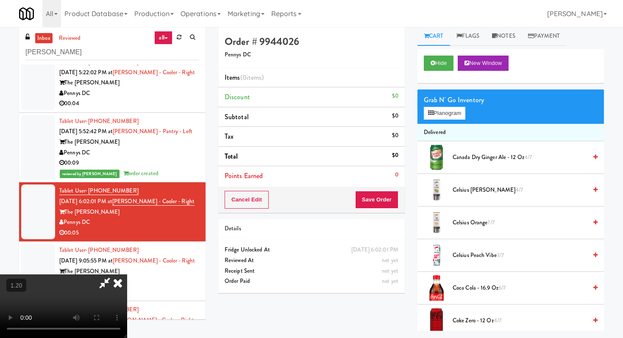
click at [127, 274] on video at bounding box center [63, 306] width 127 height 64
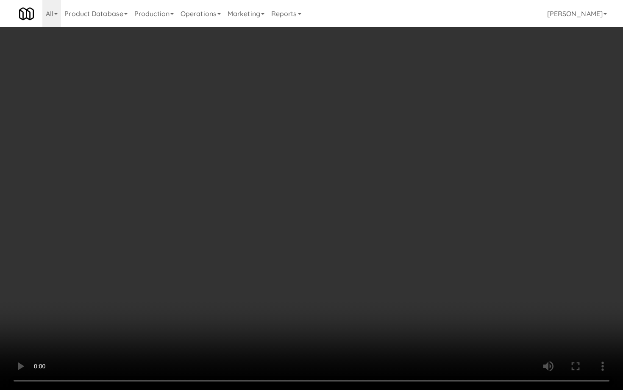
click at [165, 223] on video at bounding box center [311, 195] width 623 height 390
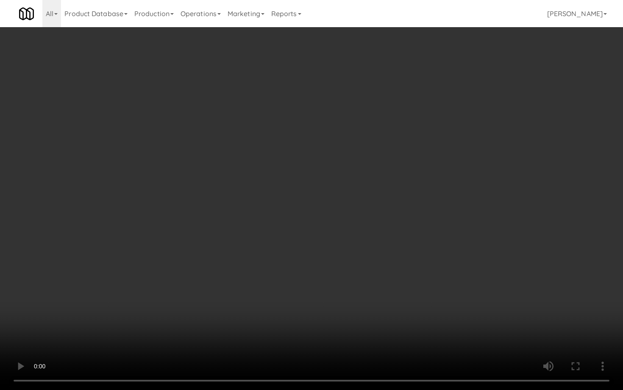
click at [258, 248] on video at bounding box center [311, 195] width 623 height 390
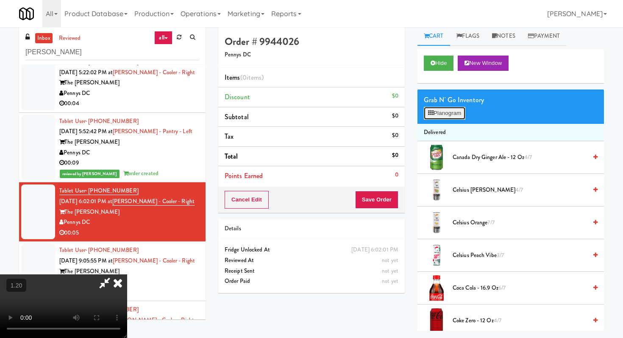
click at [446, 115] on button "Planogram" at bounding box center [445, 113] width 42 height 13
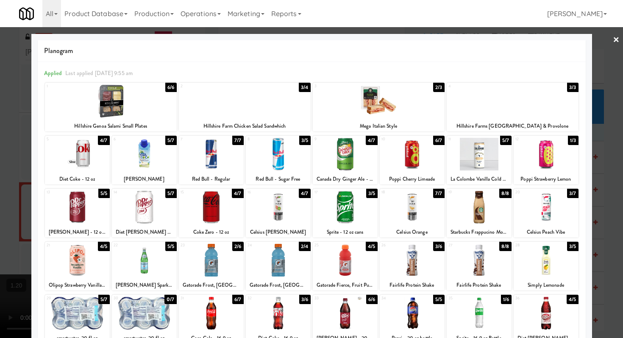
click at [78, 266] on div at bounding box center [77, 260] width 65 height 33
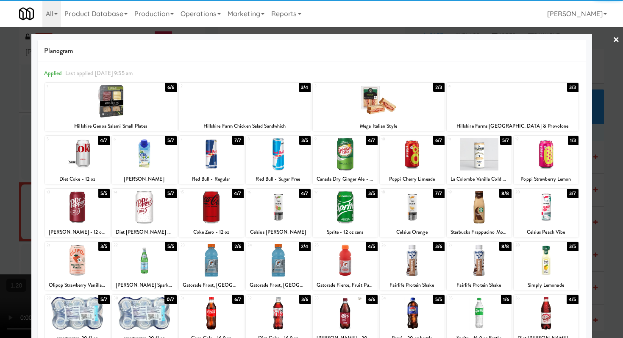
click at [615, 37] on link "×" at bounding box center [616, 40] width 7 height 26
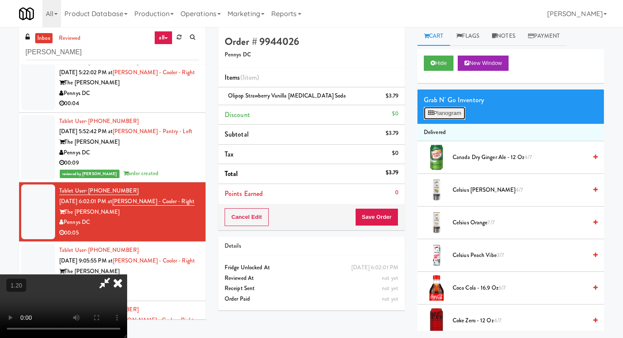
click at [440, 112] on button "Planogram" at bounding box center [445, 113] width 42 height 13
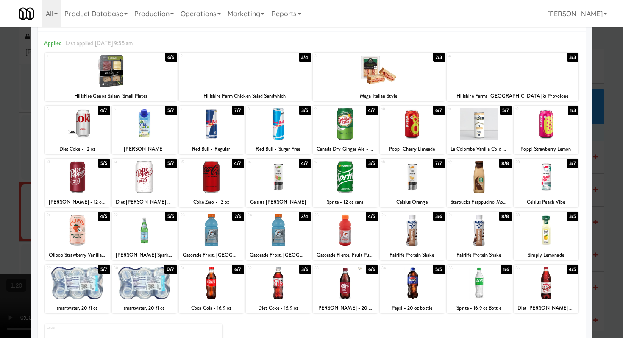
scroll to position [31, 0]
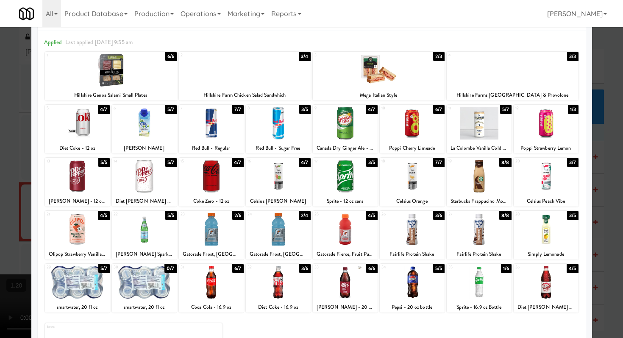
click at [594, 60] on div at bounding box center [311, 169] width 623 height 338
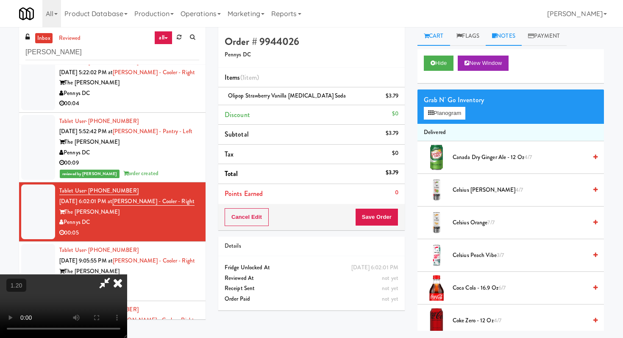
click at [514, 32] on link "Notes" at bounding box center [504, 36] width 36 height 19
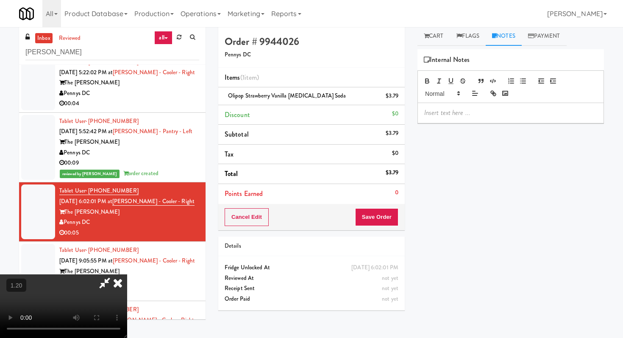
click at [455, 112] on p at bounding box center [510, 112] width 173 height 9
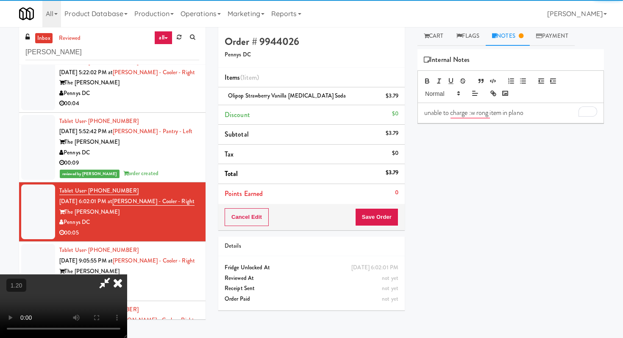
click at [423, 115] on div "unable to charge :w rong item in plano" at bounding box center [511, 113] width 186 height 20
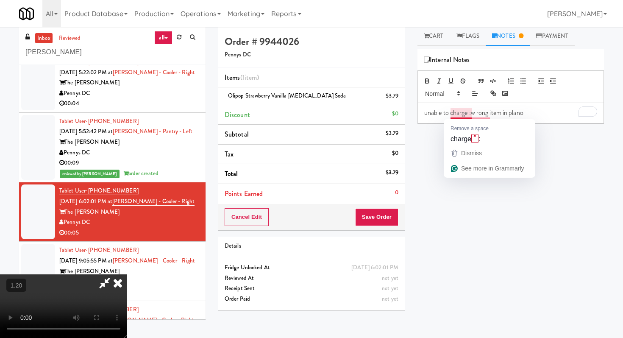
click at [460, 117] on p "unable to charge :w rong item in plano" at bounding box center [510, 112] width 173 height 9
click at [482, 115] on p "unable to charge :w rong item in plano" at bounding box center [510, 112] width 173 height 9
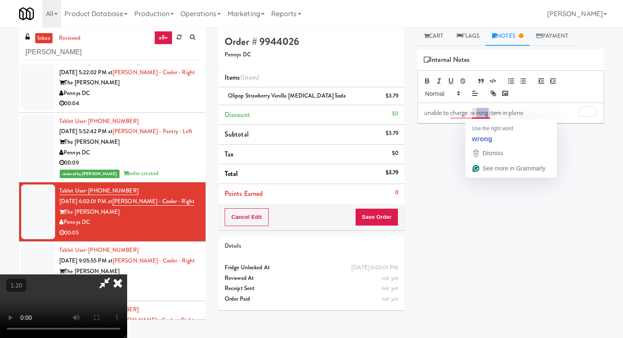
click at [482, 115] on p "unable to charge :w rong item in plano" at bounding box center [510, 112] width 173 height 9
click at [482, 116] on p "To enrich screen reader interactions, please activate Accessibility in Grammarl…" at bounding box center [510, 112] width 173 height 9
click at [127, 274] on icon at bounding box center [118, 282] width 19 height 17
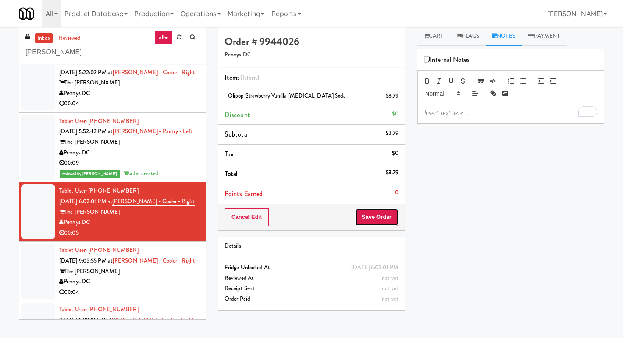
click at [370, 218] on button "Save Order" at bounding box center [376, 217] width 43 height 18
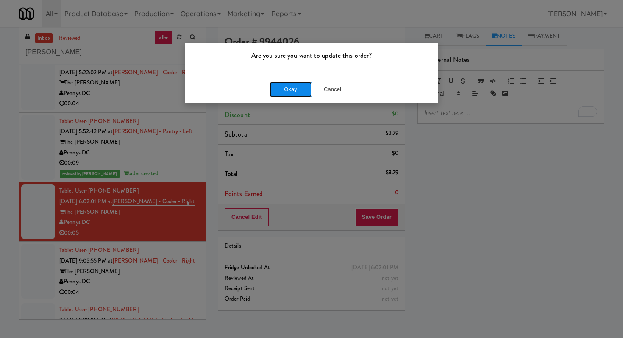
click at [300, 84] on button "Okay" at bounding box center [291, 89] width 42 height 15
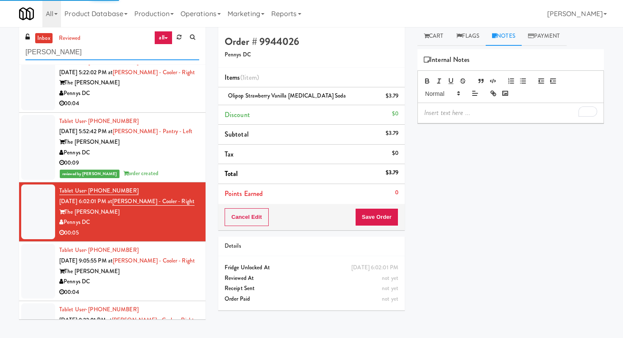
click at [43, 55] on input "hale" at bounding box center [112, 53] width 174 height 16
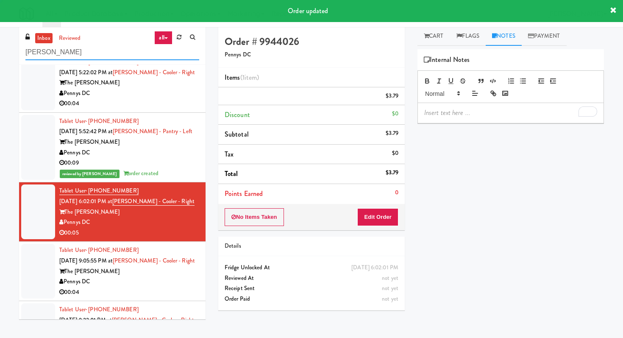
click at [43, 55] on input "hale" at bounding box center [112, 53] width 174 height 16
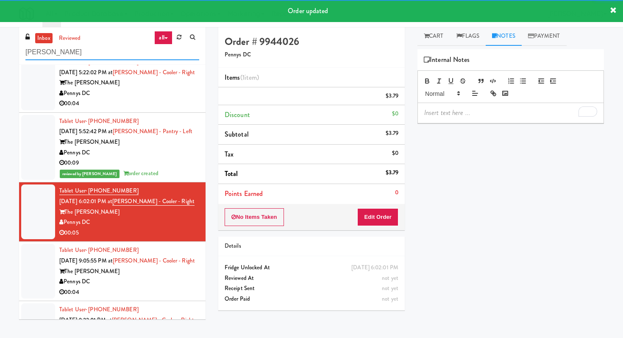
click at [43, 55] on input "hale" at bounding box center [112, 53] width 174 height 16
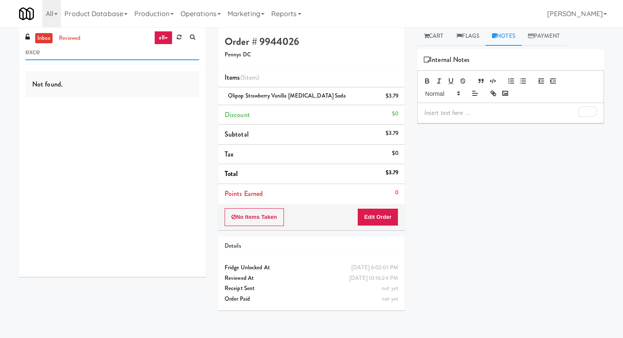
click at [95, 57] on input "exce" at bounding box center [112, 53] width 174 height 16
paste input "Excellent Vending"
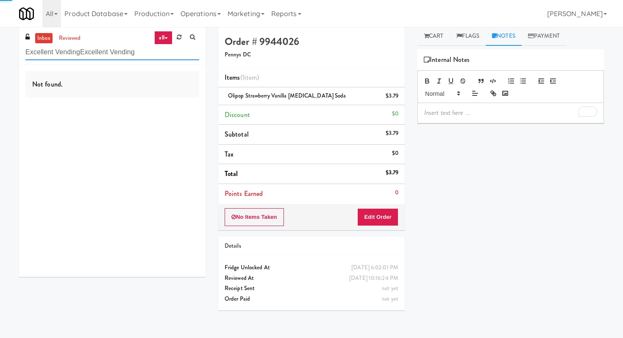
click at [95, 57] on input "Excellent VendingExcellent Vending" at bounding box center [112, 53] width 174 height 16
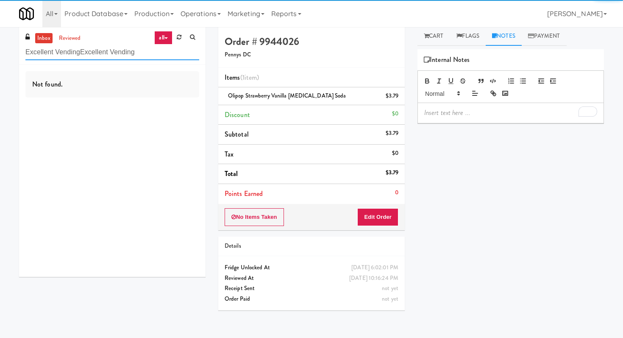
paste input "text"
click at [241, 55] on h5 "Pennys DC" at bounding box center [312, 55] width 174 height 6
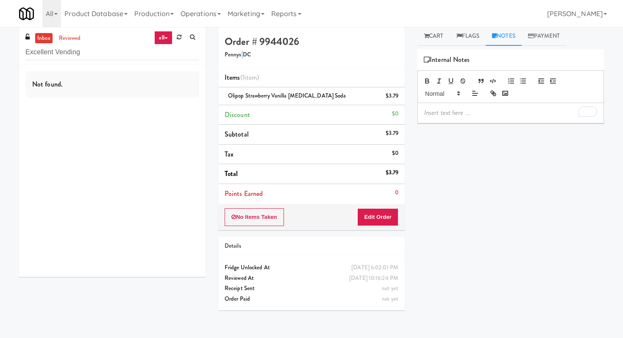
click at [241, 55] on h5 "Pennys DC" at bounding box center [312, 55] width 174 height 6
copy h5 "Pennys DC"
click at [131, 59] on input "Excellent Vending" at bounding box center [112, 53] width 174 height 16
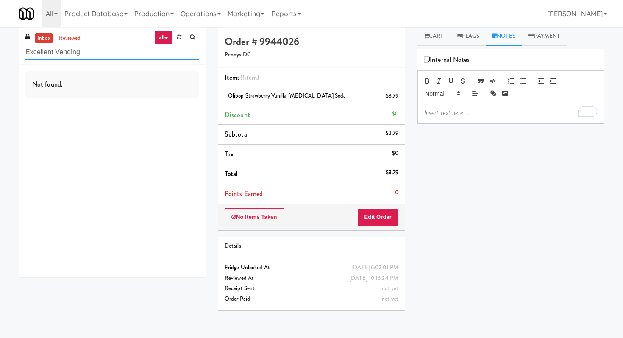
click at [131, 59] on input "Excellent Vending" at bounding box center [112, 53] width 174 height 16
paste input "Pennys DC"
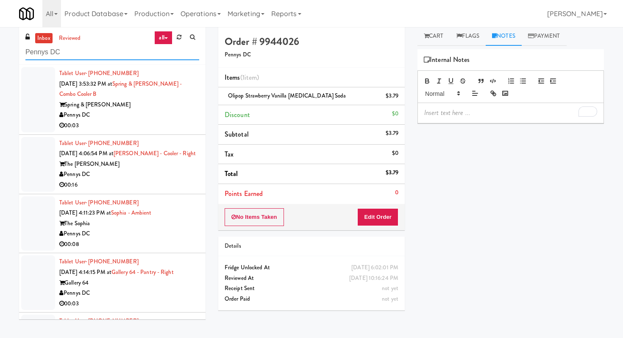
type input "Pennys DC"
click at [166, 118] on div "Pennys DC" at bounding box center [129, 115] width 140 height 11
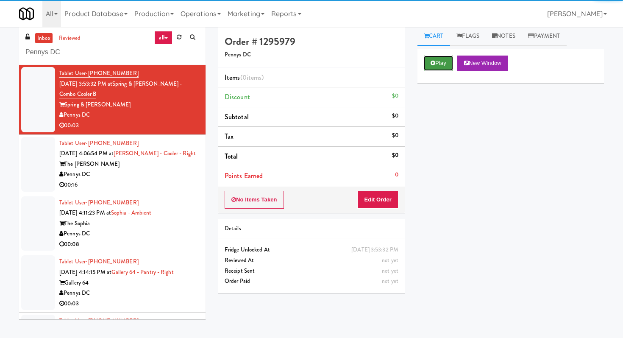
click at [444, 64] on button "Play" at bounding box center [438, 63] width 29 height 15
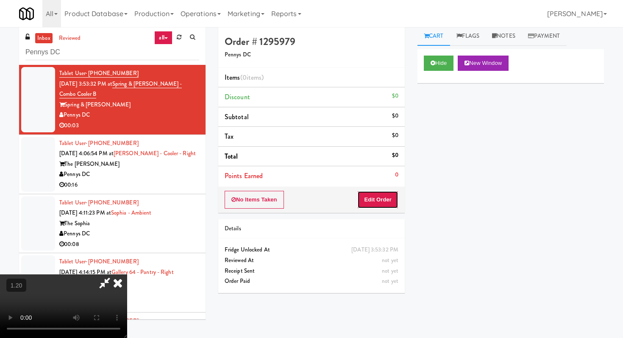
click at [381, 198] on button "Edit Order" at bounding box center [377, 200] width 41 height 18
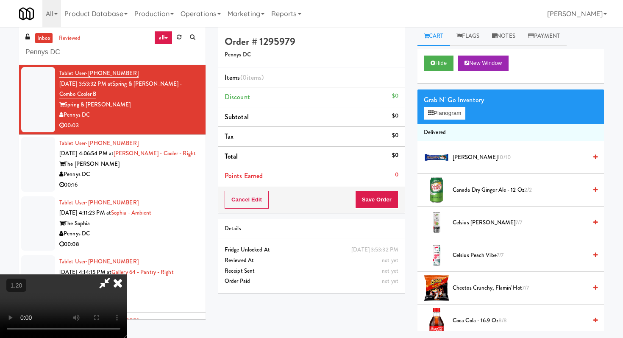
click at [127, 274] on video at bounding box center [63, 306] width 127 height 64
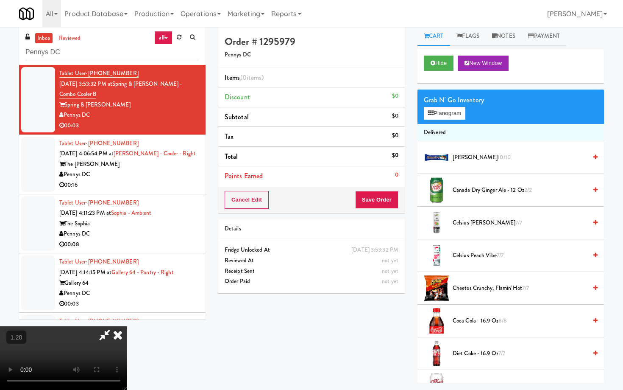
click at [127, 326] on video at bounding box center [63, 358] width 127 height 64
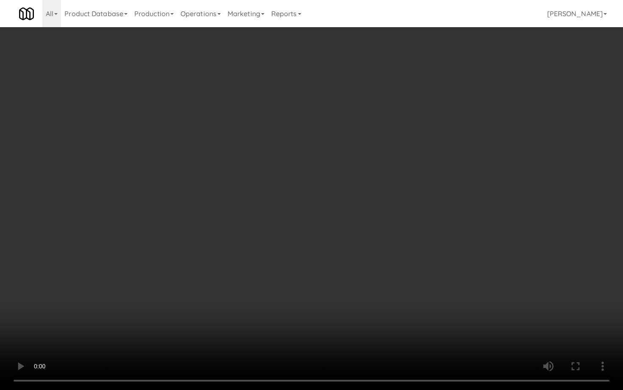
click at [271, 202] on video at bounding box center [311, 195] width 623 height 390
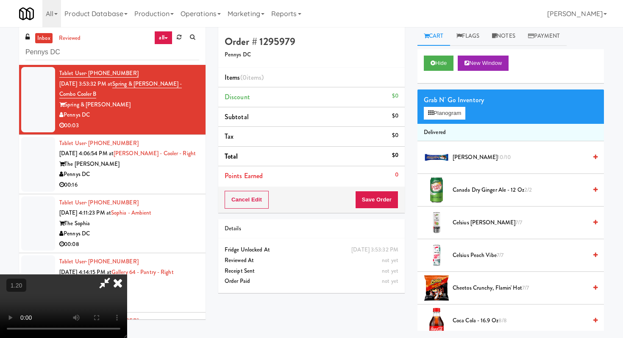
click at [114, 274] on icon at bounding box center [105, 282] width 20 height 17
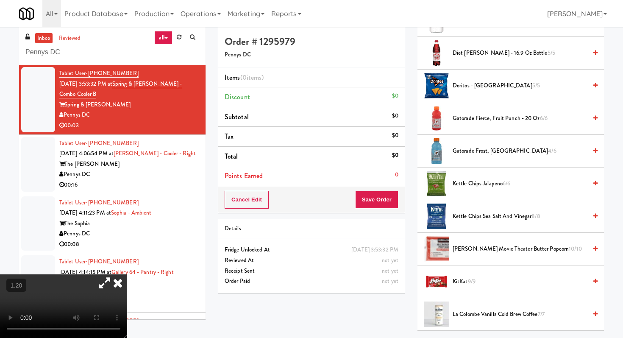
scroll to position [368, 0]
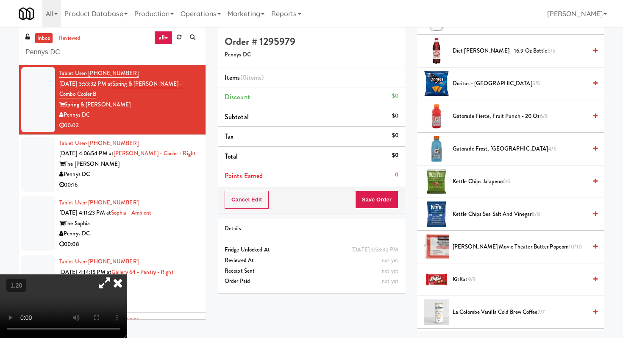
click at [480, 217] on span "Kettle Chips Sea Salt and Vinegar 8/8" at bounding box center [520, 214] width 134 height 11
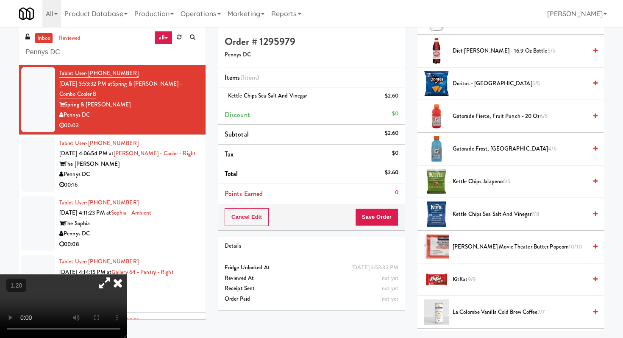
click at [127, 274] on video at bounding box center [63, 306] width 127 height 64
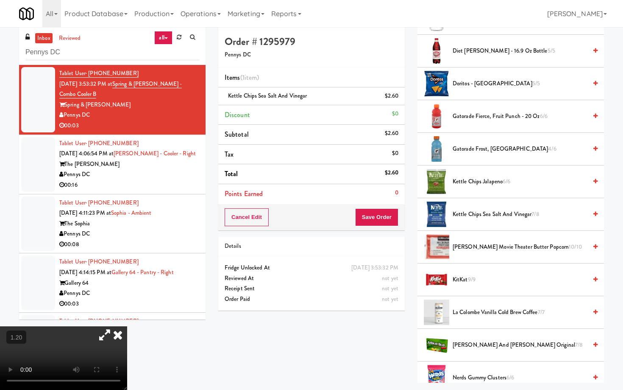
click at [125, 326] on video at bounding box center [63, 358] width 127 height 64
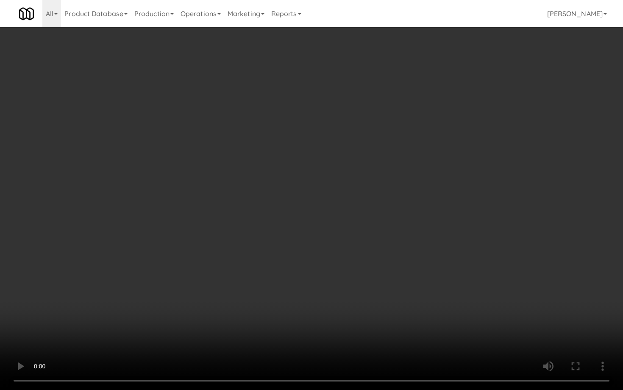
click at [125, 292] on video at bounding box center [311, 195] width 623 height 390
click at [146, 255] on video at bounding box center [311, 195] width 623 height 390
click at [232, 283] on video at bounding box center [311, 195] width 623 height 390
click at [338, 184] on video at bounding box center [311, 195] width 623 height 390
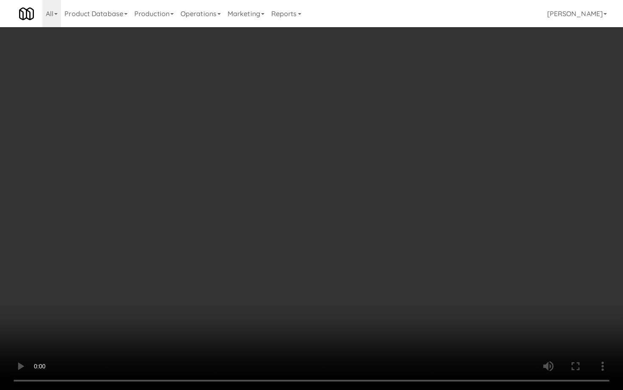
click at [338, 184] on video at bounding box center [311, 195] width 623 height 390
click at [303, 268] on video at bounding box center [311, 195] width 623 height 390
click at [411, 143] on video at bounding box center [311, 195] width 623 height 390
click at [455, 104] on video at bounding box center [311, 195] width 623 height 390
click at [457, 92] on video at bounding box center [311, 195] width 623 height 390
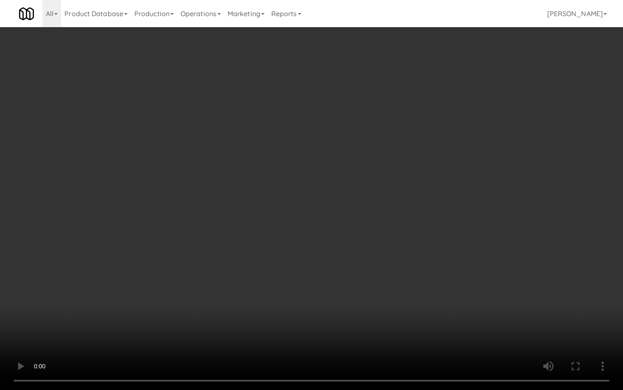
click at [457, 92] on video at bounding box center [311, 195] width 623 height 390
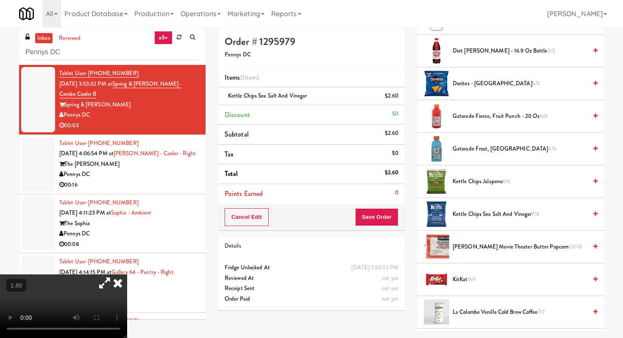
click at [127, 274] on icon at bounding box center [118, 282] width 19 height 17
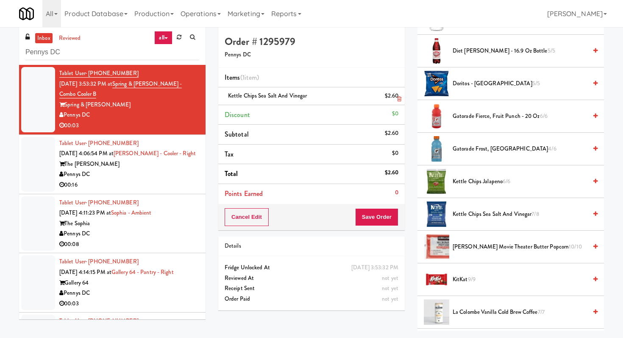
click at [397, 98] on icon at bounding box center [399, 99] width 4 height 6
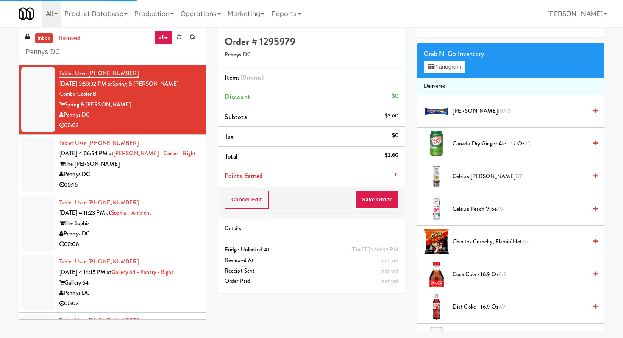
scroll to position [0, 0]
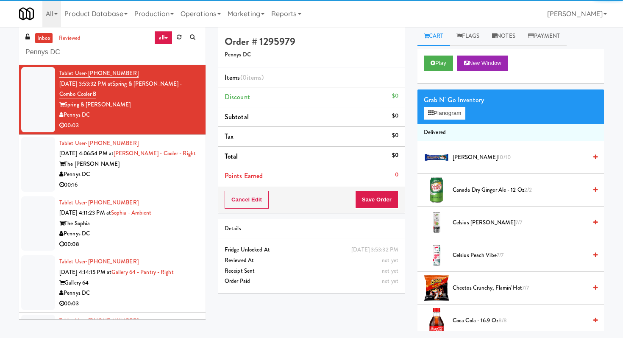
click at [437, 121] on div "Grab N' Go Inventory Planogram" at bounding box center [511, 106] width 187 height 34
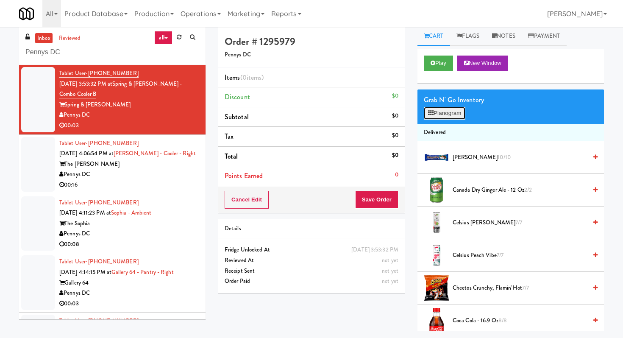
click at [436, 116] on button "Planogram" at bounding box center [445, 113] width 42 height 13
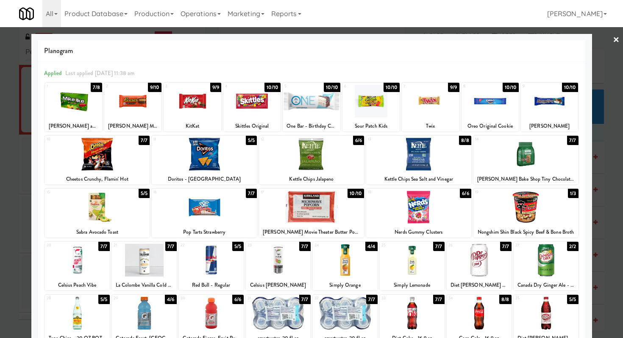
click at [421, 153] on div at bounding box center [418, 154] width 105 height 33
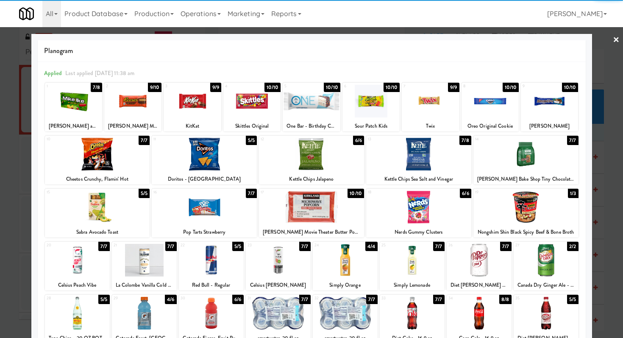
click at [614, 42] on link "×" at bounding box center [616, 40] width 7 height 26
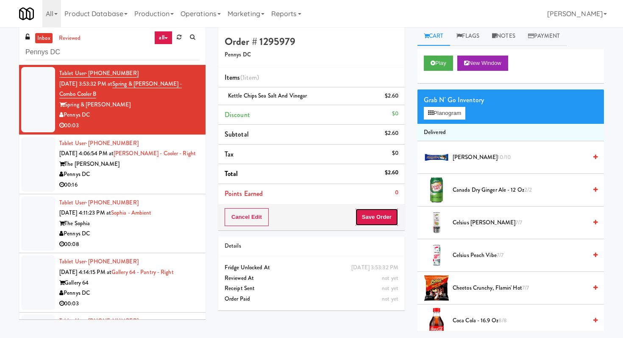
click at [388, 215] on button "Save Order" at bounding box center [376, 217] width 43 height 18
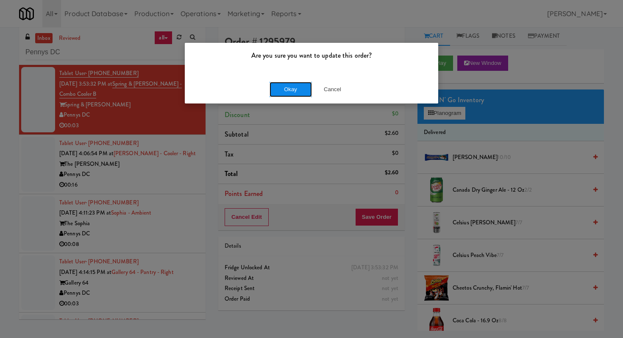
click at [289, 87] on button "Okay" at bounding box center [291, 89] width 42 height 15
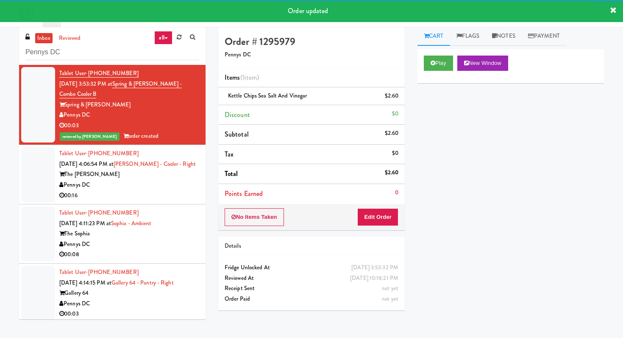
click at [169, 168] on div "Tablet User · (954) 895-8094 Sep 18, 2025 4:06:54 PM at Hale - Cooler - Right T…" at bounding box center [129, 174] width 140 height 52
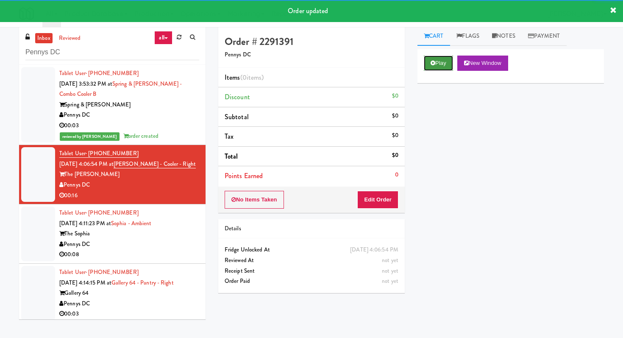
click at [433, 64] on icon at bounding box center [433, 63] width 5 height 6
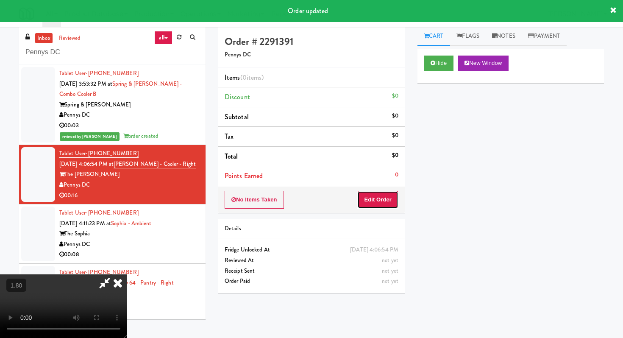
click at [377, 195] on button "Edit Order" at bounding box center [377, 200] width 41 height 18
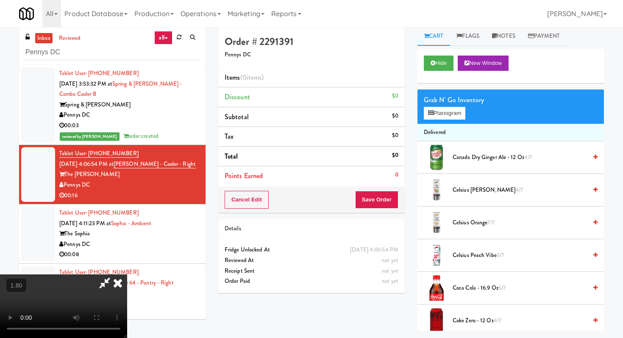
click at [113, 274] on video at bounding box center [63, 306] width 127 height 64
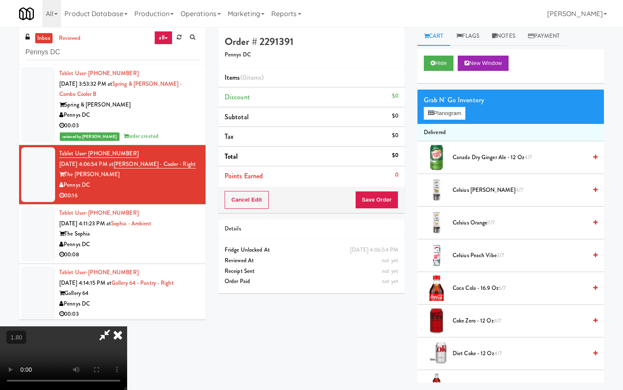
click at [127, 326] on video at bounding box center [63, 358] width 127 height 64
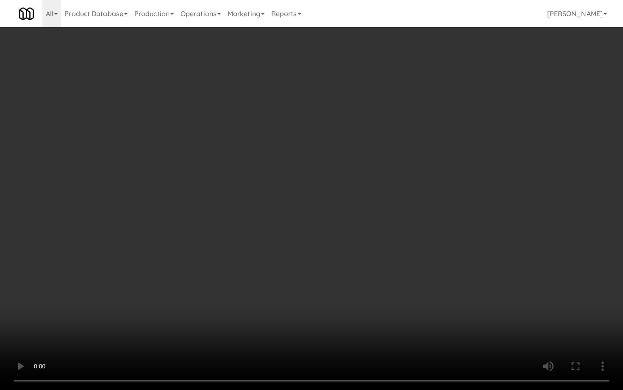
click at [129, 274] on video at bounding box center [311, 195] width 623 height 390
click at [143, 291] on video at bounding box center [311, 195] width 623 height 390
click at [153, 184] on video at bounding box center [311, 195] width 623 height 390
click at [113, 165] on video at bounding box center [311, 195] width 623 height 390
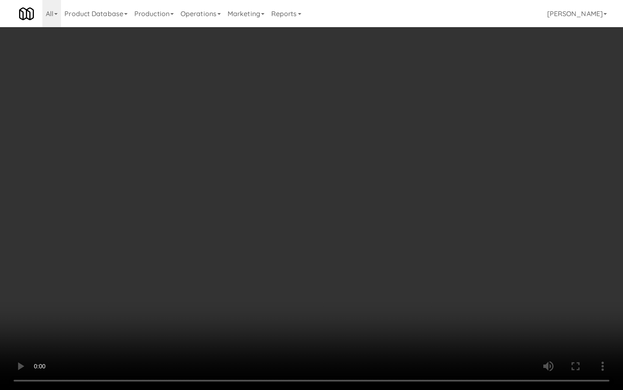
click at [113, 165] on video at bounding box center [311, 195] width 623 height 390
click at [98, 118] on video at bounding box center [311, 195] width 623 height 390
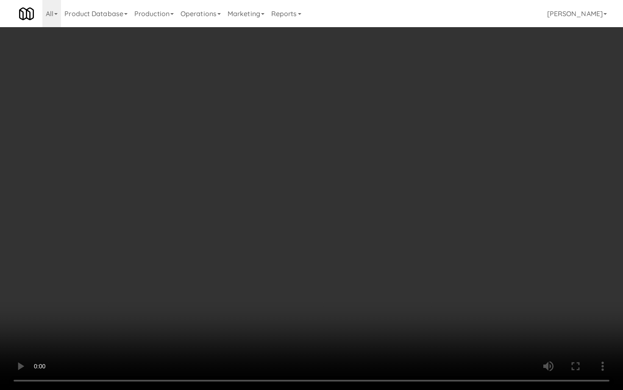
click at [172, 122] on video at bounding box center [311, 195] width 623 height 390
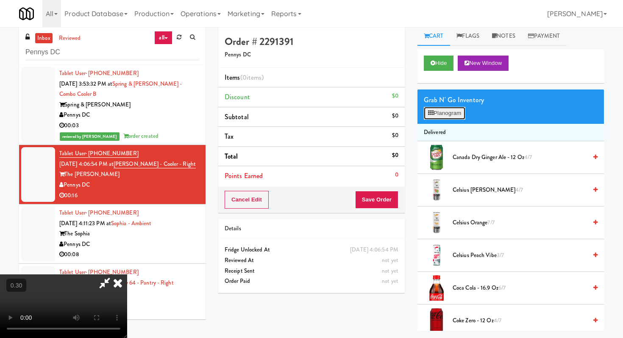
click at [446, 117] on button "Planogram" at bounding box center [445, 113] width 42 height 13
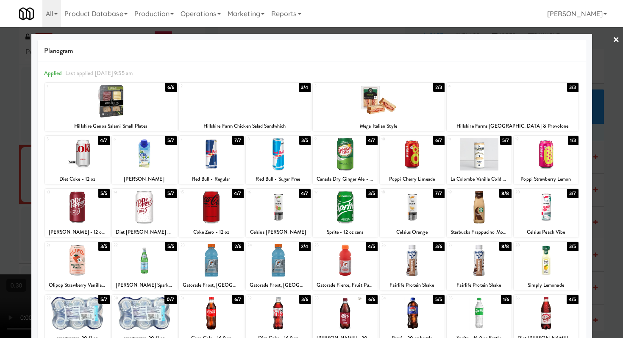
click at [211, 211] on div at bounding box center [211, 207] width 65 height 33
click at [151, 209] on div at bounding box center [144, 207] width 65 height 33
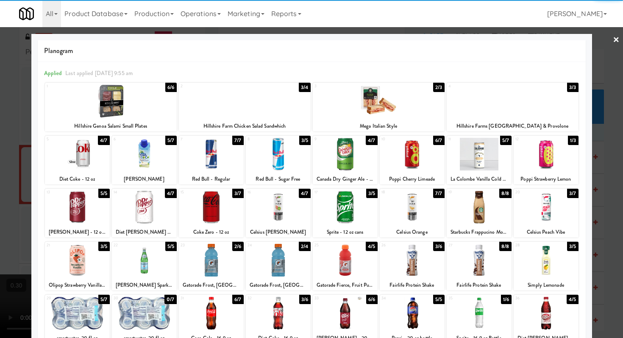
click at [619, 36] on link "×" at bounding box center [616, 40] width 7 height 26
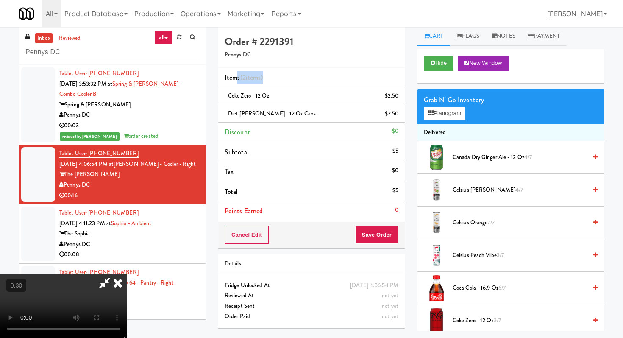
drag, startPoint x: 268, startPoint y: 78, endPoint x: 235, endPoint y: 78, distance: 33.1
click at [235, 78] on li "Items (2 items )" at bounding box center [311, 78] width 187 height 20
click at [127, 274] on video at bounding box center [63, 306] width 127 height 64
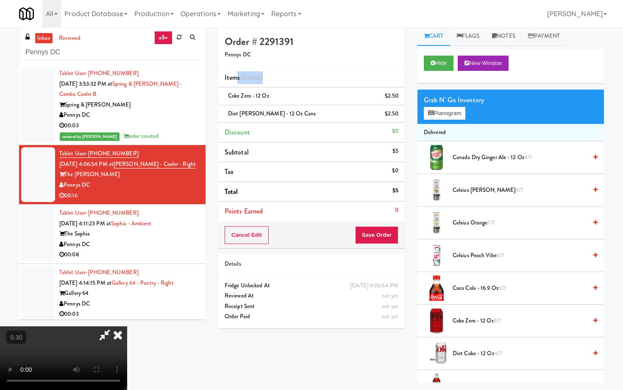
click at [127, 326] on video at bounding box center [63, 358] width 127 height 64
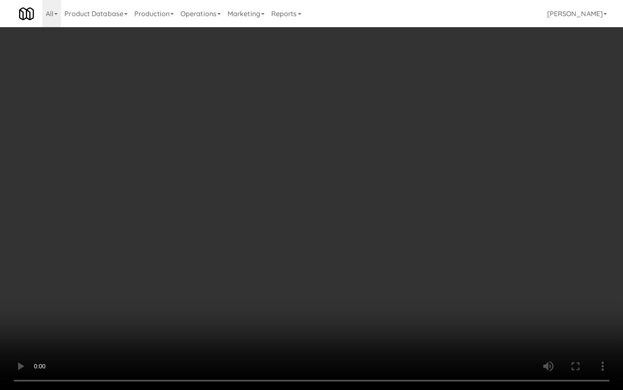
click at [220, 183] on video at bounding box center [311, 195] width 623 height 390
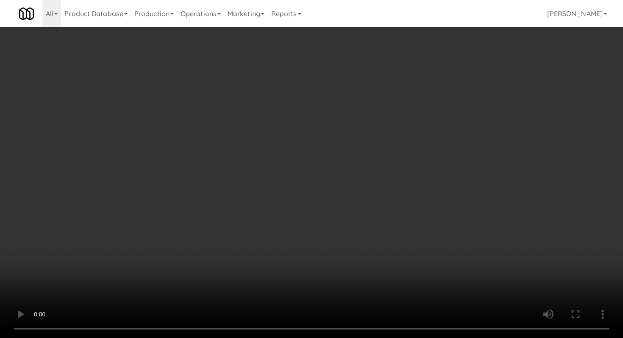
click at [369, 145] on video at bounding box center [311, 169] width 623 height 338
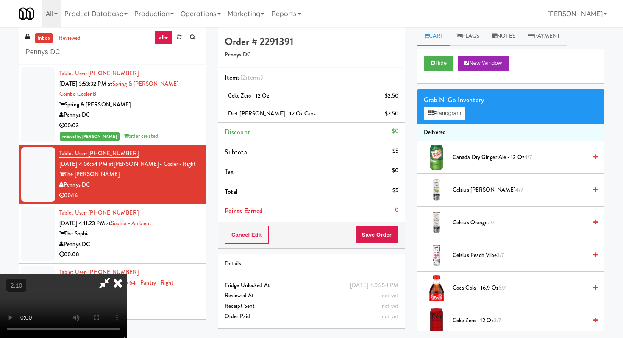
click at [127, 274] on icon at bounding box center [118, 282] width 19 height 17
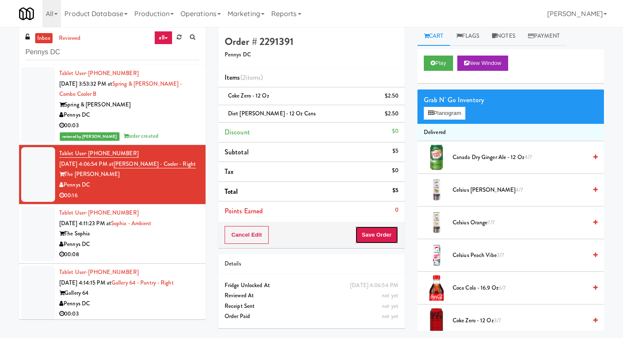
click at [377, 230] on button "Save Order" at bounding box center [376, 235] width 43 height 18
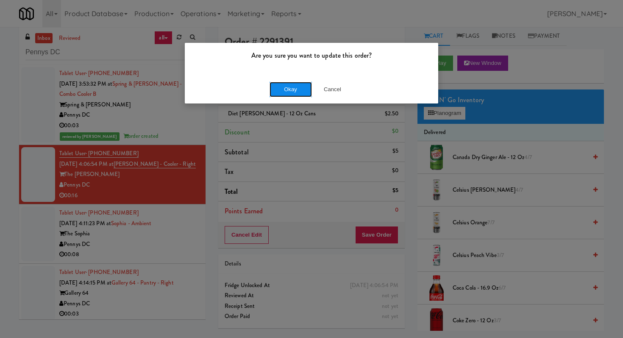
click at [293, 92] on button "Okay" at bounding box center [291, 89] width 42 height 15
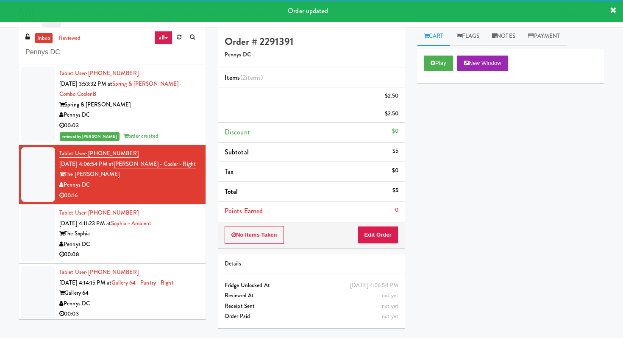
click at [189, 235] on div "The Sophia" at bounding box center [129, 234] width 140 height 11
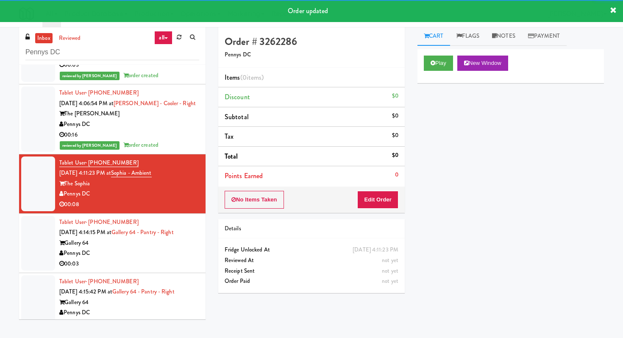
scroll to position [62, 0]
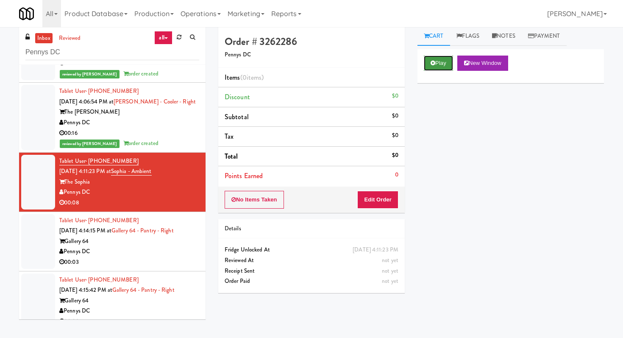
click at [433, 63] on icon at bounding box center [433, 63] width 5 height 6
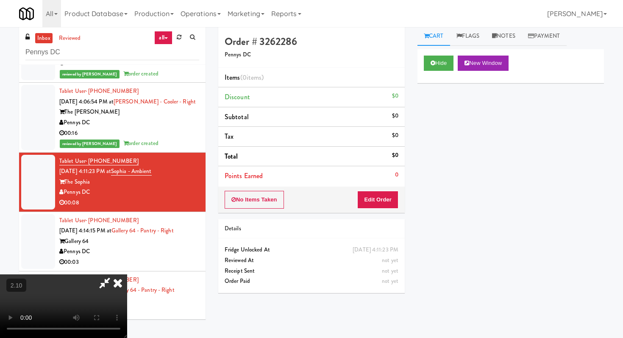
click at [127, 274] on video at bounding box center [63, 306] width 127 height 64
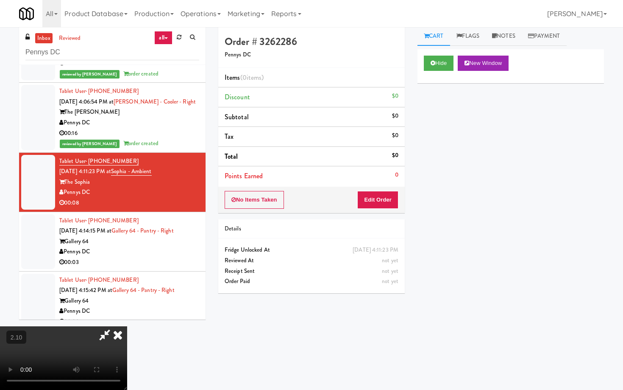
click at [127, 326] on video at bounding box center [63, 358] width 127 height 64
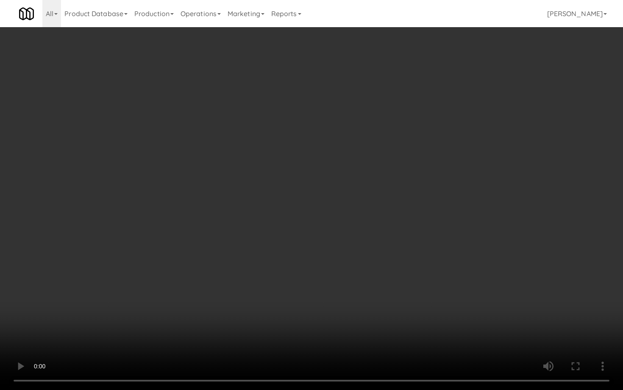
click at [131, 231] on video at bounding box center [311, 195] width 623 height 390
click at [251, 281] on video at bounding box center [311, 195] width 623 height 390
click at [229, 297] on video at bounding box center [311, 195] width 623 height 390
click at [323, 195] on video at bounding box center [311, 195] width 623 height 390
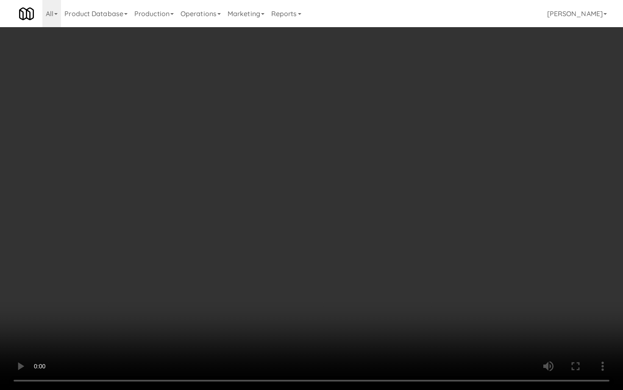
click at [322, 195] on video at bounding box center [311, 195] width 623 height 390
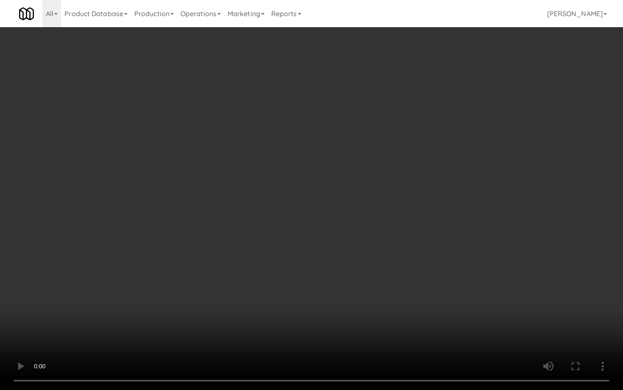
click at [322, 195] on video at bounding box center [311, 195] width 623 height 390
click at [325, 181] on video at bounding box center [311, 195] width 623 height 390
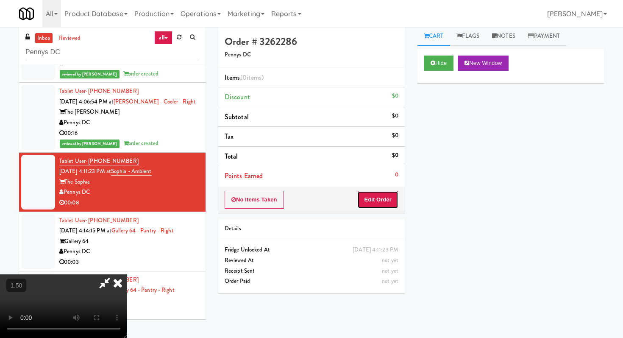
click at [393, 202] on button "Edit Order" at bounding box center [377, 200] width 41 height 18
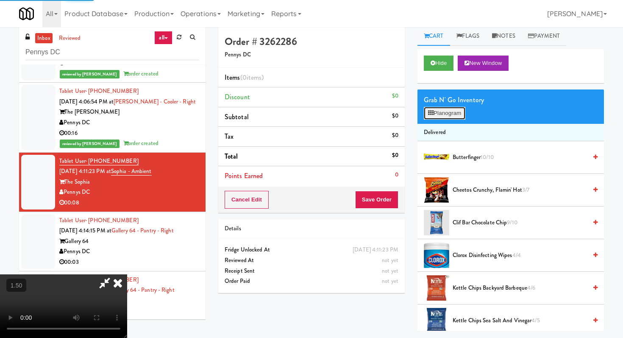
click at [438, 109] on button "Planogram" at bounding box center [445, 113] width 42 height 13
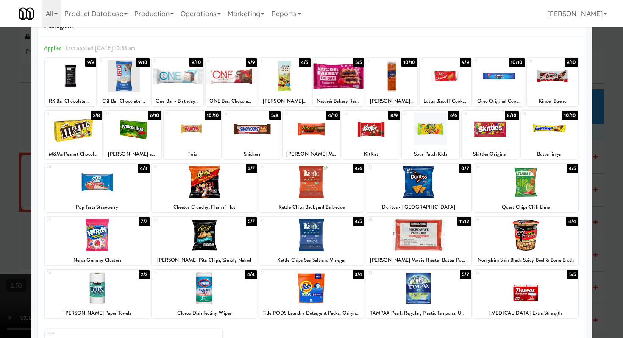
scroll to position [27, 0]
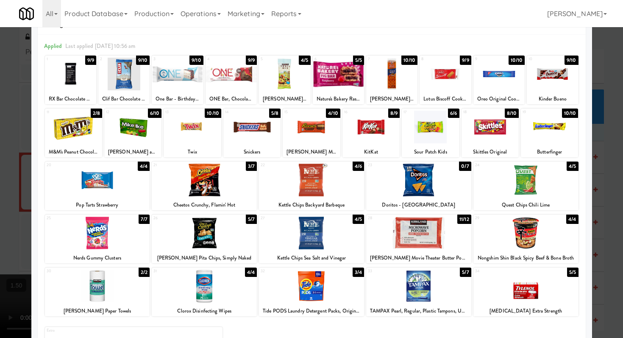
click at [614, 59] on div at bounding box center [311, 169] width 623 height 338
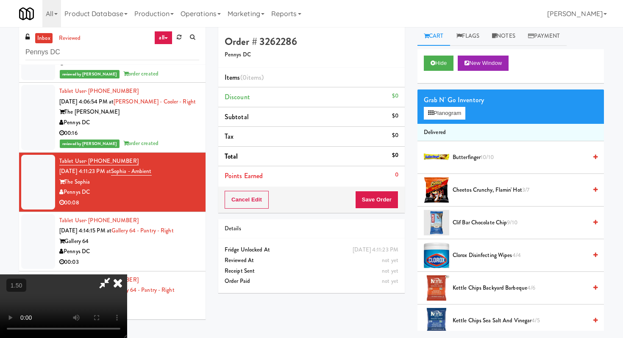
click at [127, 274] on video at bounding box center [63, 306] width 127 height 64
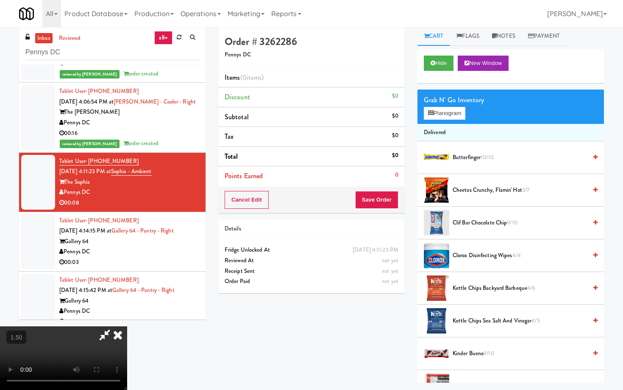
click at [127, 326] on video at bounding box center [63, 358] width 127 height 64
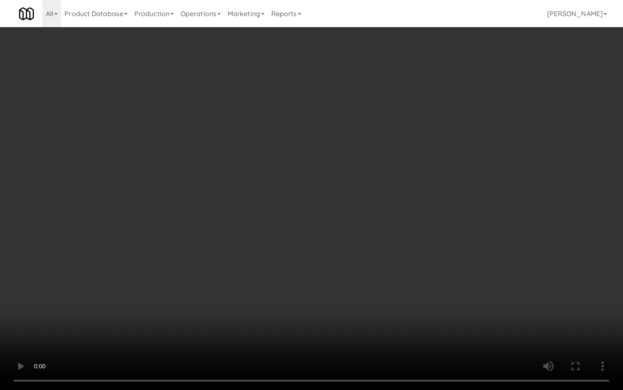
click at [320, 149] on video at bounding box center [311, 195] width 623 height 390
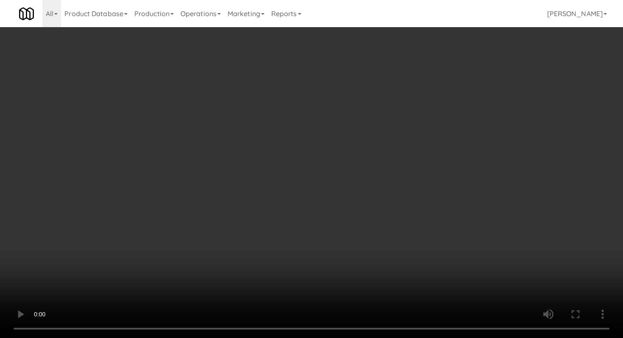
click at [178, 130] on video at bounding box center [311, 169] width 623 height 338
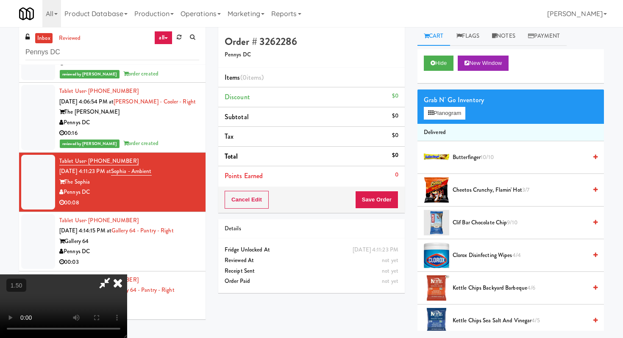
click at [127, 274] on video at bounding box center [63, 306] width 127 height 64
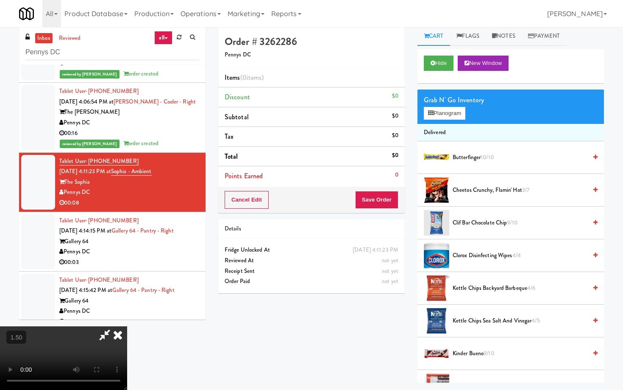
click at [127, 326] on video at bounding box center [63, 358] width 127 height 64
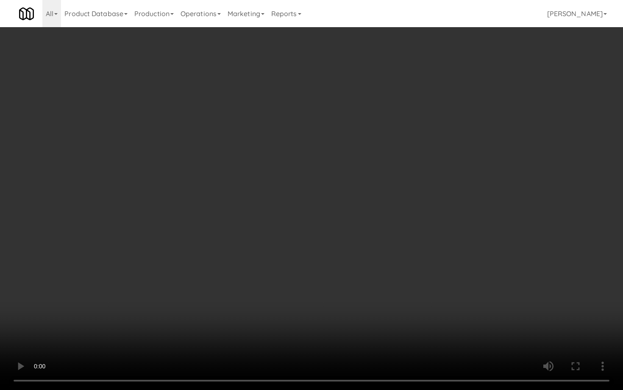
click at [178, 182] on video at bounding box center [311, 195] width 623 height 390
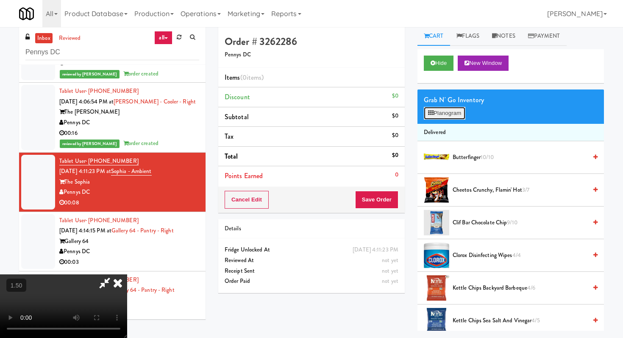
click at [446, 116] on button "Planogram" at bounding box center [445, 113] width 42 height 13
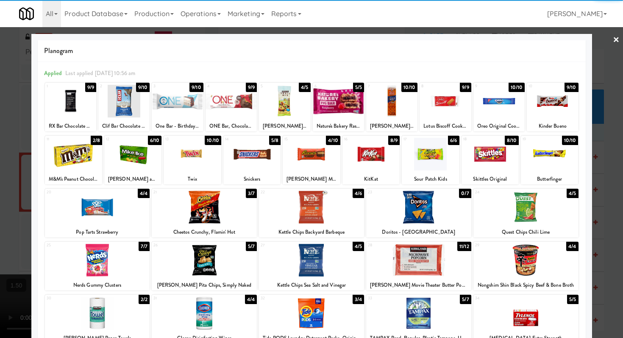
click at [383, 157] on div at bounding box center [371, 154] width 57 height 33
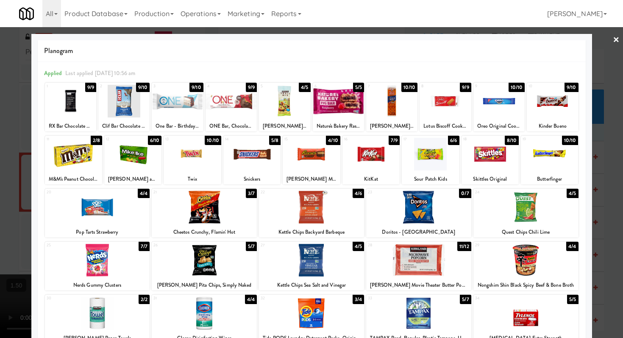
click at [269, 156] on div at bounding box center [251, 154] width 57 height 33
click at [539, 154] on div at bounding box center [549, 154] width 57 height 33
click at [615, 40] on link "×" at bounding box center [616, 40] width 7 height 26
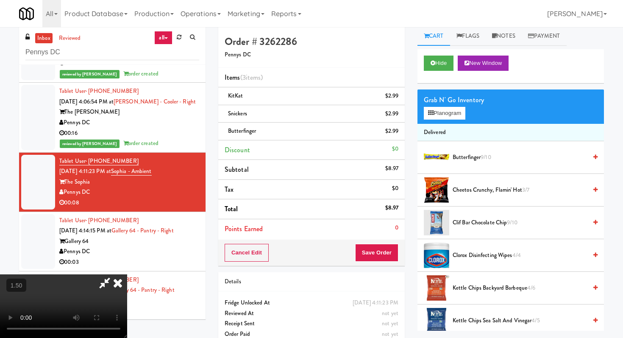
click at [127, 274] on icon at bounding box center [118, 282] width 19 height 17
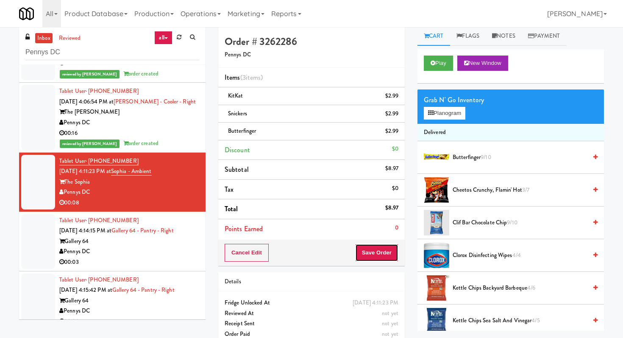
click at [374, 254] on button "Save Order" at bounding box center [376, 253] width 43 height 18
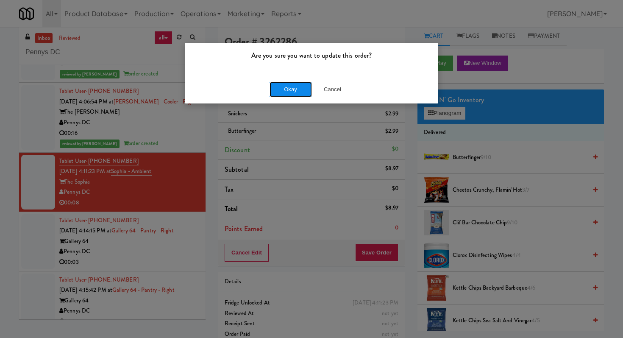
click at [286, 95] on button "Okay" at bounding box center [291, 89] width 42 height 15
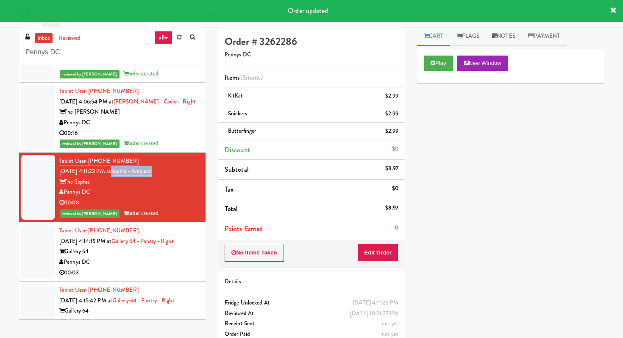
drag, startPoint x: 173, startPoint y: 172, endPoint x: 123, endPoint y: 173, distance: 49.2
click at [123, 173] on div "Tablet User · (503) 477-0068 Sep 18, 2025 4:11:23 PM at Sophia - Ambient The So…" at bounding box center [129, 187] width 140 height 63
copy link "Sophia - Ambient"
click at [74, 56] on input "Pennys DC" at bounding box center [112, 53] width 174 height 16
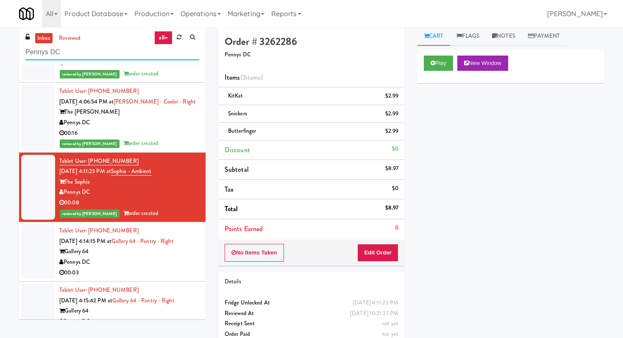
click at [74, 56] on input "Pennys DC" at bounding box center [112, 53] width 174 height 16
paste input "Sophia - Ambient"
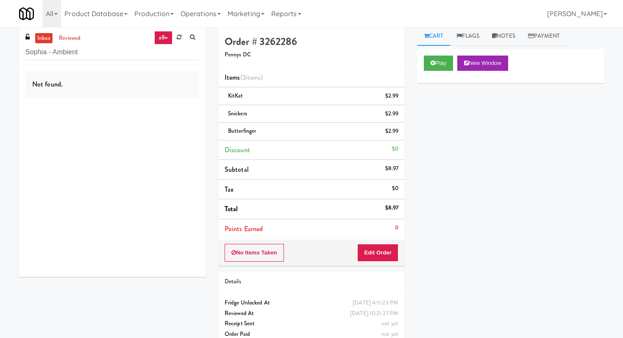
click at [42, 40] on link "inbox" at bounding box center [43, 38] width 17 height 11
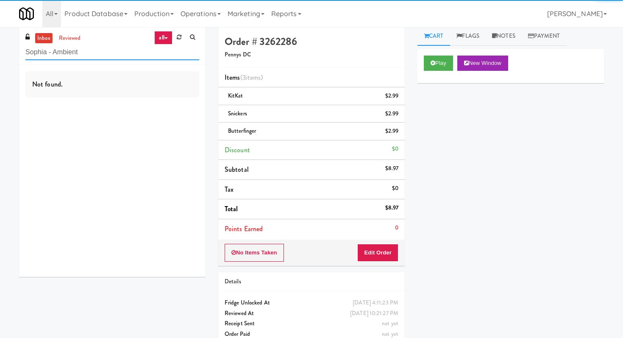
click at [90, 54] on input "Sophia - Ambient" at bounding box center [112, 53] width 174 height 16
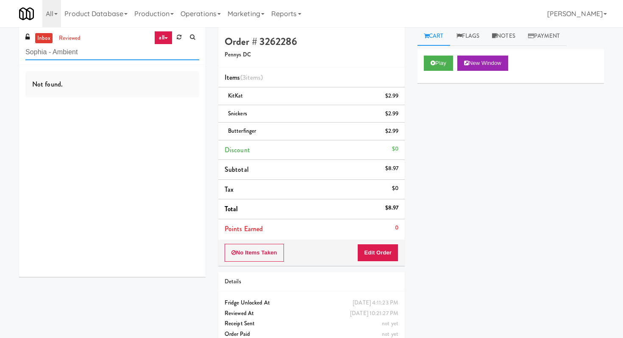
click at [90, 54] on input "Sophia - Ambient" at bounding box center [112, 53] width 174 height 16
type input "pennys dc"
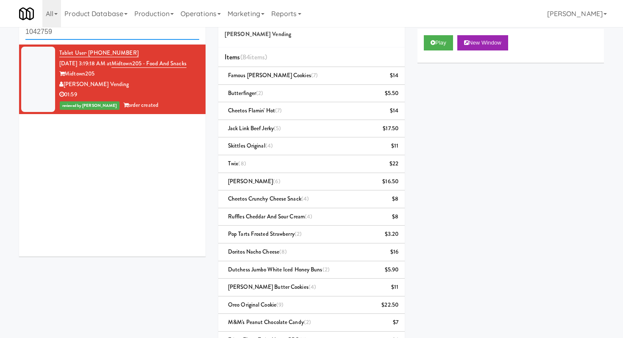
scroll to position [30, 0]
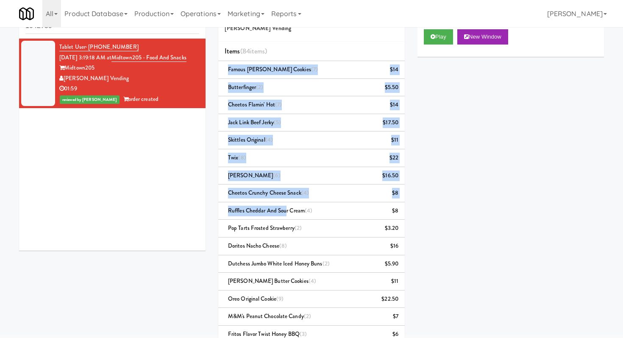
drag, startPoint x: 228, startPoint y: 70, endPoint x: 287, endPoint y: 218, distance: 159.1
click at [287, 218] on ul "Items (84 items ) Famous [PERSON_NAME] Cookies (7) $14 Butterfinger (2) $5.50 C…" at bounding box center [311, 259] width 187 height 435
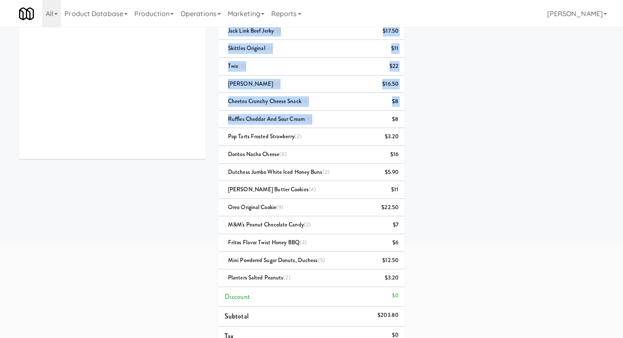
scroll to position [0, 0]
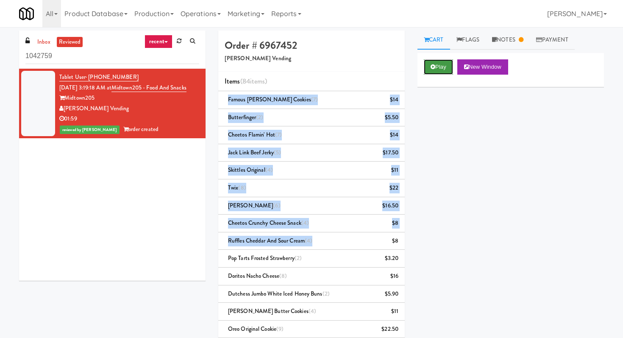
click at [430, 66] on button "Play" at bounding box center [438, 66] width 29 height 15
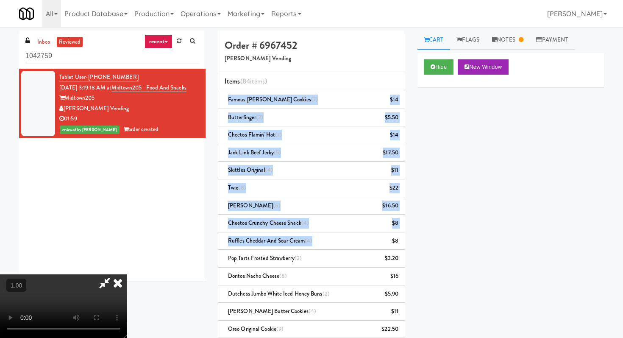
click at [127, 274] on video at bounding box center [63, 306] width 127 height 64
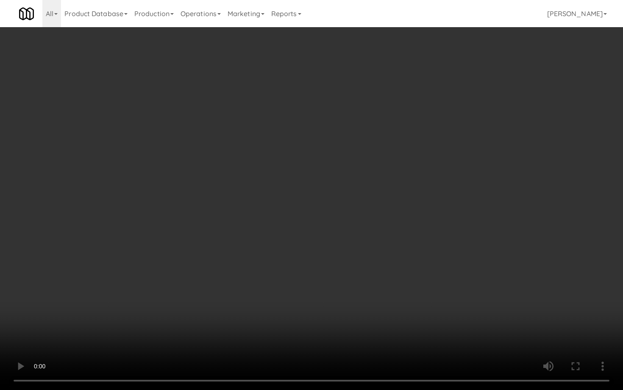
click at [336, 180] on video at bounding box center [311, 195] width 623 height 390
click at [308, 230] on video at bounding box center [311, 195] width 623 height 390
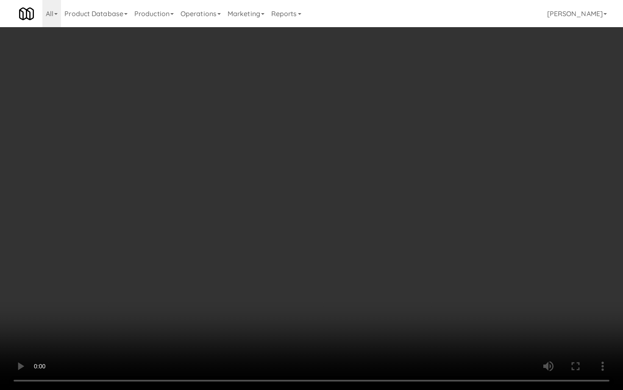
click at [355, 223] on video at bounding box center [311, 195] width 623 height 390
click at [330, 216] on video at bounding box center [311, 195] width 623 height 390
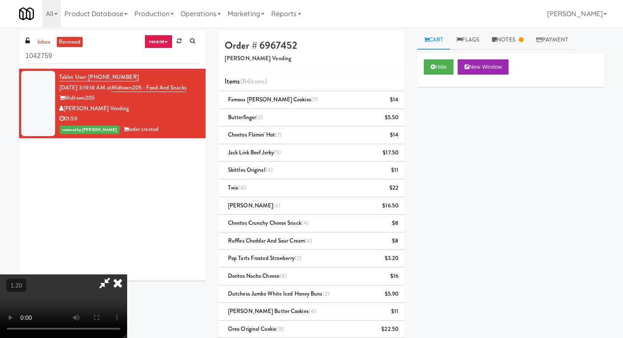
click at [127, 274] on icon at bounding box center [118, 282] width 19 height 17
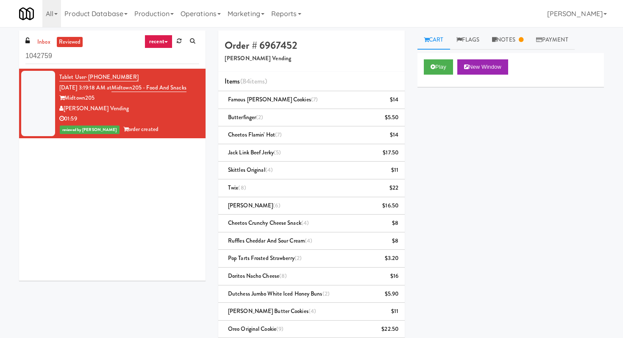
click at [377, 53] on div "Order # 6967452 [PERSON_NAME] Vending" at bounding box center [311, 51] width 187 height 41
click at [501, 42] on link "Notes" at bounding box center [508, 40] width 44 height 19
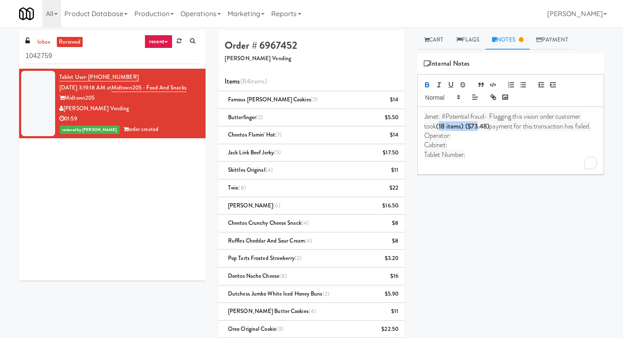
drag, startPoint x: 440, startPoint y: 126, endPoint x: 479, endPoint y: 130, distance: 38.8
click at [479, 130] on strong "(18 items) ($73.48)" at bounding box center [462, 126] width 53 height 10
click at [473, 131] on strong "(18 items) ($73.48)" at bounding box center [462, 126] width 53 height 10
click at [473, 137] on p "Operator:" at bounding box center [510, 135] width 173 height 9
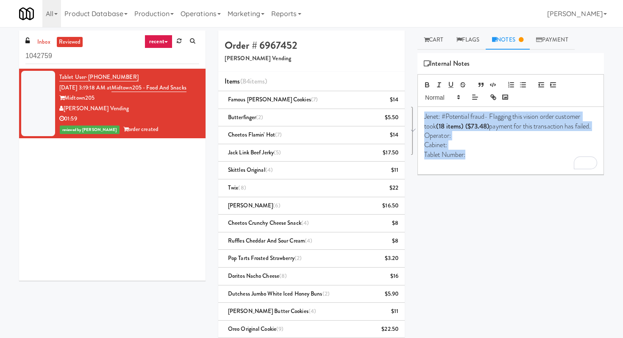
drag, startPoint x: 471, startPoint y: 158, endPoint x: 418, endPoint y: 112, distance: 70.7
click at [418, 112] on div "Cart Flags Notes Payment Play New Window Primary Flag Clear Flag if unable to d…" at bounding box center [510, 183] width 199 height 304
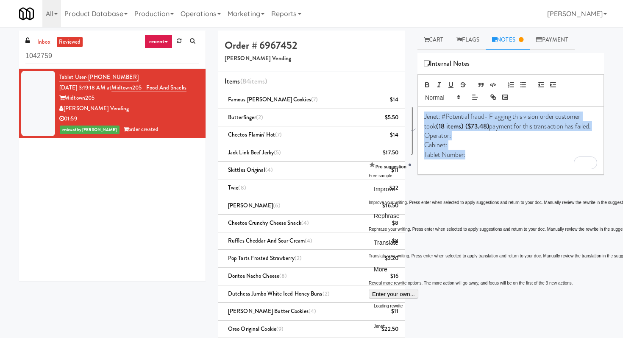
click at [473, 154] on p "Tablet Number:" at bounding box center [510, 154] width 173 height 9
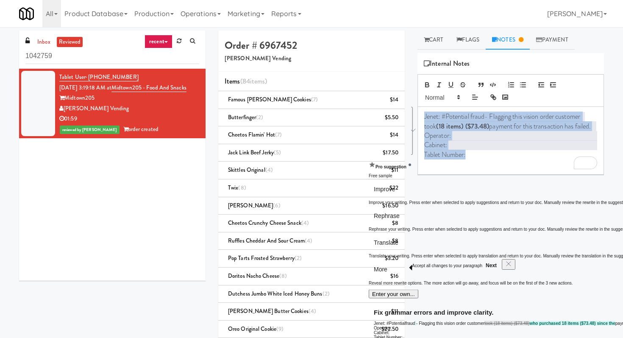
drag, startPoint x: 473, startPoint y: 154, endPoint x: 422, endPoint y: 118, distance: 62.3
click at [422, 118] on div "Jenet: #Potential fraud- Flagging this vision order customer took (18 items) ($…" at bounding box center [511, 140] width 186 height 67
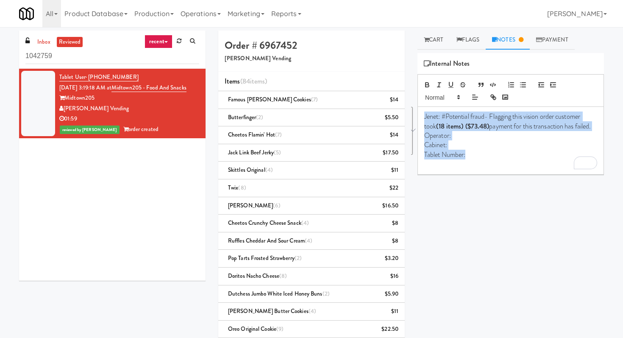
click at [455, 119] on span "Jenet: #Potential fraud- Flagging this vision order customer took" at bounding box center [502, 121] width 157 height 19
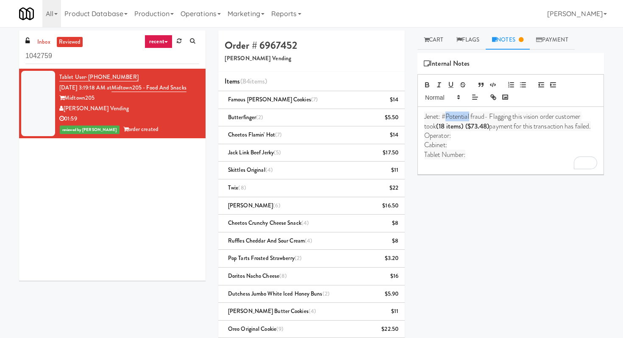
click at [455, 119] on span "Jenet: #Potential fraud- Flagging this vision order customer took" at bounding box center [502, 121] width 157 height 19
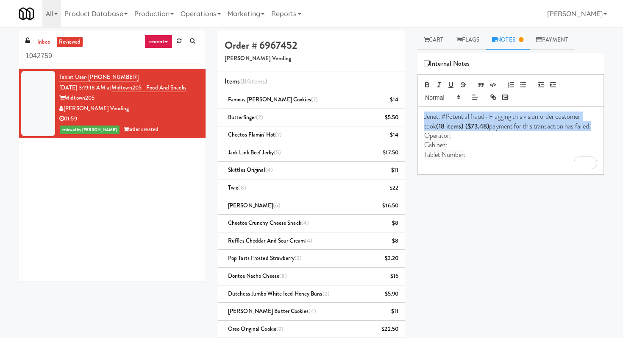
click at [455, 119] on span "Jenet: #Potential fraud- Flagging this vision order customer took" at bounding box center [502, 121] width 157 height 19
click at [530, 127] on span "payment for this transaction has failed." at bounding box center [540, 126] width 102 height 10
drag, startPoint x: 492, startPoint y: 116, endPoint x: 596, endPoint y: 128, distance: 104.6
click at [596, 128] on p "Jenet: #Potential fraud- Flagging this vision order customer took (18 items) ($…" at bounding box center [510, 121] width 173 height 19
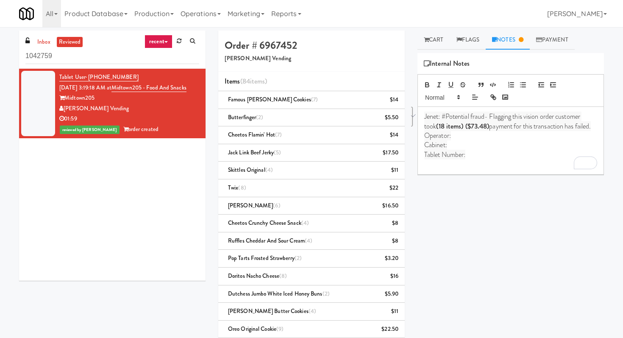
click at [454, 223] on div "Play New Window Primary Flag Clear Flag if unable to determine what was taken o…" at bounding box center [511, 212] width 187 height 318
click at [601, 128] on div "Jenet: #Potential fraud- Flagging this vision order customer took (18 items) ($…" at bounding box center [511, 140] width 186 height 67
click at [362, 11] on div "All 325 Vending [URL][DOMAIN_NAME] 901 Smrt Mrkt [URL][DOMAIN_NAME] 9518002 [GE…" at bounding box center [311, 13] width 585 height 27
click at [426, 128] on span "Jenet: #Potential fraud- Flagging this vision order customer took" at bounding box center [502, 121] width 157 height 19
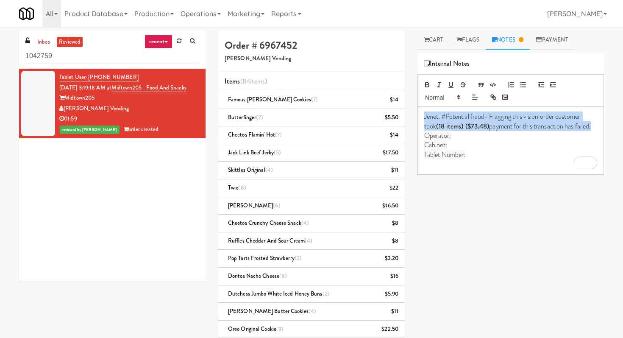
click at [426, 128] on span "Jenet: #Potential fraud- Flagging this vision order customer took" at bounding box center [502, 121] width 157 height 19
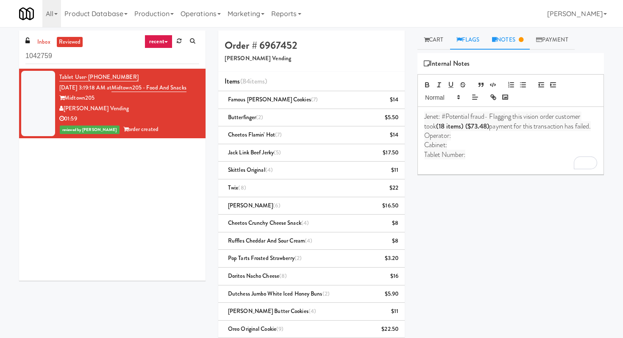
click at [468, 37] on link "Flags" at bounding box center [468, 40] width 36 height 19
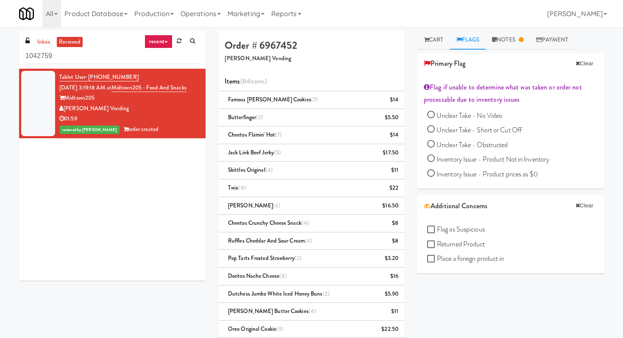
click at [458, 230] on span "Flag as Suspicious" at bounding box center [461, 229] width 48 height 10
click at [437, 230] on input "Flag as Suspicious" at bounding box center [432, 229] width 10 height 7
checkbox input "true"
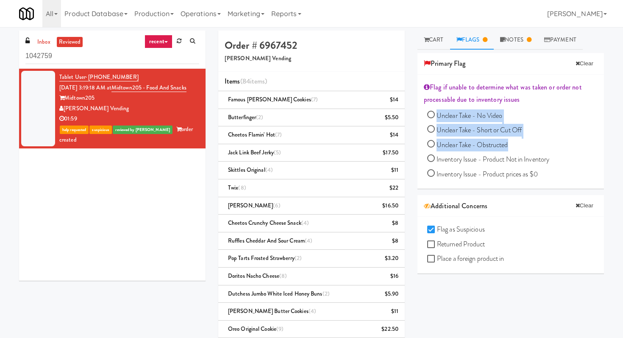
drag, startPoint x: 513, startPoint y: 146, endPoint x: 436, endPoint y: 117, distance: 82.5
click at [436, 117] on div "Unclear Take - No Video Unclear Take - Short or Cut Off Unclear Take - Obstruct…" at bounding box center [512, 145] width 170 height 73
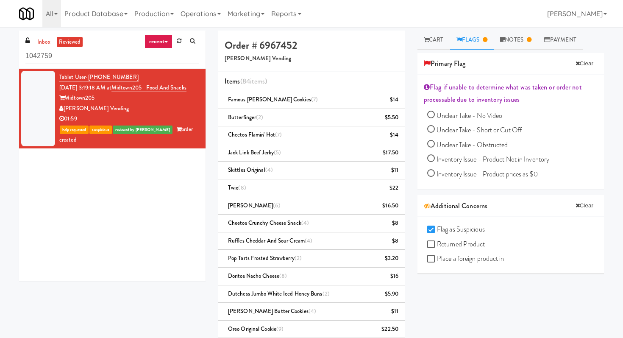
click at [469, 115] on span "Unclear Take - No Video" at bounding box center [470, 116] width 66 height 10
click at [435, 115] on input "Unclear Take - No Video" at bounding box center [431, 116] width 8 height 8
click at [469, 115] on span "Unclear Take - No Video" at bounding box center [470, 116] width 66 height 10
click at [435, 115] on input "Unclear Take - No Video" at bounding box center [431, 116] width 8 height 8
click at [469, 115] on span "Unclear Take - No Video" at bounding box center [470, 116] width 66 height 10
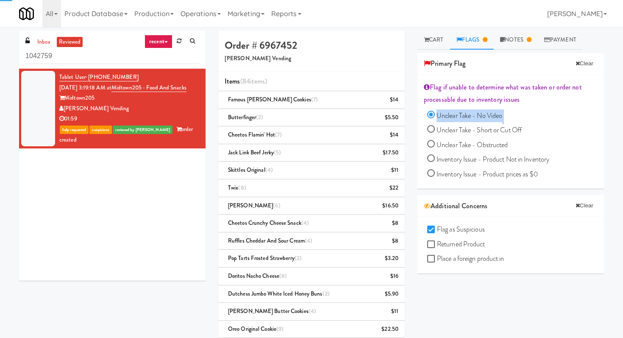
click at [435, 115] on input "Unclear Take - No Video" at bounding box center [431, 116] width 8 height 8
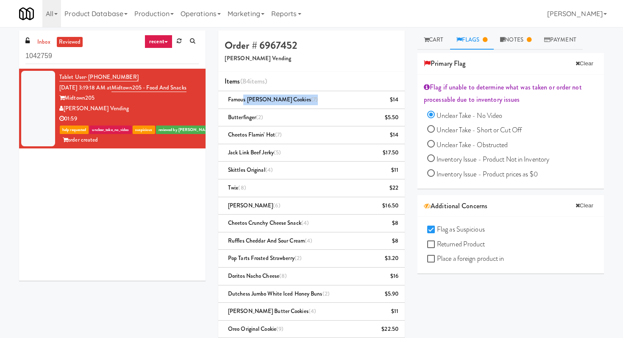
drag, startPoint x: 300, startPoint y: 96, endPoint x: 244, endPoint y: 96, distance: 56.0
click at [244, 96] on div "Famous [PERSON_NAME] Cookies (7) $14" at bounding box center [312, 100] width 174 height 11
click at [590, 67] on button "Clear" at bounding box center [585, 63] width 26 height 13
radio input "false"
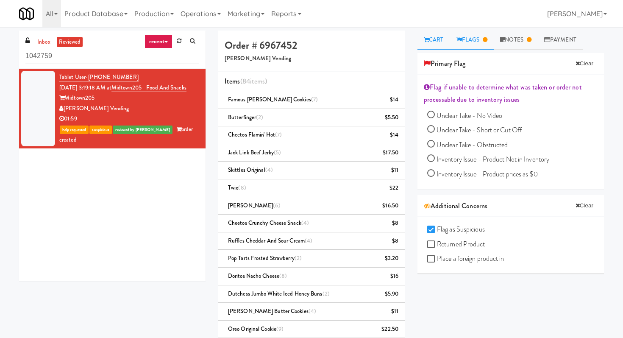
click at [433, 43] on link "Cart" at bounding box center [434, 40] width 33 height 19
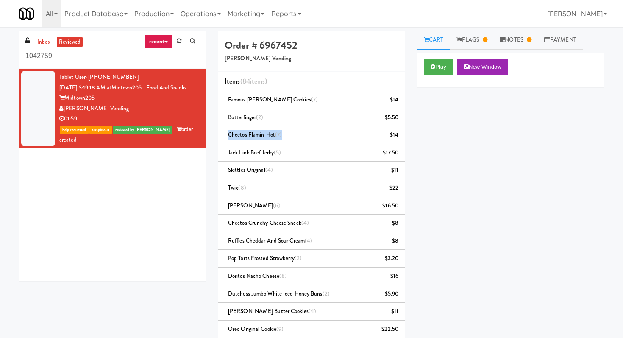
drag, startPoint x: 301, startPoint y: 138, endPoint x: 222, endPoint y: 137, distance: 79.3
click at [222, 137] on li "Cheetos Flamin' Hot (7) $14" at bounding box center [311, 135] width 187 height 18
drag, startPoint x: 302, startPoint y: 156, endPoint x: 221, endPoint y: 156, distance: 81.4
click at [221, 156] on li "Jack Link Beef Jerky (5) $17.50" at bounding box center [311, 153] width 187 height 18
drag, startPoint x: 282, startPoint y: 172, endPoint x: 228, endPoint y: 167, distance: 54.0
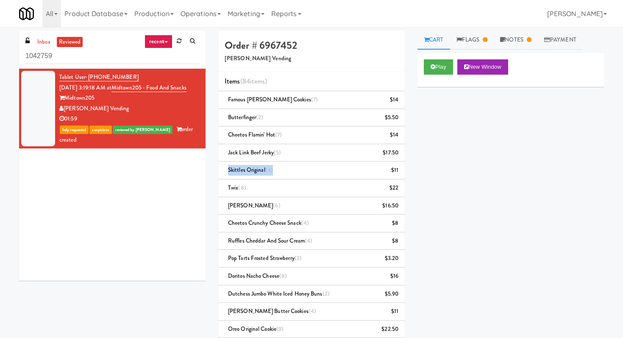
click at [228, 167] on div "Skittles Original (4) $11" at bounding box center [312, 170] width 174 height 11
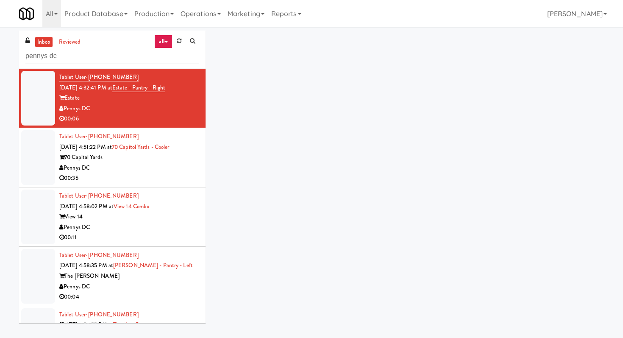
scroll to position [4, 0]
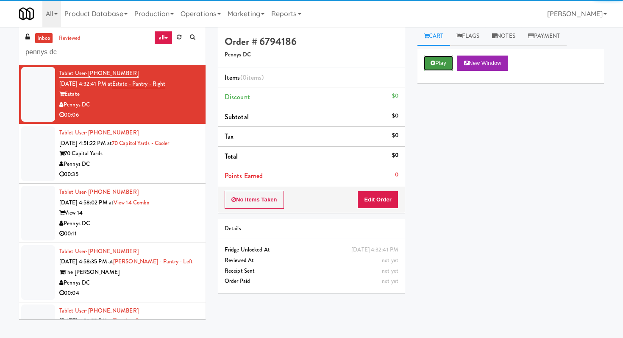
click at [437, 61] on button "Play" at bounding box center [438, 63] width 29 height 15
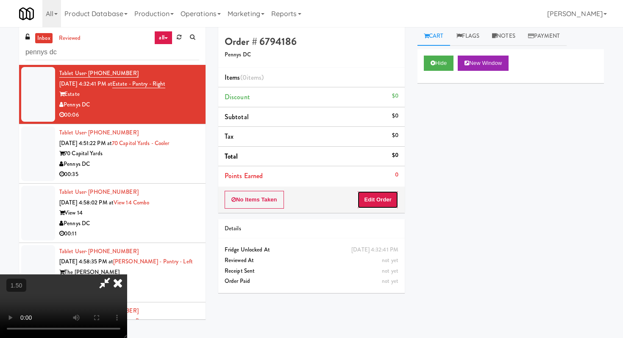
click at [379, 198] on button "Edit Order" at bounding box center [377, 200] width 41 height 18
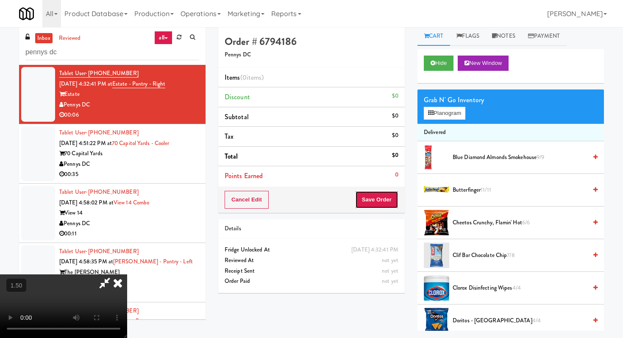
click at [380, 198] on button "Save Order" at bounding box center [376, 200] width 43 height 18
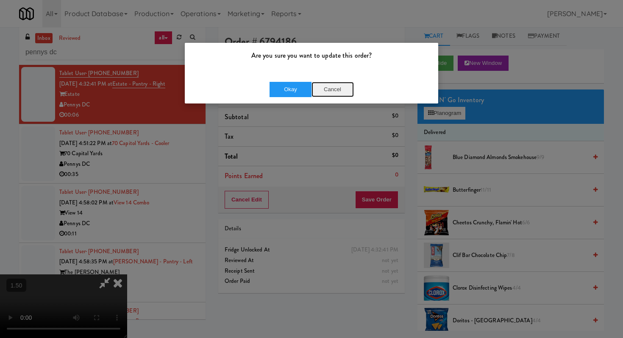
click at [347, 89] on button "Cancel" at bounding box center [333, 89] width 42 height 15
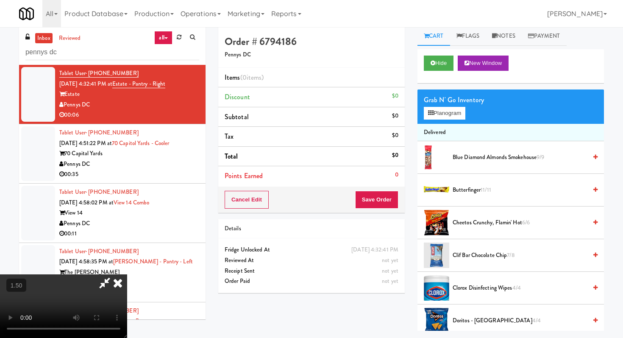
click at [127, 274] on video at bounding box center [63, 306] width 127 height 64
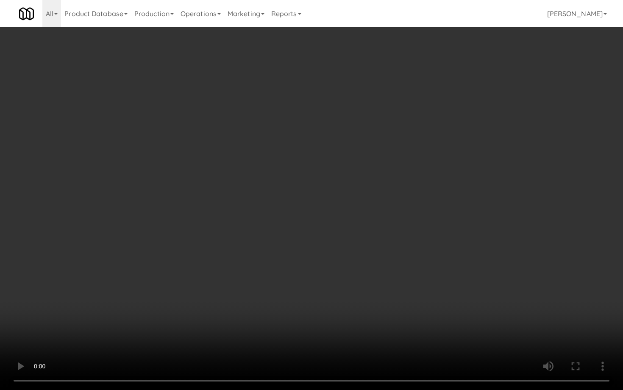
click at [167, 240] on video at bounding box center [311, 195] width 623 height 390
click at [168, 237] on video at bounding box center [311, 195] width 623 height 390
click at [335, 291] on video at bounding box center [311, 195] width 623 height 390
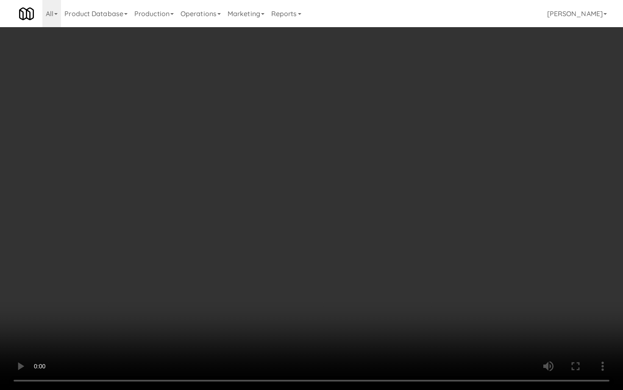
click at [335, 291] on video at bounding box center [311, 195] width 623 height 390
click at [333, 67] on video at bounding box center [311, 195] width 623 height 390
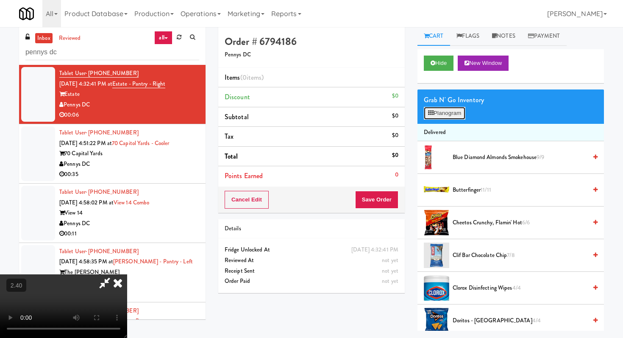
click at [459, 112] on button "Planogram" at bounding box center [445, 113] width 42 height 13
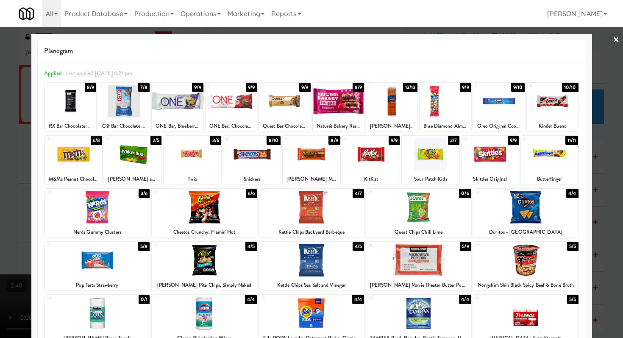
click at [348, 104] on div at bounding box center [338, 101] width 51 height 33
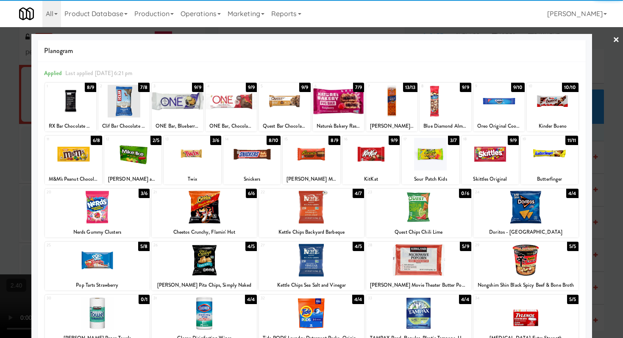
click at [615, 42] on link "×" at bounding box center [616, 40] width 7 height 26
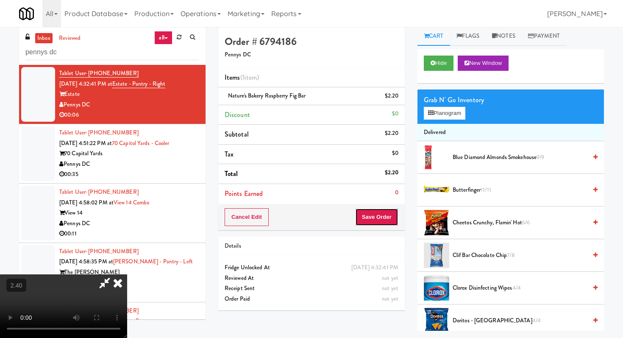
click at [390, 217] on button "Save Order" at bounding box center [376, 217] width 43 height 18
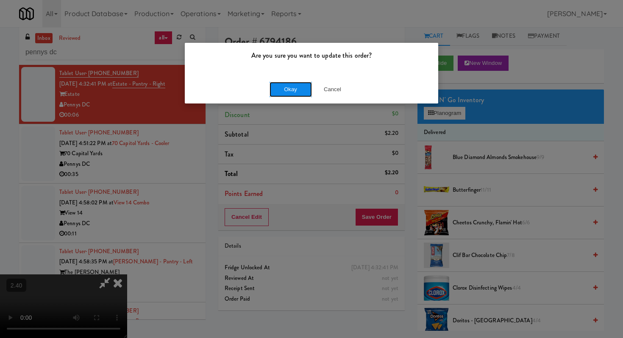
click at [300, 84] on button "Okay" at bounding box center [291, 89] width 42 height 15
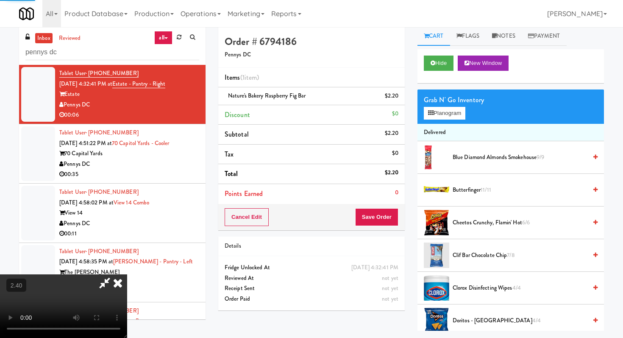
click at [127, 274] on icon at bounding box center [118, 282] width 19 height 17
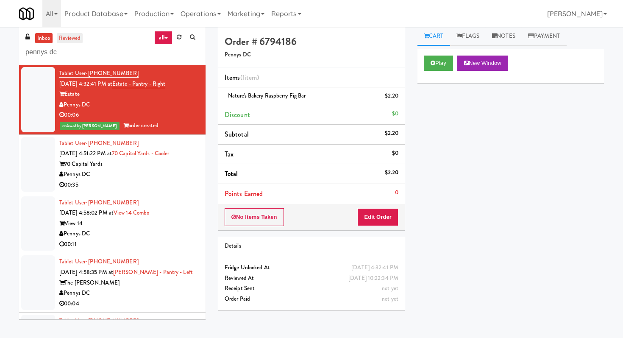
click at [75, 40] on link "reviewed" at bounding box center [70, 38] width 26 height 11
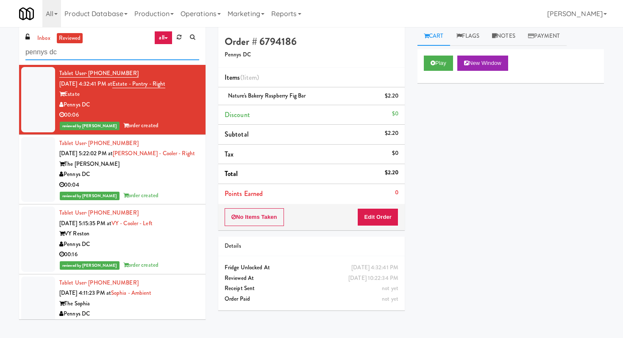
click at [74, 50] on input "pennys dc" at bounding box center [112, 53] width 174 height 16
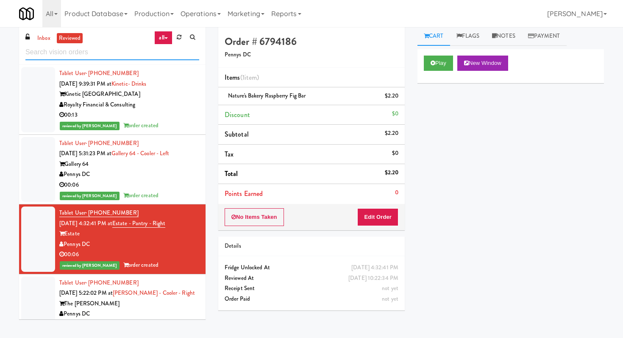
click at [78, 52] on input "text" at bounding box center [112, 53] width 174 height 16
paste input "Ellicott House - Fridge"
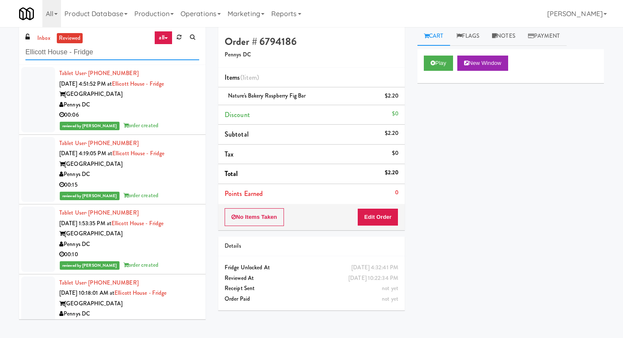
type input "Ellicott House - Fridge"
click at [157, 104] on div "Pennys DC" at bounding box center [129, 105] width 140 height 11
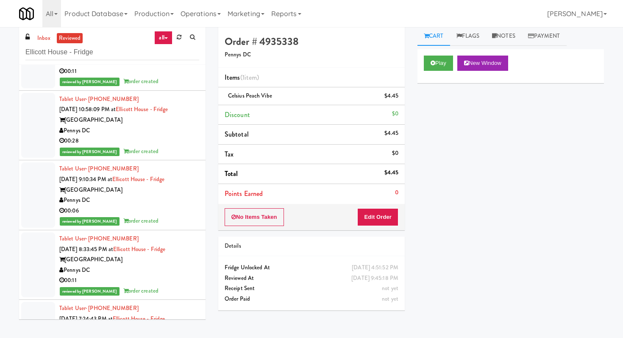
click at [173, 135] on div "Pennys DC" at bounding box center [129, 131] width 140 height 11
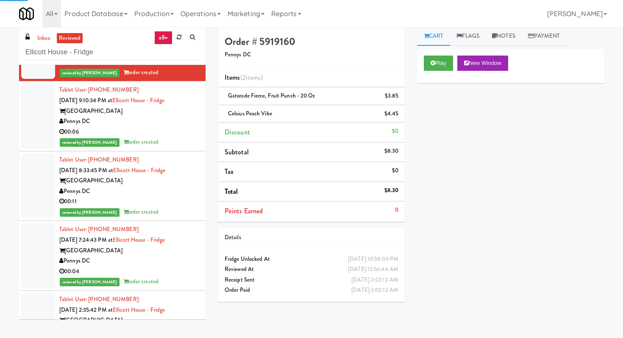
scroll to position [443, 0]
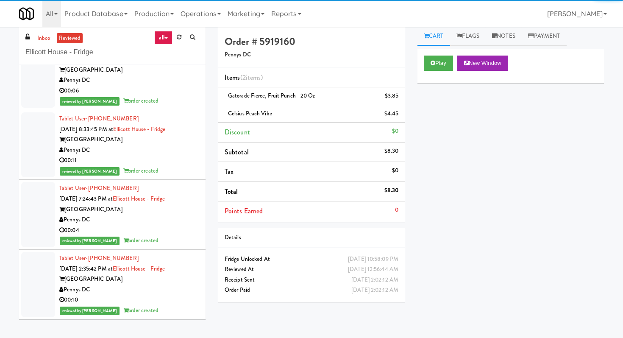
click at [192, 100] on div "reviewed by [PERSON_NAME] order created" at bounding box center [129, 101] width 140 height 11
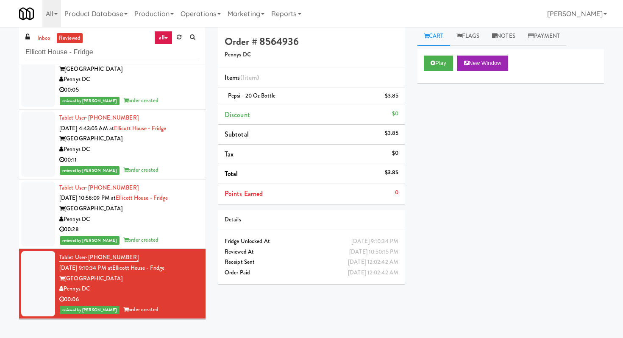
scroll to position [231, 0]
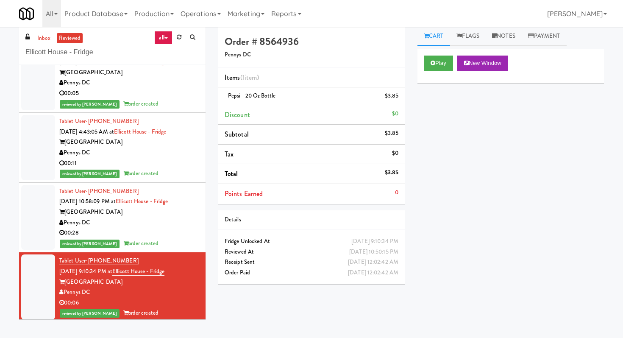
click at [192, 100] on div "reviewed by [PERSON_NAME] A order created" at bounding box center [129, 104] width 140 height 11
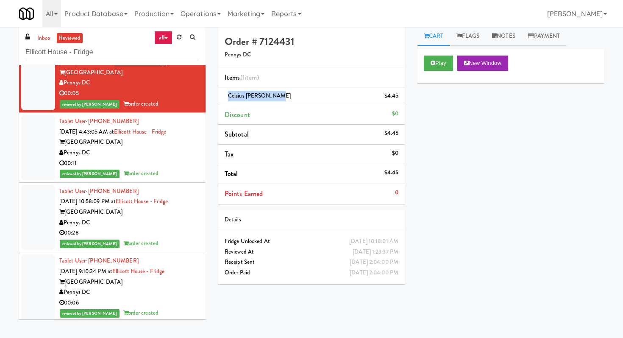
drag, startPoint x: 274, startPoint y: 101, endPoint x: 225, endPoint y: 98, distance: 49.3
click at [225, 98] on li "Celsius Kiwi Guava $4.45" at bounding box center [311, 96] width 187 height 18
click at [146, 162] on div "00:11" at bounding box center [129, 163] width 140 height 11
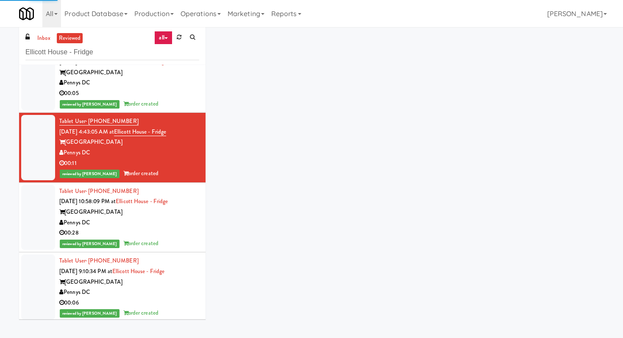
click at [188, 223] on div "Pennys DC" at bounding box center [129, 223] width 140 height 11
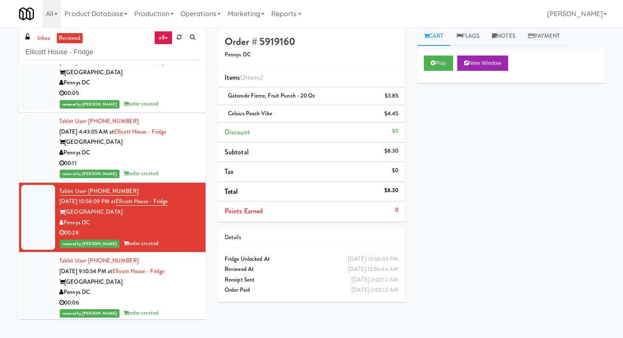
click at [179, 293] on div "Pennys DC" at bounding box center [129, 292] width 140 height 11
